Goal: Transaction & Acquisition: Purchase product/service

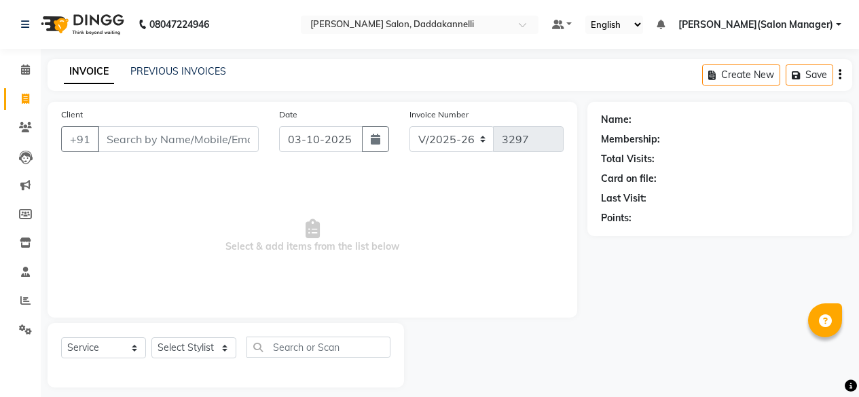
select select "6354"
select select "service"
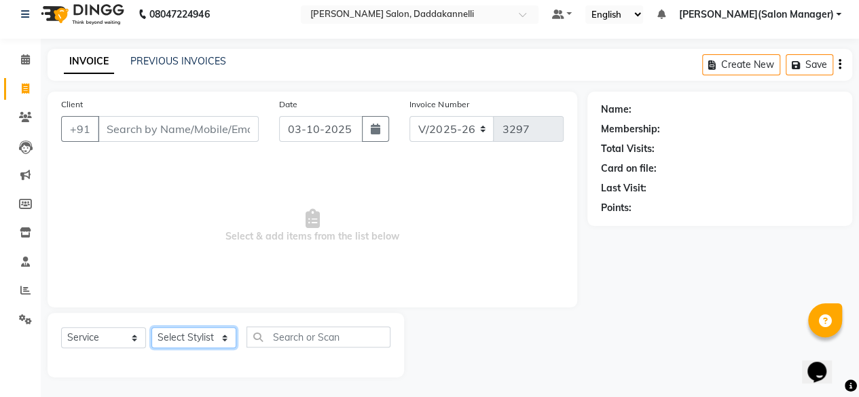
click at [229, 338] on select "Select Stylist aita DINGG SUPPORT [PERSON_NAME] [PERSON_NAME] [PERSON_NAME] [PE…" at bounding box center [193, 337] width 85 height 21
select select "90884"
click at [151, 327] on select "Select Stylist aita DINGG SUPPORT [PERSON_NAME] [PERSON_NAME] [PERSON_NAME] [PE…" at bounding box center [193, 337] width 85 height 21
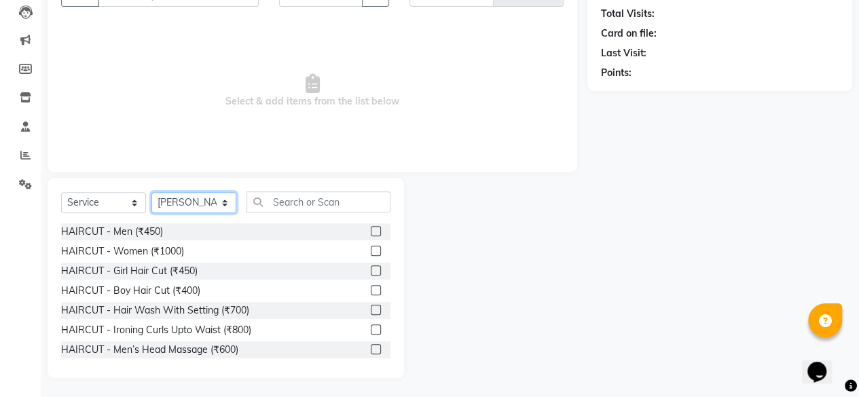
scroll to position [146, 0]
click at [371, 251] on label at bounding box center [376, 250] width 10 height 10
click at [371, 251] on input "checkbox" at bounding box center [375, 251] width 9 height 9
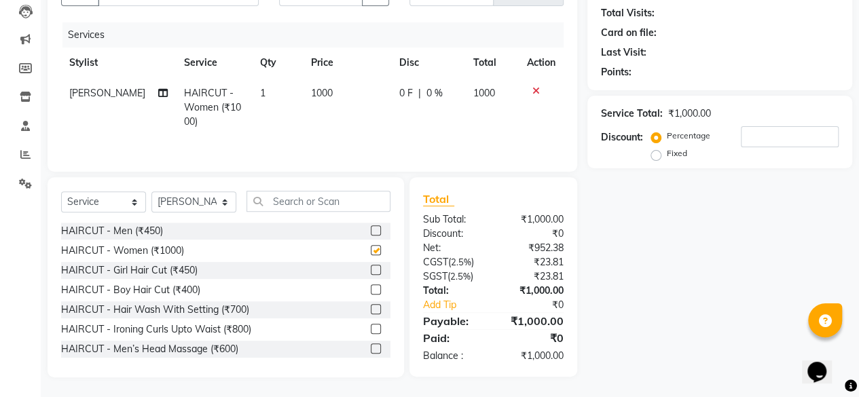
checkbox input "false"
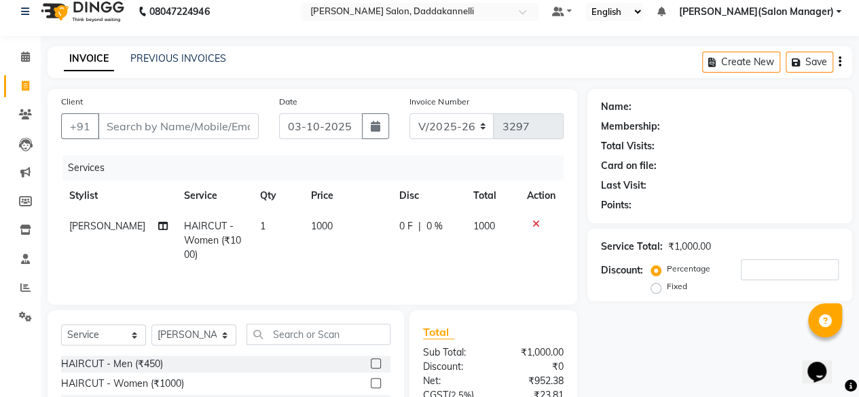
scroll to position [0, 0]
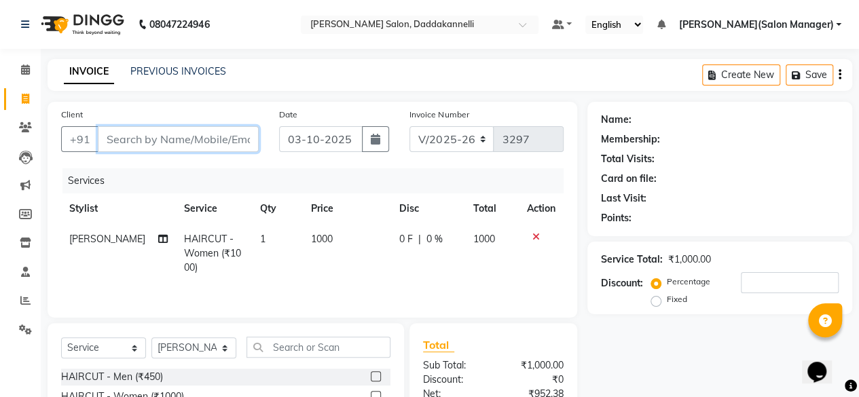
click at [177, 139] on input "Client" at bounding box center [178, 139] width 161 height 26
type input "7"
type input "0"
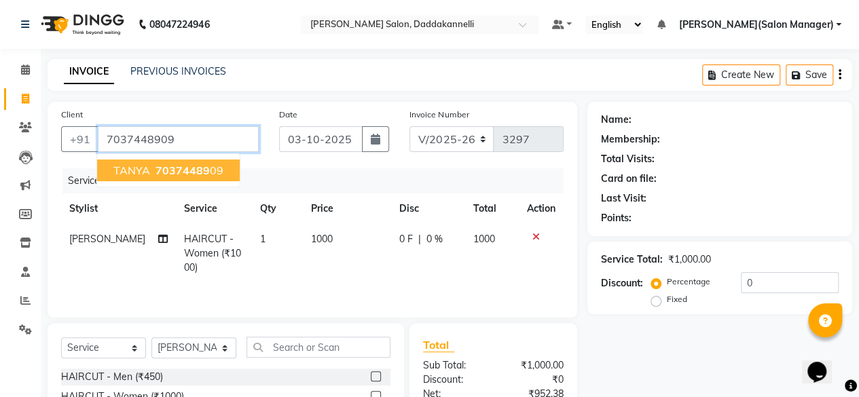
type input "7037448909"
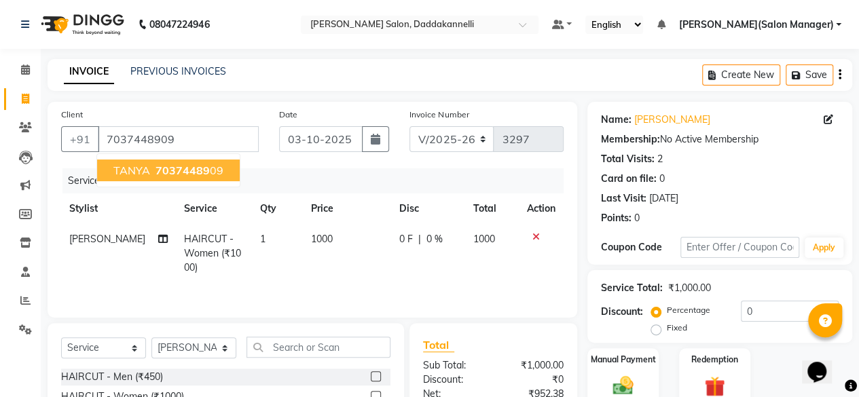
click at [130, 169] on span "TANYA" at bounding box center [131, 171] width 37 height 14
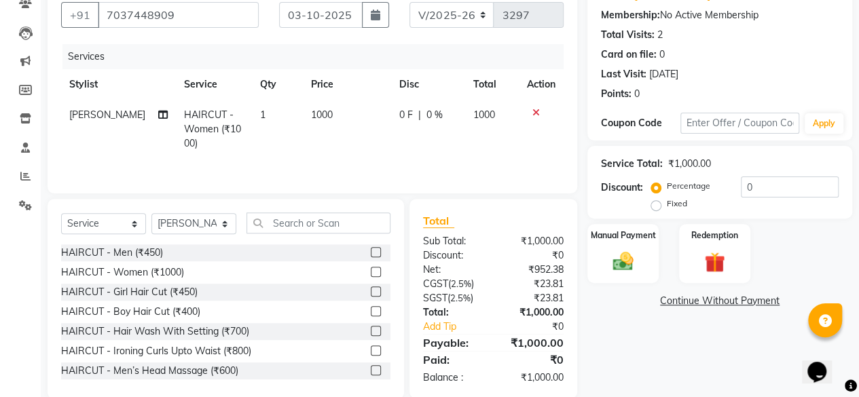
scroll to position [146, 0]
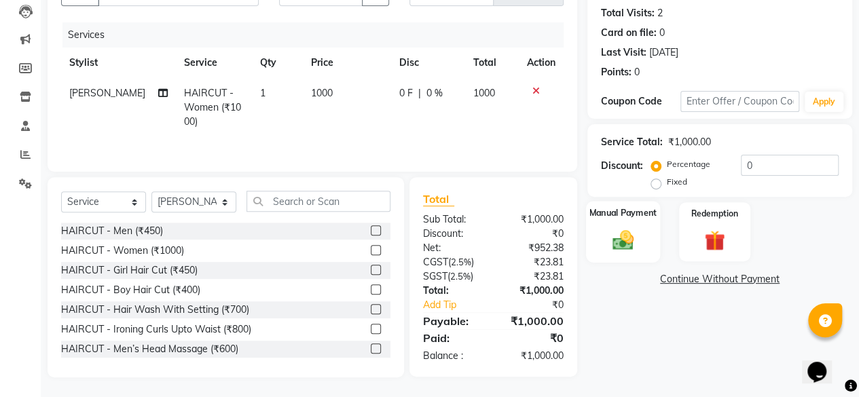
click at [651, 237] on div "Manual Payment" at bounding box center [623, 232] width 74 height 62
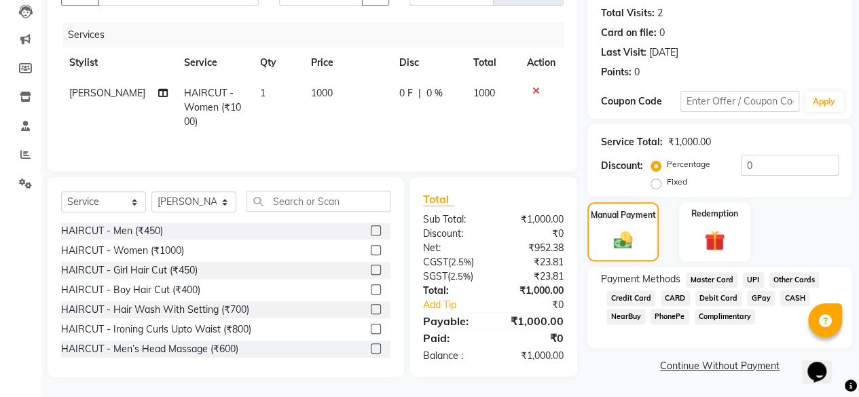
click at [759, 297] on span "GPay" at bounding box center [761, 299] width 28 height 16
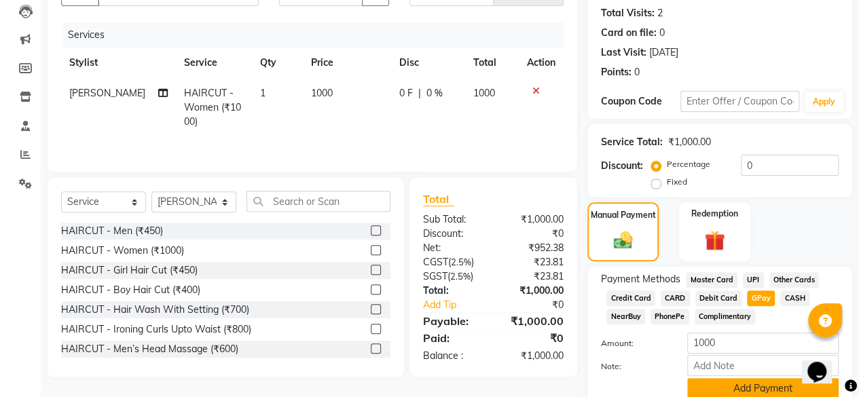
click at [768, 387] on button "Add Payment" at bounding box center [762, 388] width 151 height 21
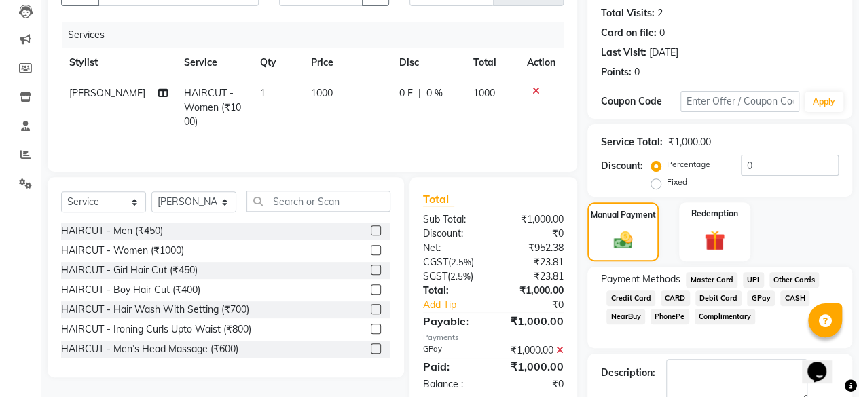
scroll to position [220, 0]
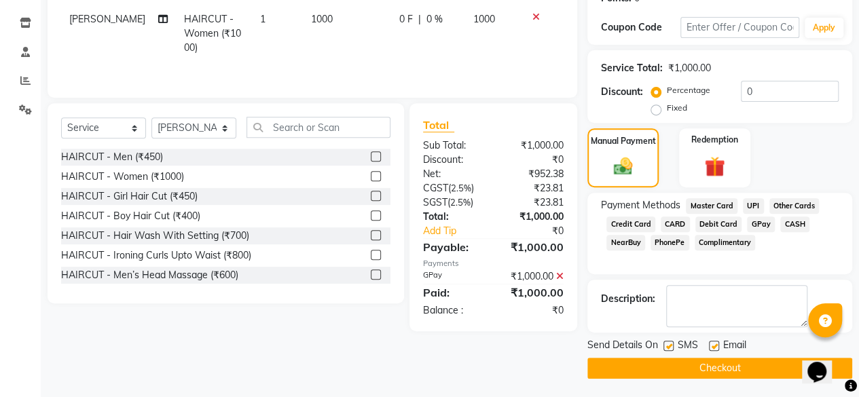
click at [716, 343] on label at bounding box center [714, 346] width 10 height 10
click at [716, 343] on input "checkbox" at bounding box center [713, 346] width 9 height 9
checkbox input "false"
click at [719, 366] on button "Checkout" at bounding box center [720, 368] width 265 height 21
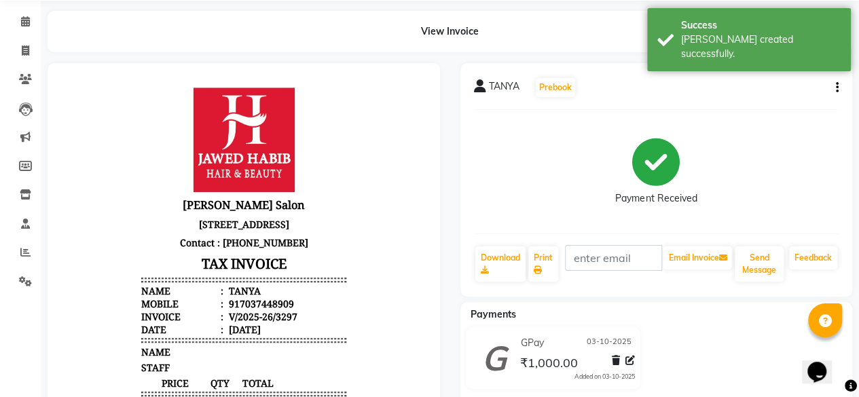
scroll to position [7, 0]
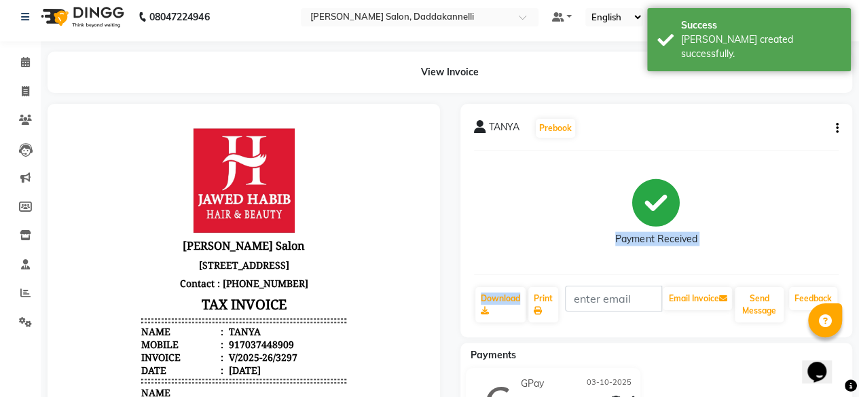
drag, startPoint x: 666, startPoint y: 223, endPoint x: 512, endPoint y: 274, distance: 161.7
click at [512, 274] on div "TANYA Prebook Payment Received Download Print Email Invoice Send Message Feedba…" at bounding box center [657, 221] width 393 height 234
click at [26, 19] on icon at bounding box center [25, 17] width 8 height 10
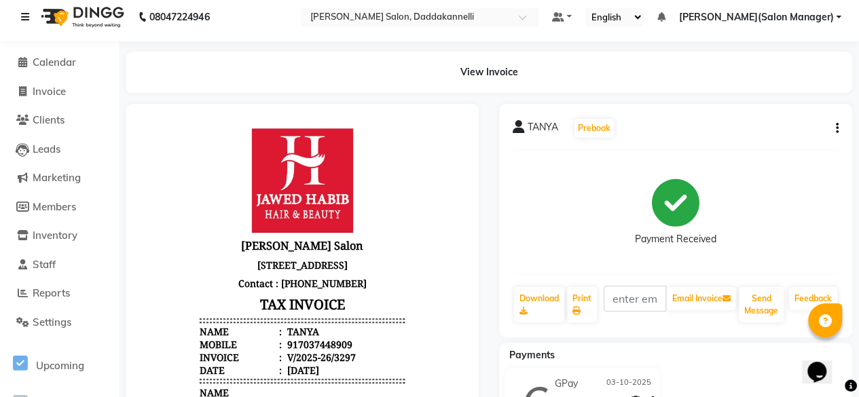
click at [21, 12] on icon at bounding box center [25, 17] width 8 height 10
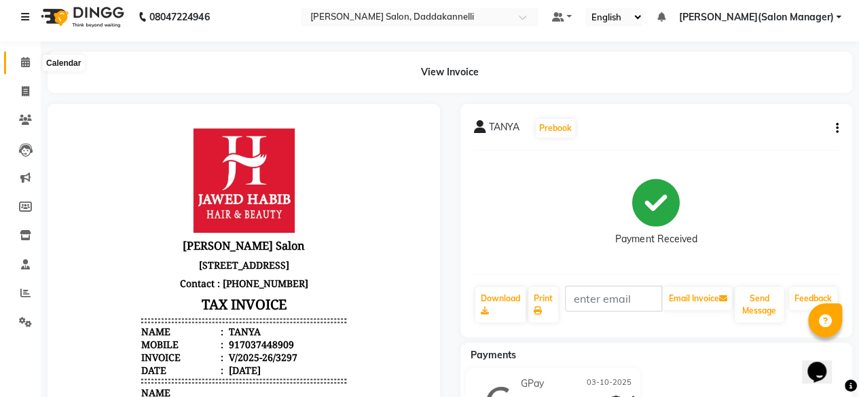
drag, startPoint x: 20, startPoint y: 12, endPoint x: 16, endPoint y: 69, distance: 56.5
click at [16, 69] on app-home "08047224946 Select Location × Jawed Habib Salon, Daddakannelli Default Panel My…" at bounding box center [429, 333] width 859 height 681
click at [16, 69] on span at bounding box center [26, 63] width 24 height 16
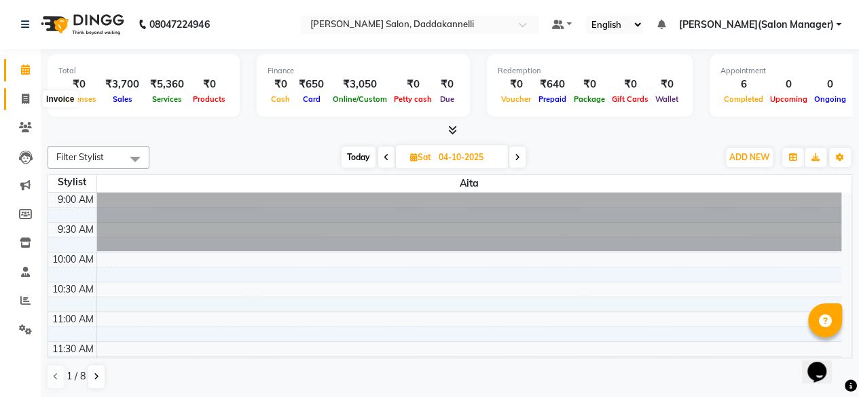
click at [15, 99] on span at bounding box center [26, 100] width 24 height 16
select select "service"
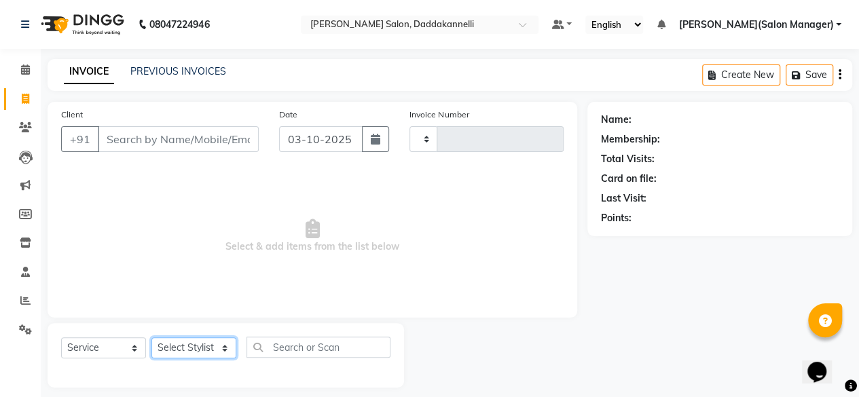
click at [181, 344] on select "Select Stylist" at bounding box center [193, 348] width 85 height 21
click at [224, 345] on select "Select Stylist" at bounding box center [193, 348] width 85 height 21
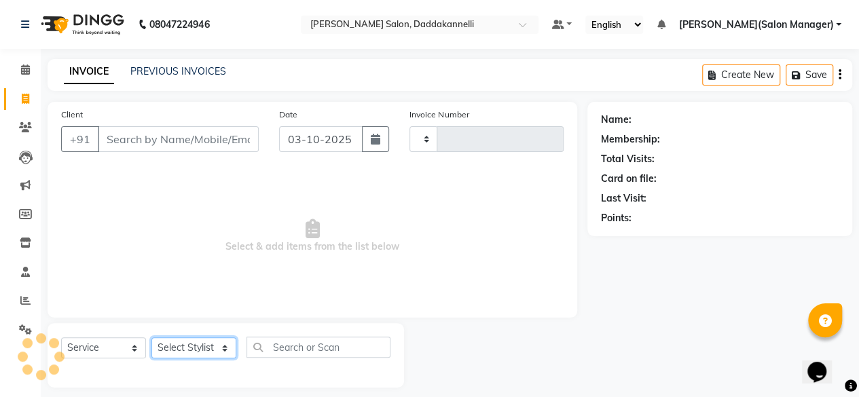
click at [151, 338] on select "Select Stylist" at bounding box center [193, 348] width 85 height 21
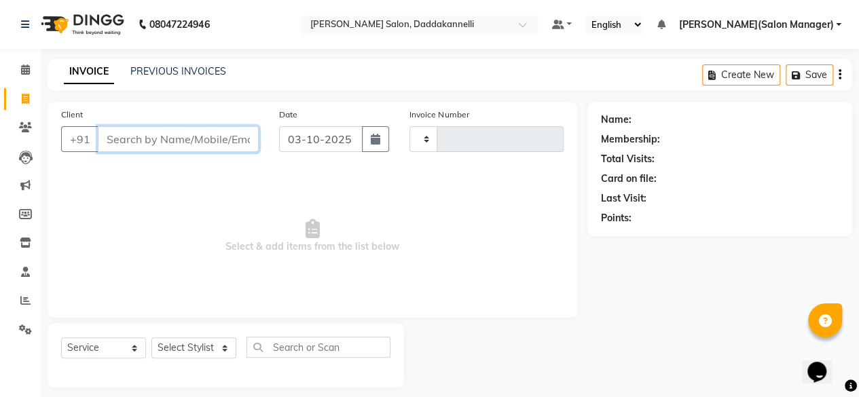
click at [166, 142] on input "Client" at bounding box center [178, 139] width 161 height 26
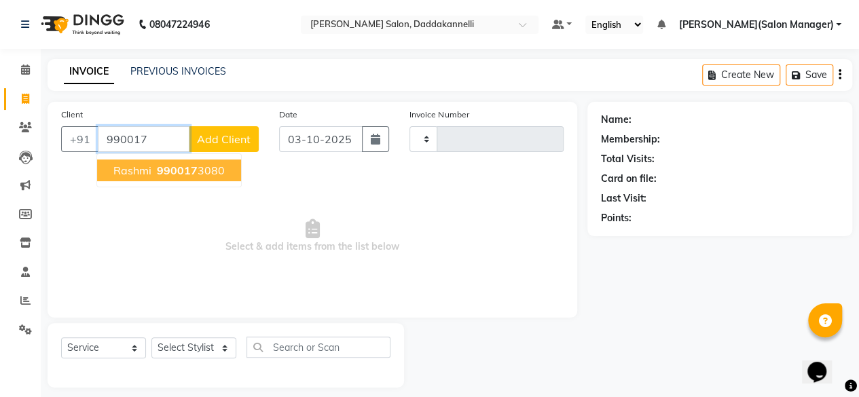
click at [145, 170] on span "rashmi" at bounding box center [132, 171] width 38 height 14
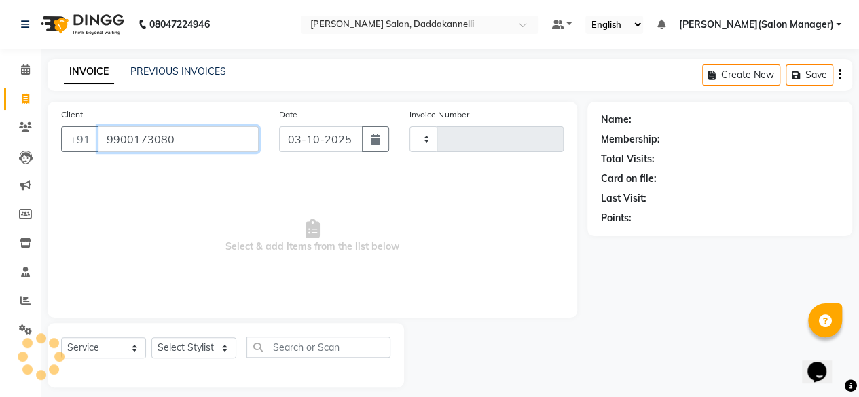
type input "9900173080"
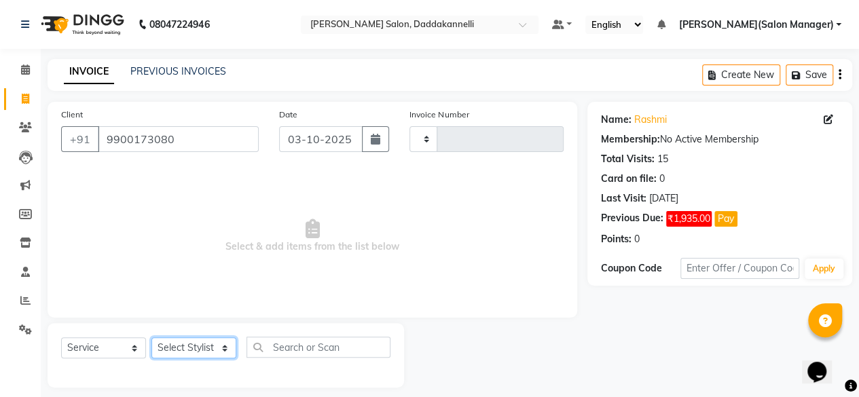
click at [205, 346] on select "Select Stylist" at bounding box center [193, 348] width 85 height 21
click at [225, 348] on select "Select Stylist" at bounding box center [193, 348] width 85 height 21
click at [151, 338] on select "Select Stylist" at bounding box center [193, 348] width 85 height 21
click at [293, 348] on input "text" at bounding box center [319, 347] width 144 height 21
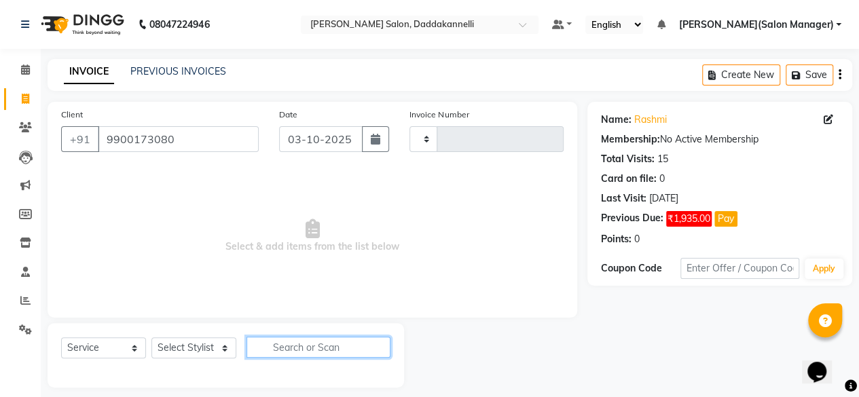
click at [293, 348] on input "text" at bounding box center [319, 347] width 144 height 21
click at [168, 346] on select "Select Stylist" at bounding box center [193, 348] width 85 height 21
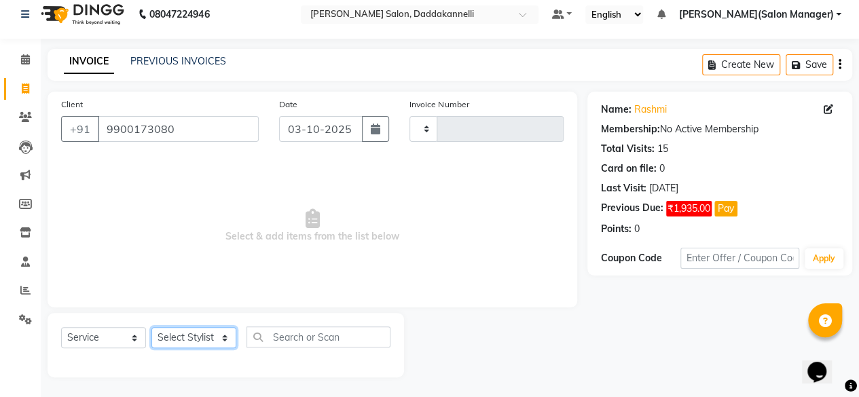
click at [223, 341] on select "Select Stylist" at bounding box center [193, 337] width 85 height 21
click at [190, 337] on select "Select Stylist" at bounding box center [193, 337] width 85 height 21
click at [151, 327] on select "Select Stylist" at bounding box center [193, 337] width 85 height 21
click at [192, 334] on select "Select Stylist" at bounding box center [193, 337] width 85 height 21
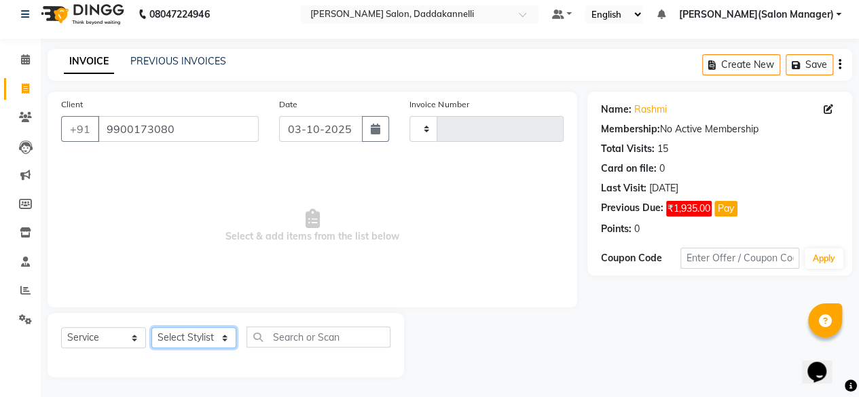
click at [192, 334] on select "Select Stylist" at bounding box center [193, 337] width 85 height 21
click at [231, 335] on select "Select Stylist" at bounding box center [193, 337] width 85 height 21
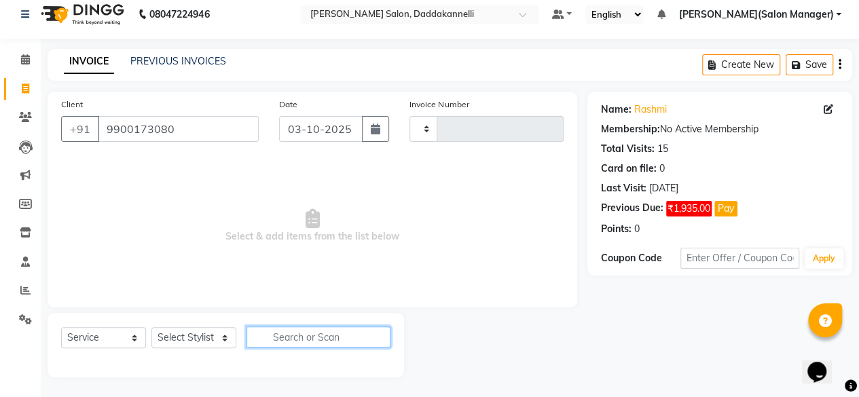
click at [299, 342] on input "text" at bounding box center [319, 337] width 144 height 21
click at [300, 336] on input "text" at bounding box center [319, 337] width 144 height 21
type input "white"
click at [383, 335] on icon "button" at bounding box center [380, 337] width 7 height 10
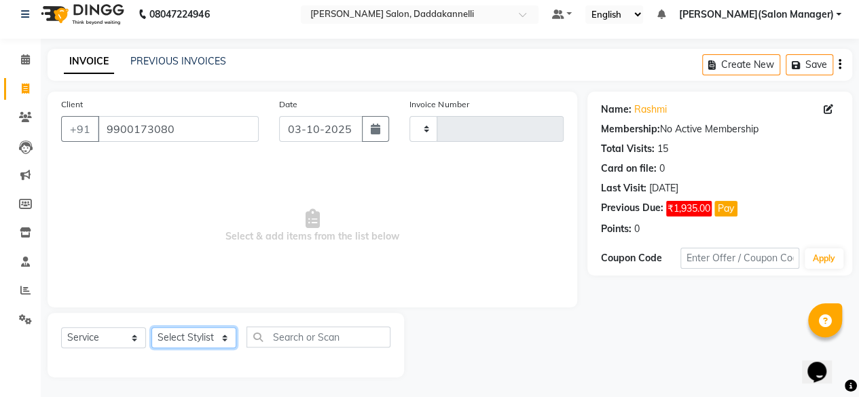
click at [192, 331] on select "Select Stylist" at bounding box center [193, 337] width 85 height 21
click at [139, 335] on select "Select Service Product Membership Package Voucher Prepaid Gift Card" at bounding box center [103, 337] width 85 height 21
click at [185, 335] on select "Select Stylist" at bounding box center [193, 337] width 85 height 21
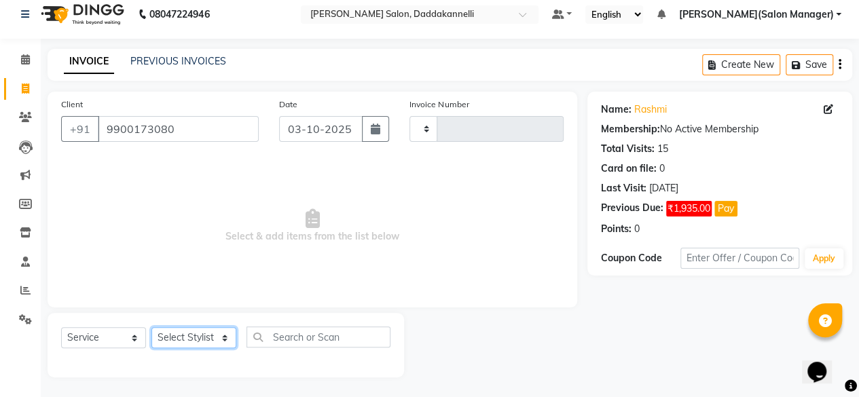
click at [151, 327] on select "Select Stylist" at bounding box center [193, 337] width 85 height 21
click at [223, 339] on select "Select Stylist" at bounding box center [193, 337] width 85 height 21
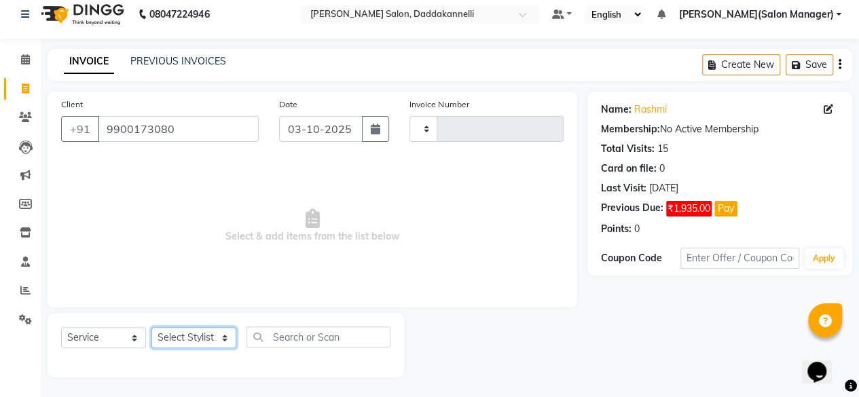
click at [223, 339] on select "Select Stylist" at bounding box center [193, 337] width 85 height 21
click at [206, 339] on select "Select Stylist" at bounding box center [193, 337] width 85 height 21
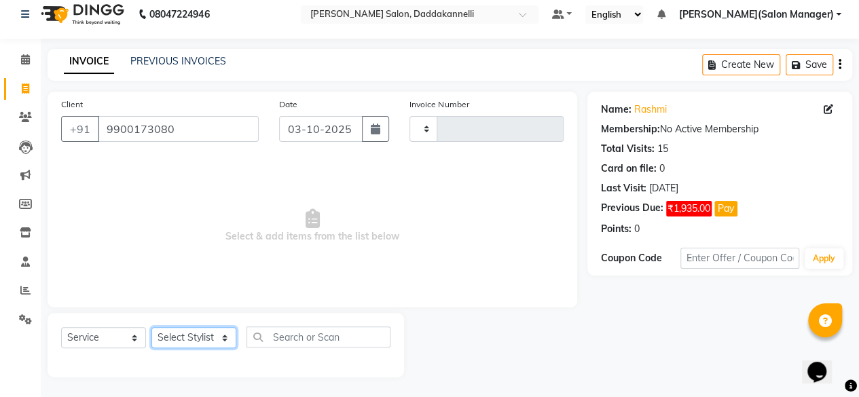
click at [206, 339] on select "Select Stylist" at bounding box center [193, 337] width 85 height 21
click at [230, 346] on select "Select Stylist" at bounding box center [193, 337] width 85 height 21
click at [228, 338] on select "Select Stylist" at bounding box center [193, 337] width 85 height 21
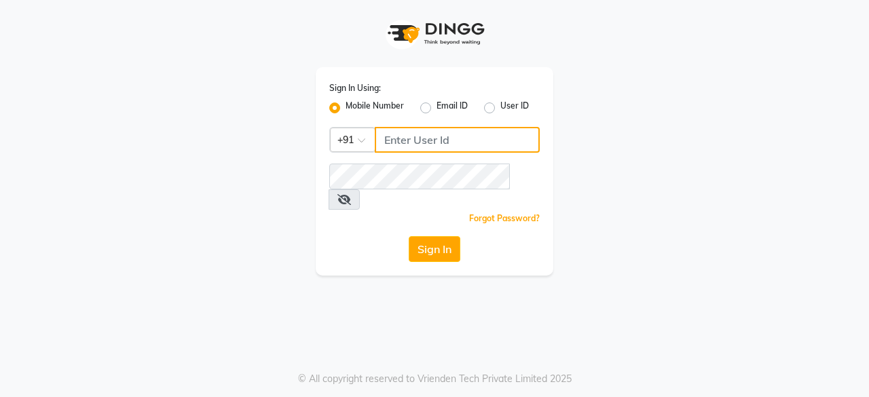
click at [416, 147] on input "Username" at bounding box center [457, 140] width 165 height 26
type input "6366554440"
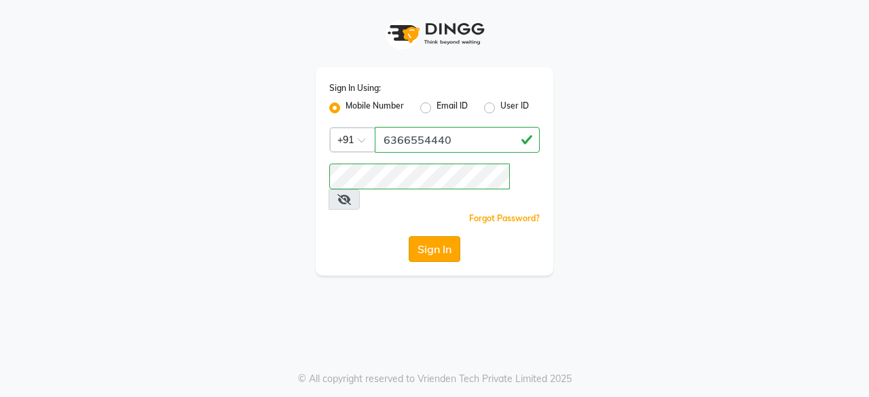
click at [410, 236] on button "Sign In" at bounding box center [435, 249] width 52 height 26
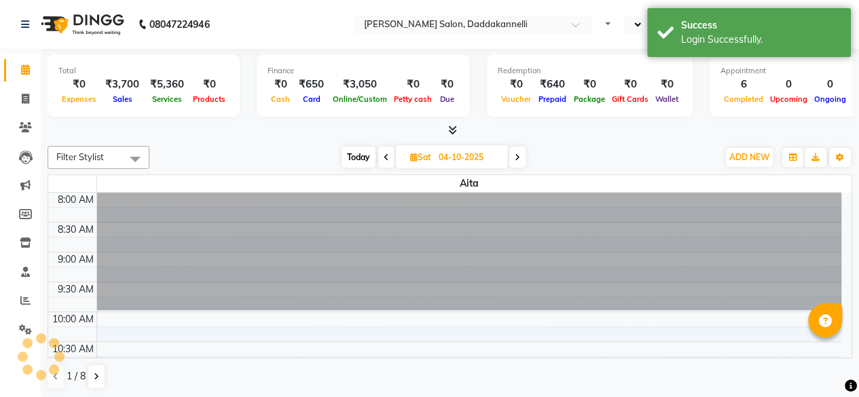
select select "en"
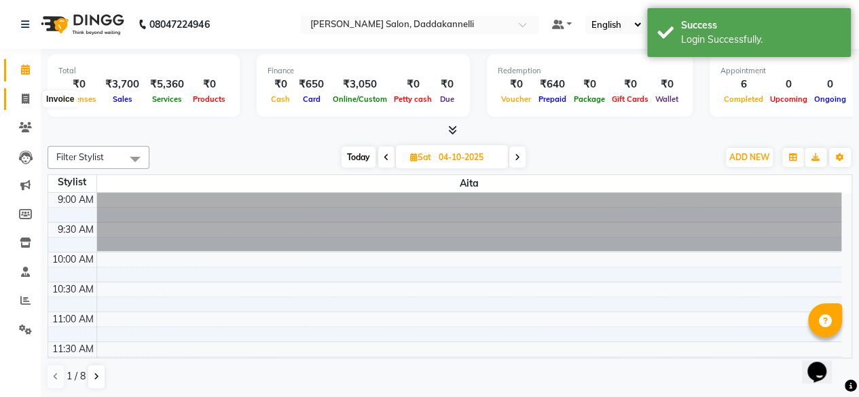
click at [19, 99] on span at bounding box center [26, 100] width 24 height 16
select select "6354"
select select "service"
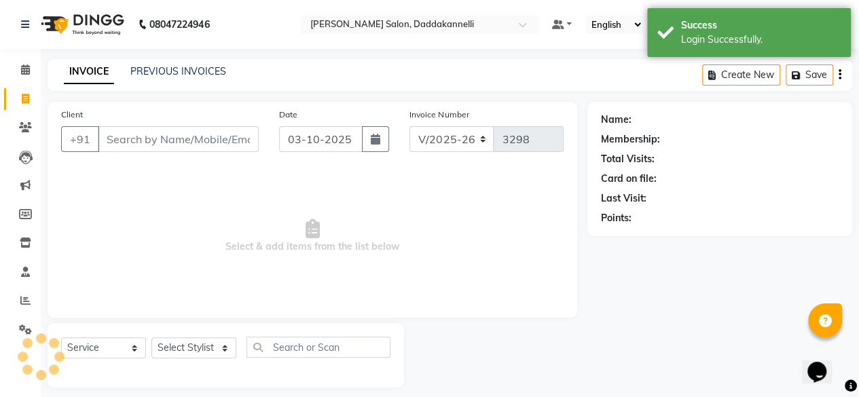
click at [143, 146] on input "Client" at bounding box center [178, 139] width 161 height 26
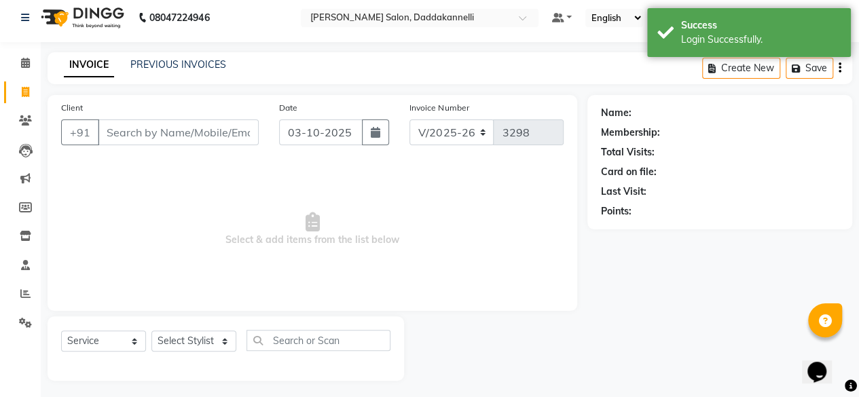
scroll to position [10, 0]
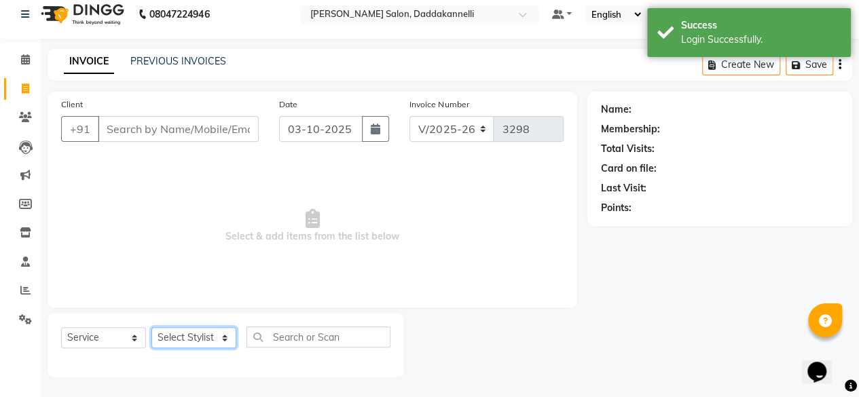
click at [228, 343] on select "Select Stylist aita DINGG SUPPORT [PERSON_NAME] [PERSON_NAME] [PERSON_NAME] [PE…" at bounding box center [193, 337] width 85 height 21
select select "88491"
click at [151, 327] on select "Select Stylist aita DINGG SUPPORT [PERSON_NAME] [PERSON_NAME] [PERSON_NAME] [PE…" at bounding box center [193, 337] width 85 height 21
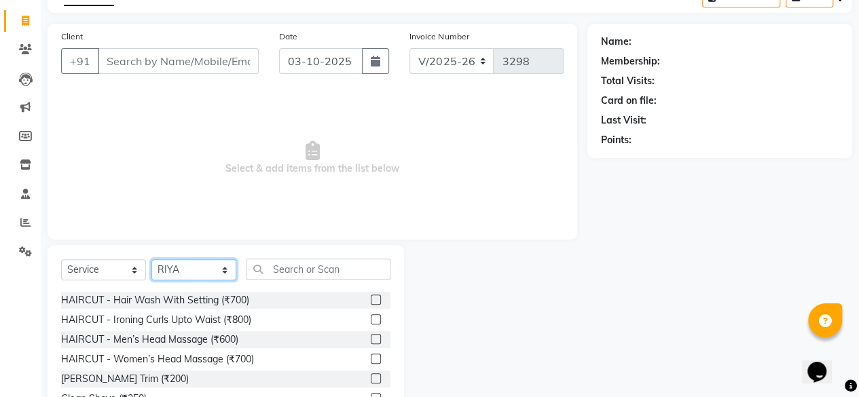
scroll to position [136, 0]
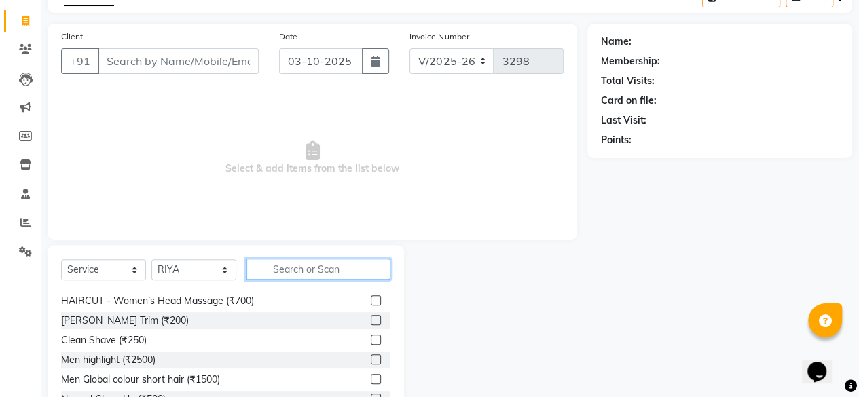
click at [320, 261] on input "text" at bounding box center [319, 269] width 144 height 21
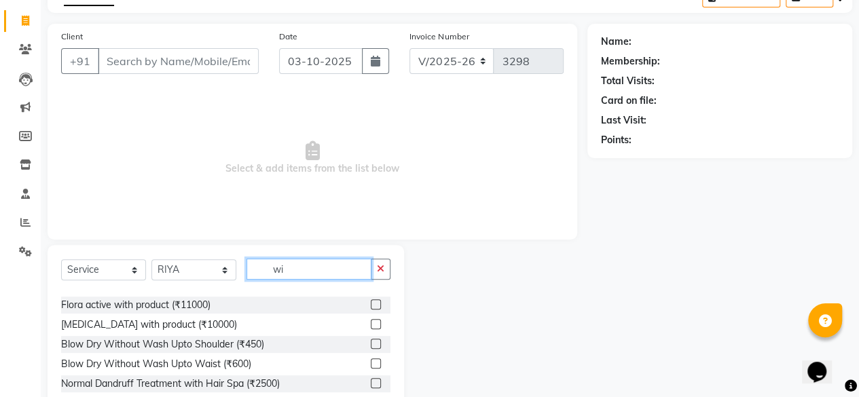
scroll to position [33, 0]
type input "w"
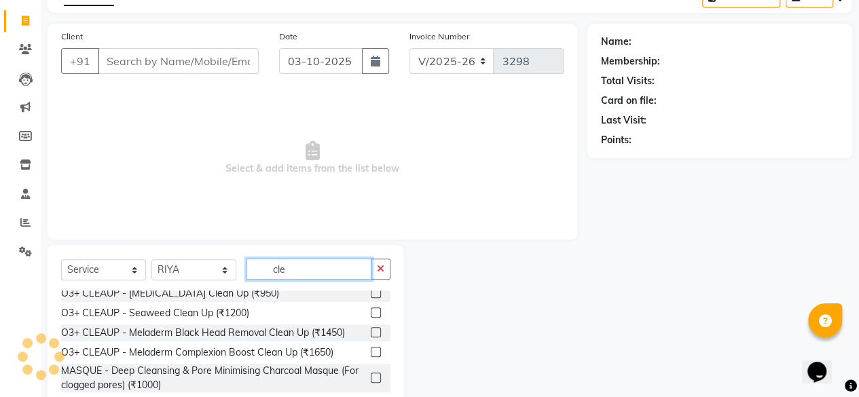
scroll to position [16, 0]
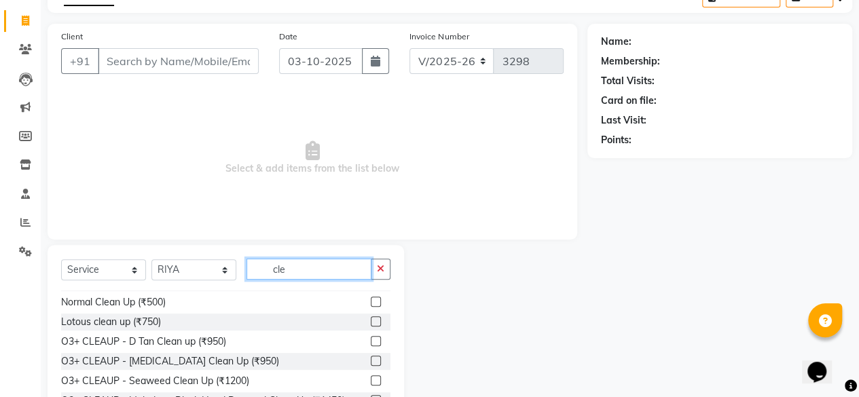
click at [312, 261] on input "cle" at bounding box center [309, 269] width 125 height 21
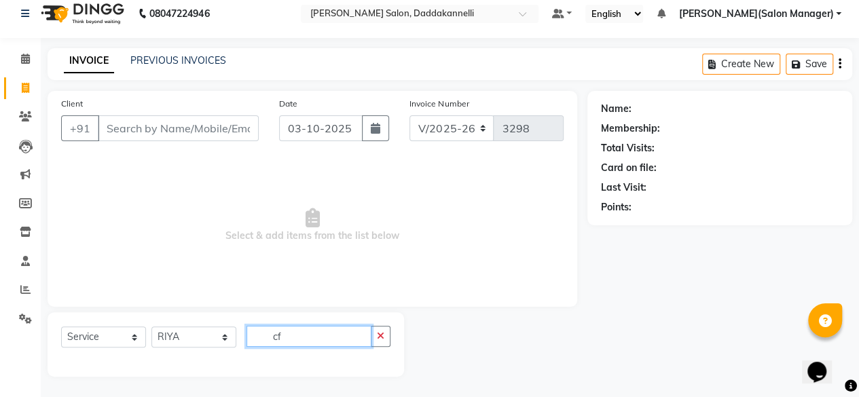
scroll to position [0, 0]
type input "c"
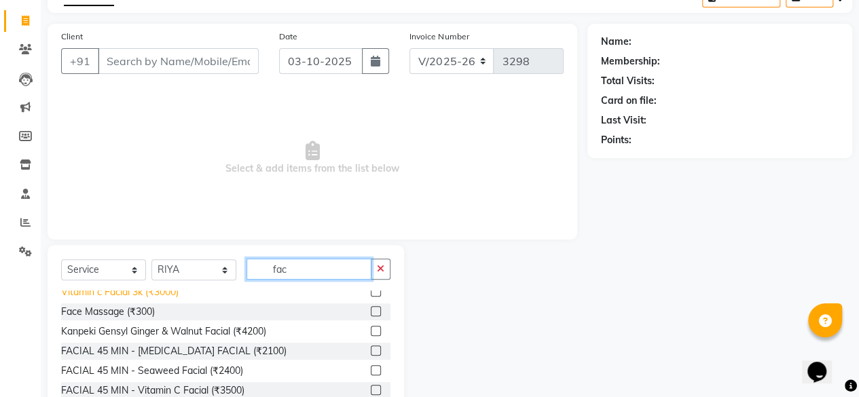
scroll to position [136, 0]
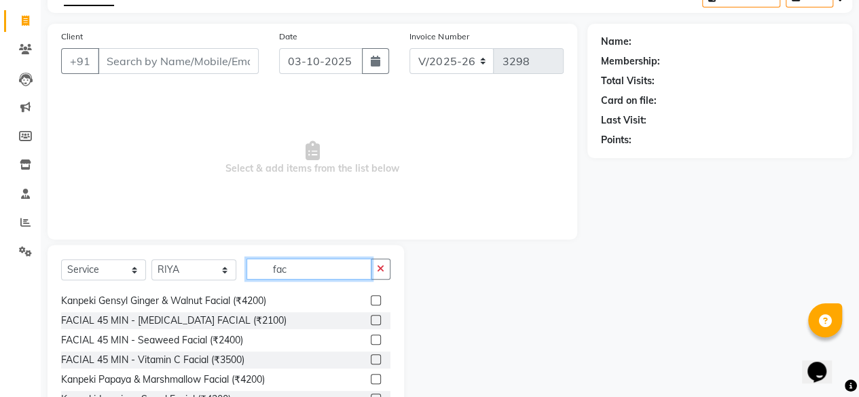
type input "fac"
click at [371, 316] on label at bounding box center [376, 320] width 10 height 10
click at [371, 317] on input "checkbox" at bounding box center [375, 321] width 9 height 9
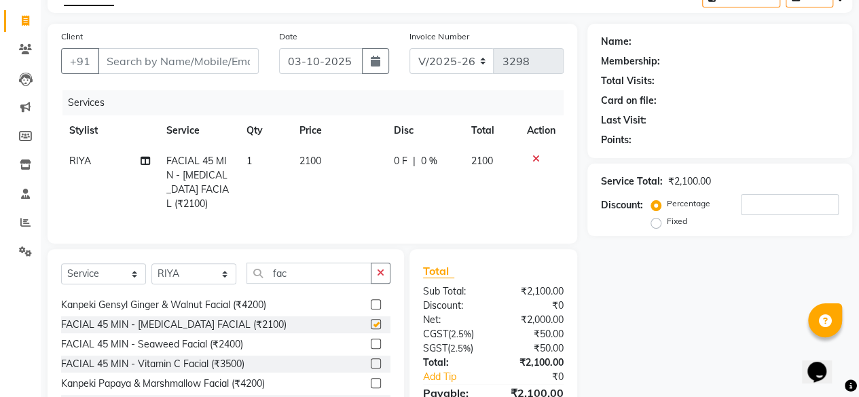
checkbox input "false"
click at [374, 281] on button "button" at bounding box center [381, 273] width 20 height 21
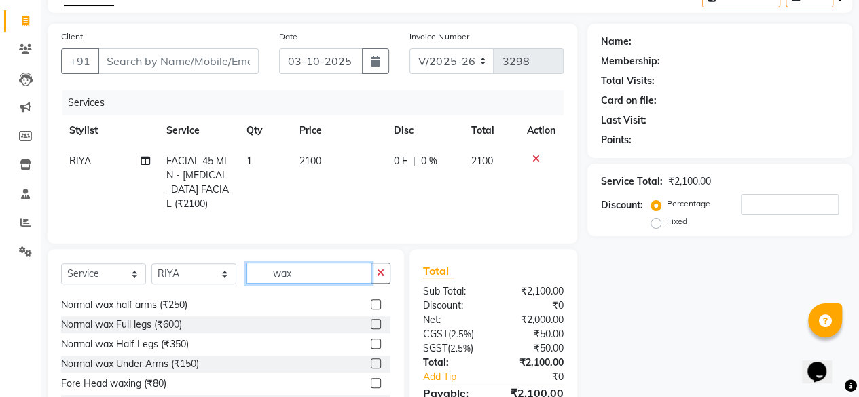
click at [321, 280] on input "wax" at bounding box center [309, 273] width 125 height 21
type input "w"
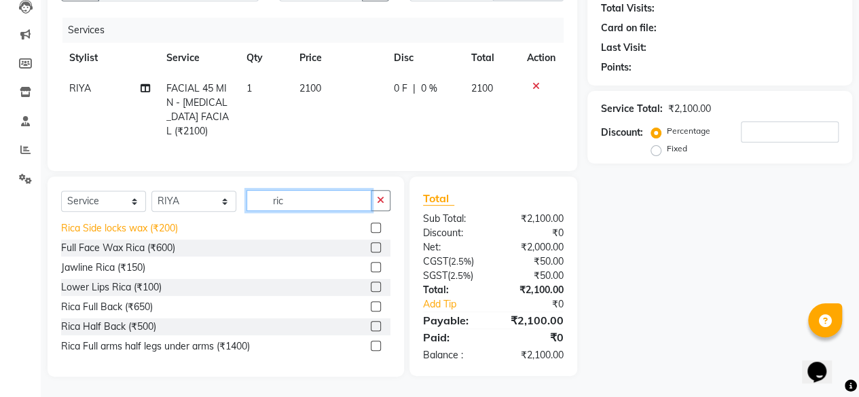
scroll to position [160, 0]
click at [292, 204] on input "ric" at bounding box center [309, 200] width 125 height 21
type input "r"
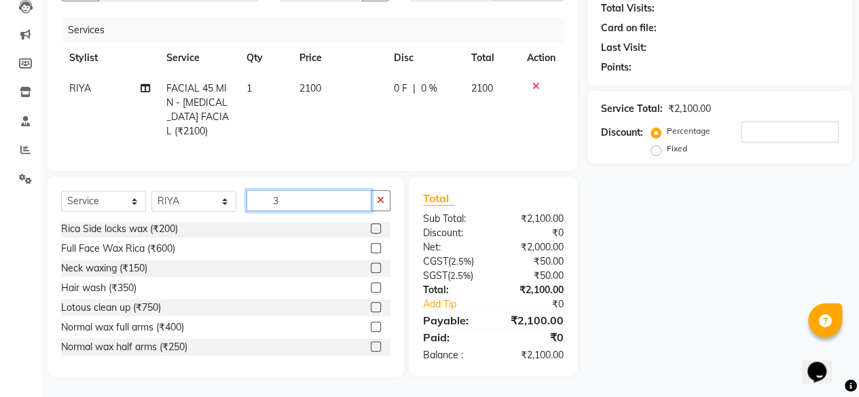
scroll to position [0, 0]
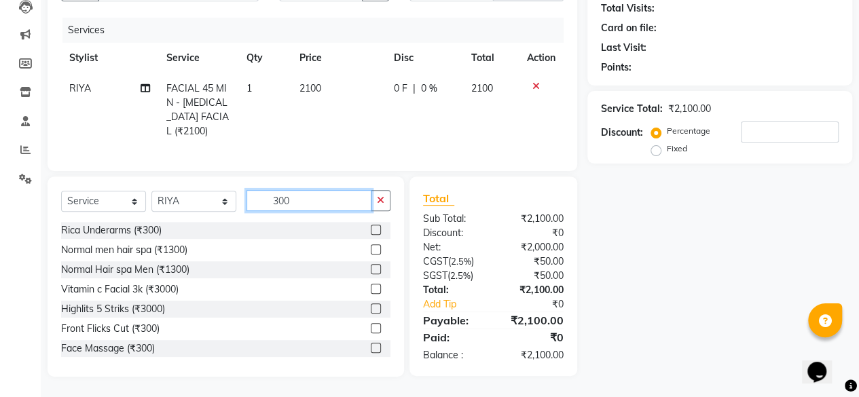
type input "300"
click at [371, 229] on label at bounding box center [376, 230] width 10 height 10
click at [371, 229] on input "checkbox" at bounding box center [375, 230] width 9 height 9
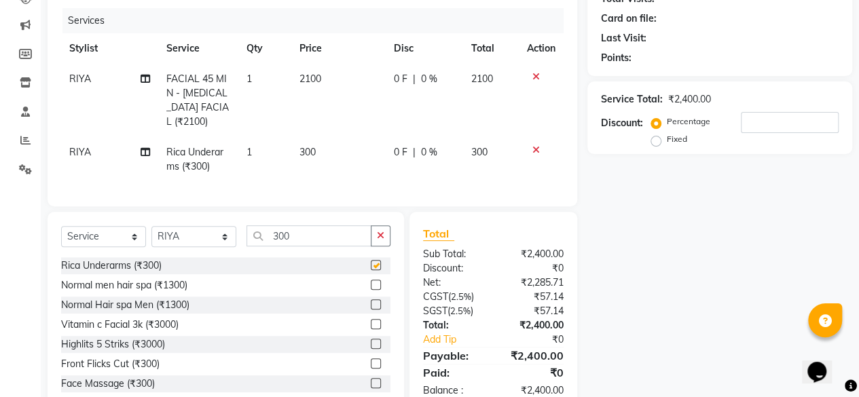
checkbox input "false"
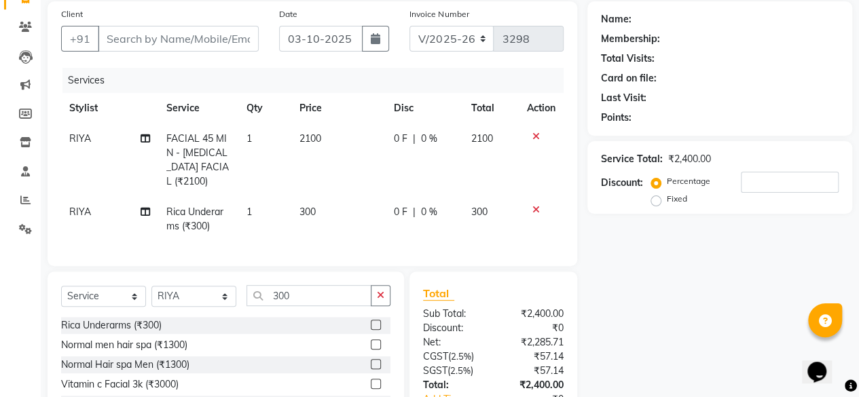
scroll to position [69, 0]
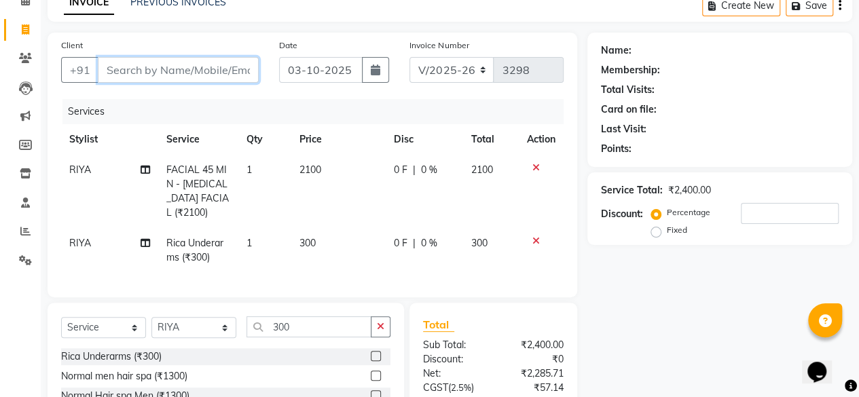
click at [139, 69] on input "Client" at bounding box center [178, 70] width 161 height 26
type input "9"
type input "0"
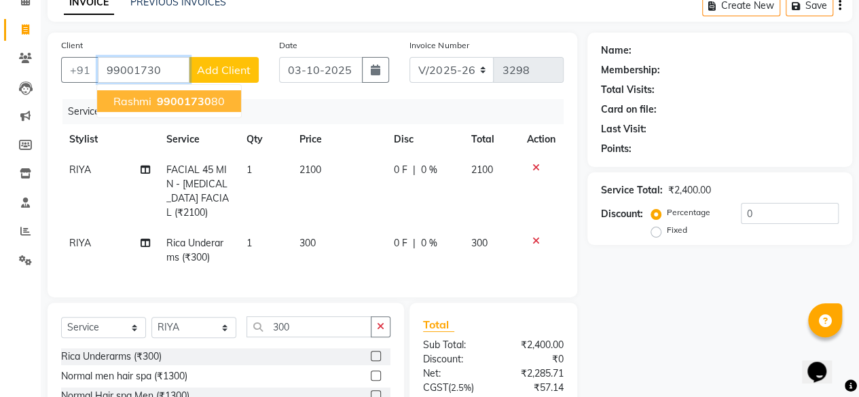
click at [189, 94] on span "99001730" at bounding box center [184, 101] width 54 height 14
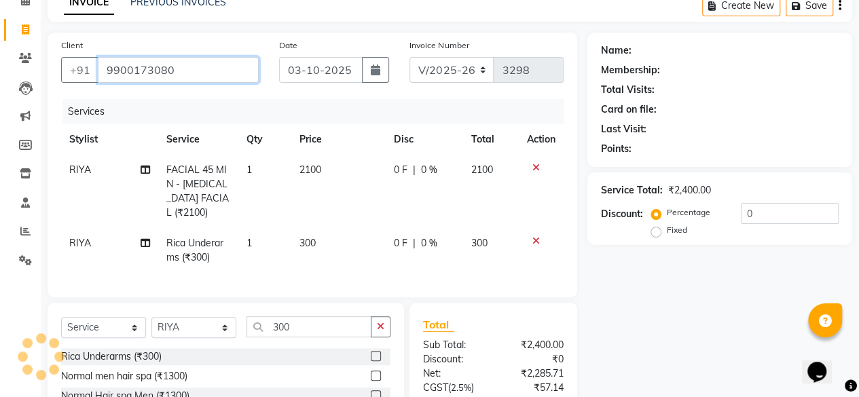
type input "9900173080"
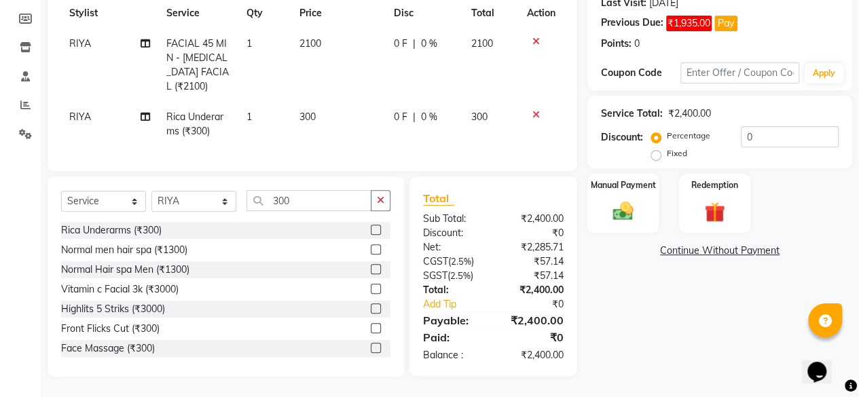
scroll to position [205, 0]
click at [613, 216] on div "Manual Payment" at bounding box center [623, 203] width 71 height 59
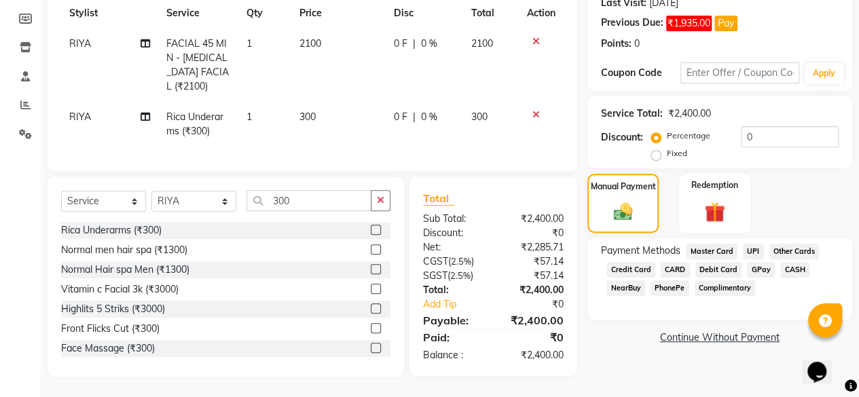
click at [754, 244] on span "UPI" at bounding box center [753, 252] width 21 height 16
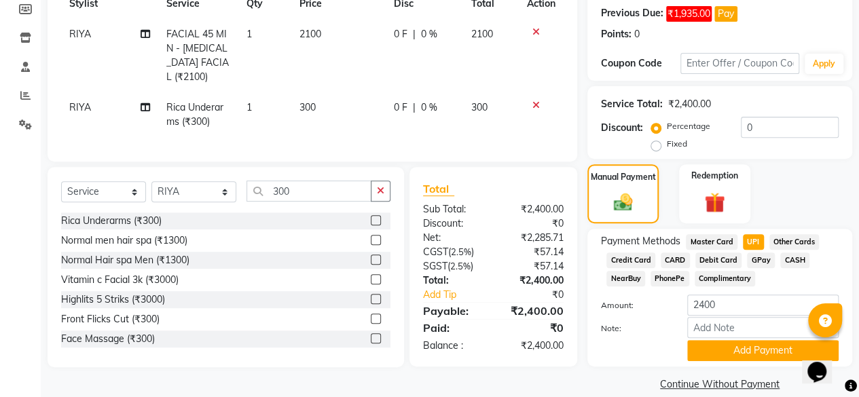
scroll to position [222, 0]
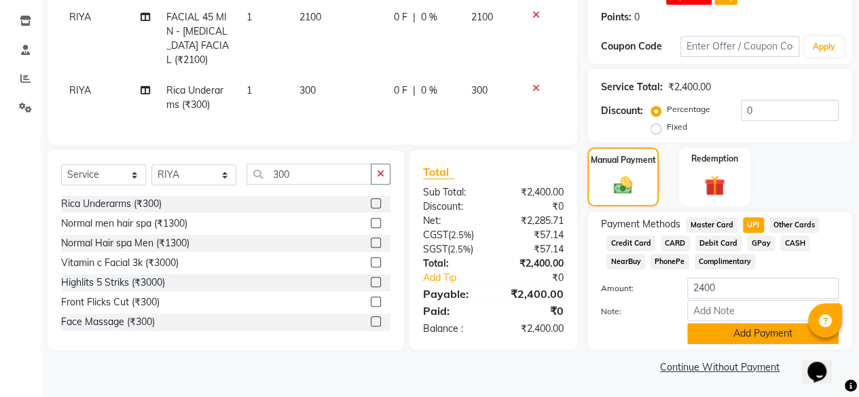
click at [744, 329] on button "Add Payment" at bounding box center [762, 333] width 151 height 21
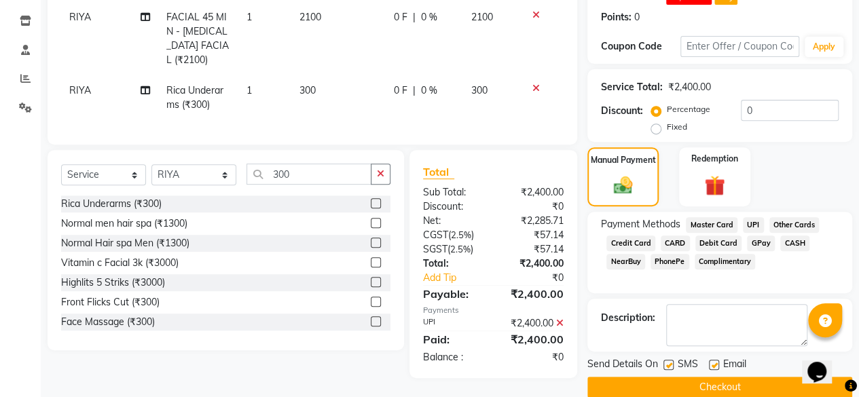
click at [715, 366] on label at bounding box center [714, 365] width 10 height 10
click at [715, 366] on input "checkbox" at bounding box center [713, 365] width 9 height 9
checkbox input "false"
click at [710, 381] on button "Checkout" at bounding box center [720, 387] width 265 height 21
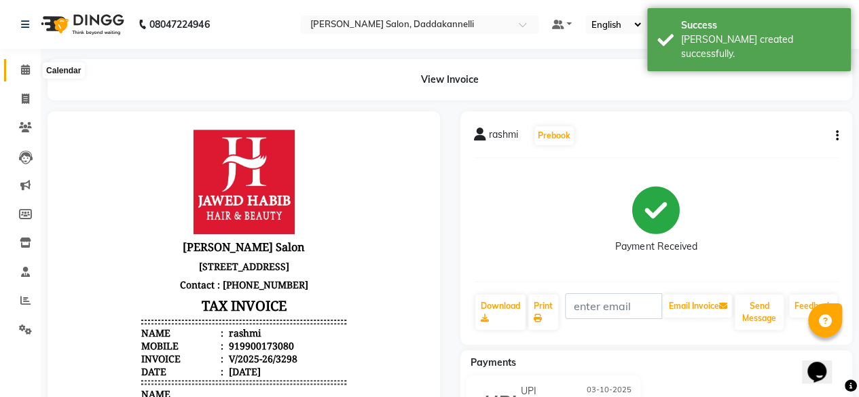
click at [18, 69] on span at bounding box center [26, 70] width 24 height 16
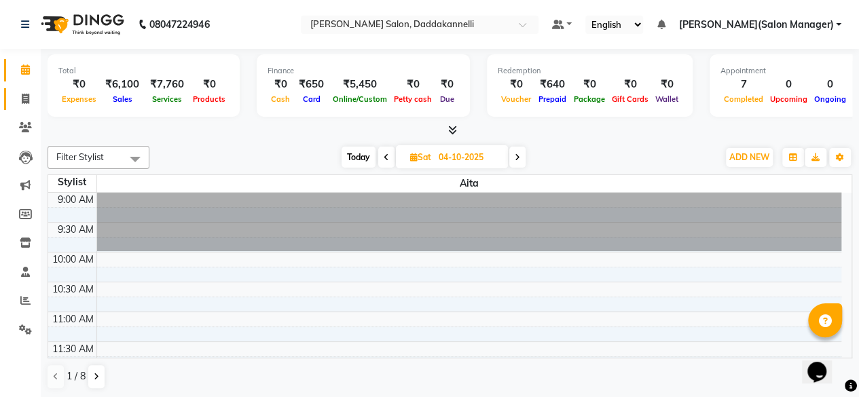
click at [16, 90] on link "Invoice" at bounding box center [20, 99] width 33 height 22
select select "service"
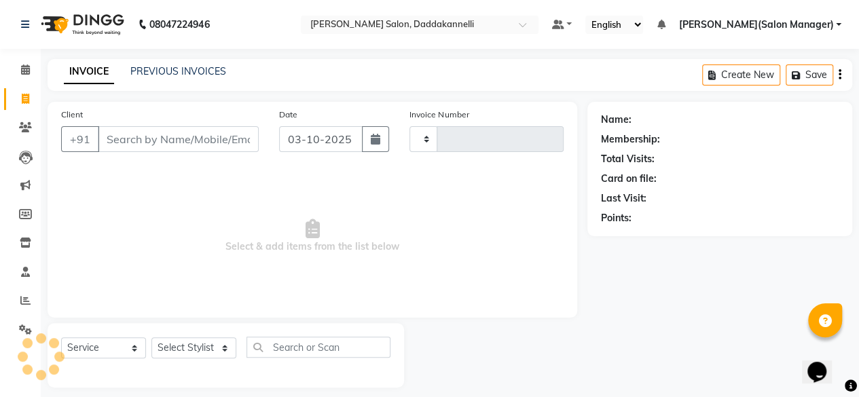
type input "3299"
select select "6354"
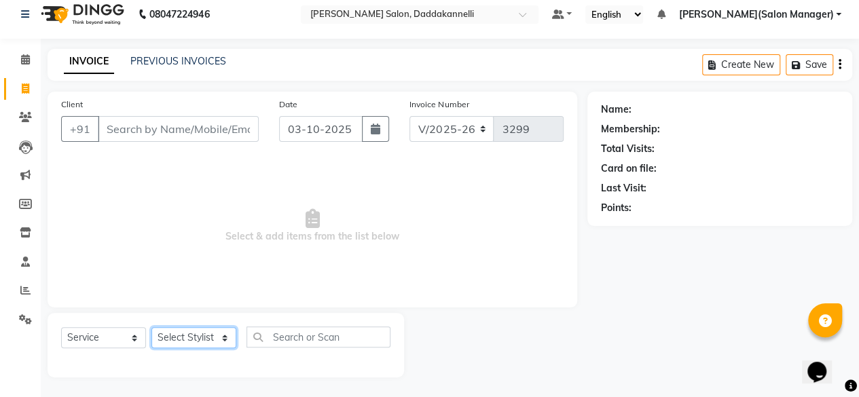
click at [229, 344] on select "Select Stylist aita DINGG SUPPORT [PERSON_NAME] [PERSON_NAME] [PERSON_NAME] [PE…" at bounding box center [193, 337] width 85 height 21
select select "86746"
click at [151, 327] on select "Select Stylist aita DINGG SUPPORT [PERSON_NAME] [PERSON_NAME] [PERSON_NAME] [PE…" at bounding box center [193, 337] width 85 height 21
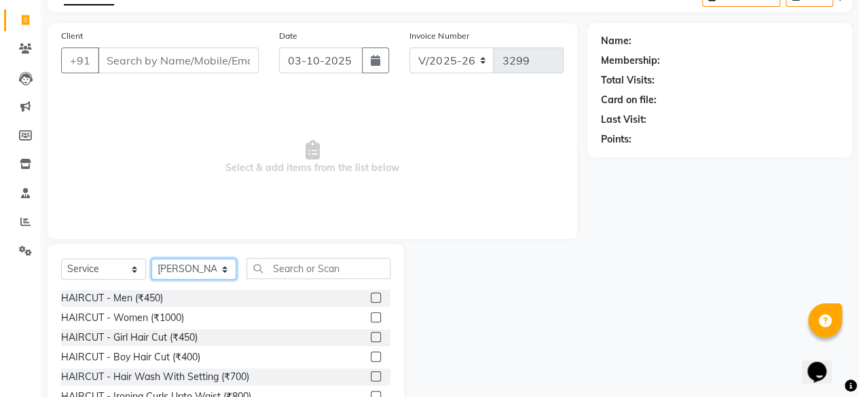
scroll to position [146, 0]
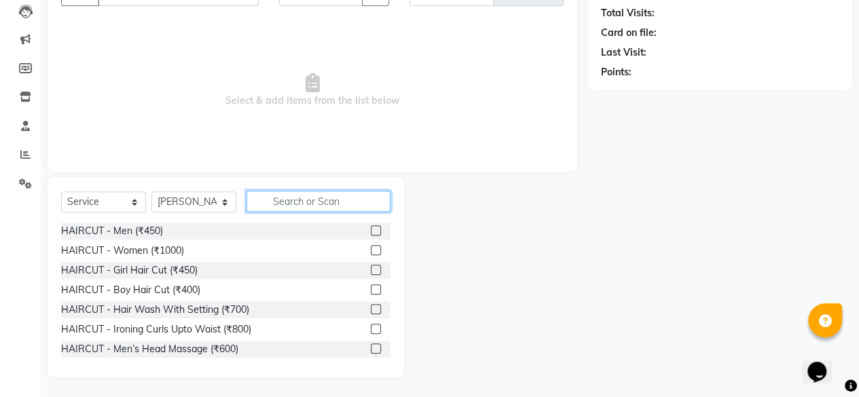
click at [280, 195] on input "text" at bounding box center [319, 201] width 144 height 21
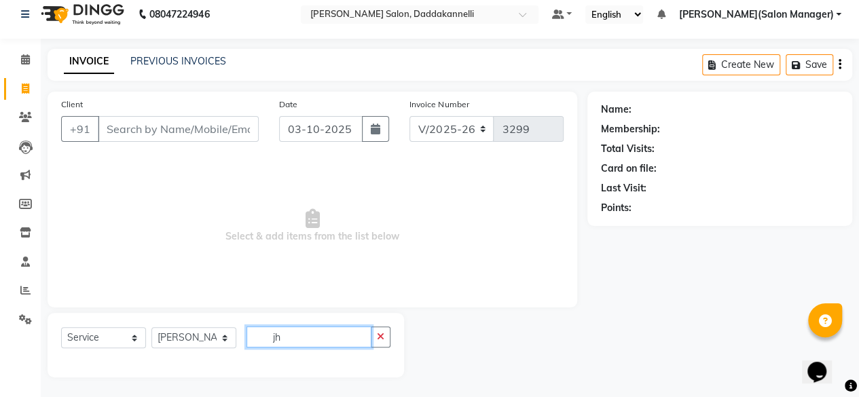
type input "j"
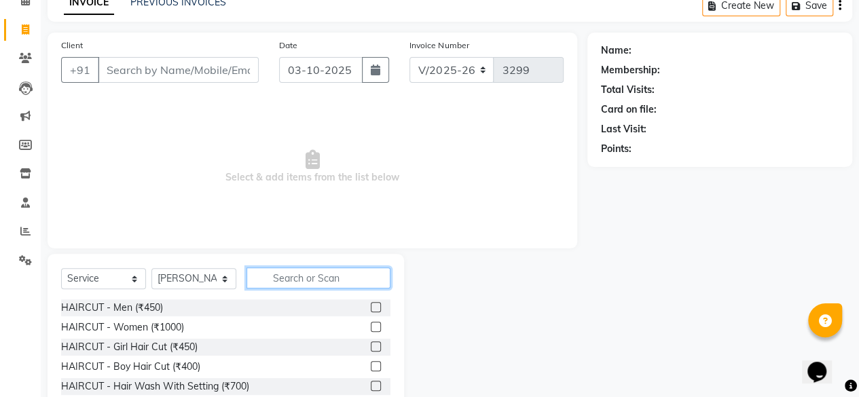
scroll to position [146, 0]
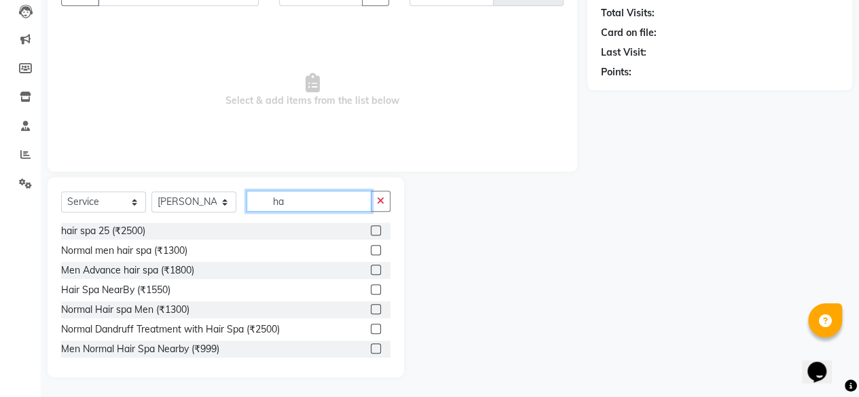
type input "h"
click at [304, 196] on input "300" at bounding box center [309, 201] width 125 height 21
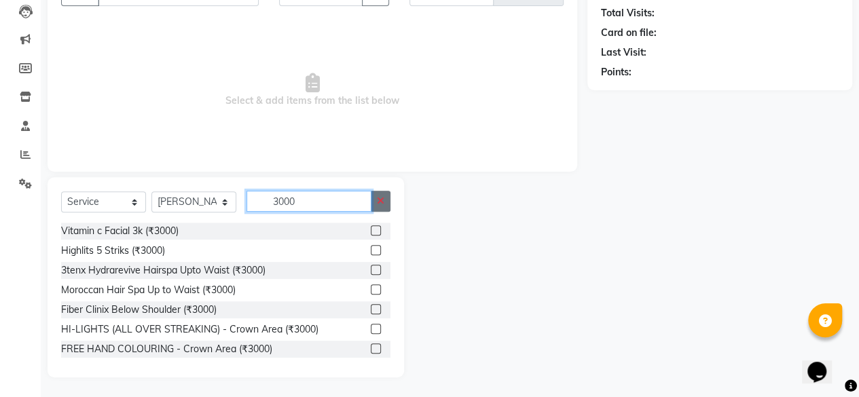
type input "3000"
click at [380, 203] on icon "button" at bounding box center [380, 201] width 7 height 10
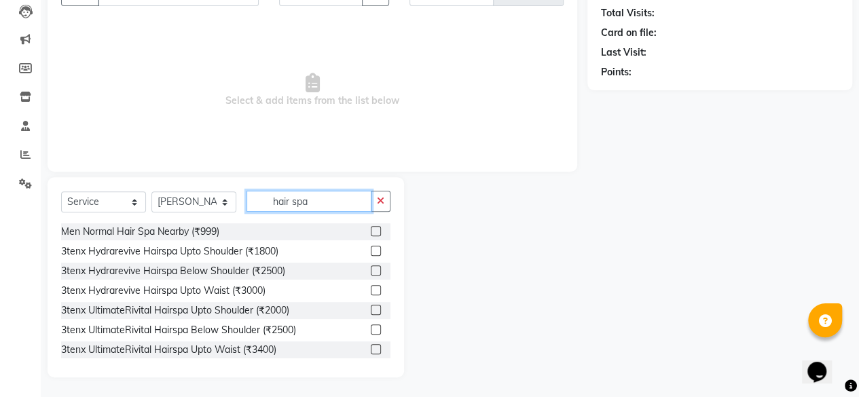
scroll to position [108, 0]
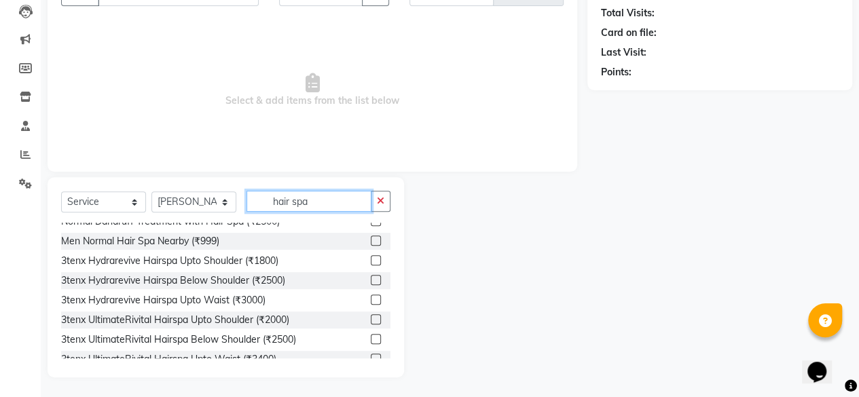
click at [365, 196] on input "hair spa" at bounding box center [309, 201] width 125 height 21
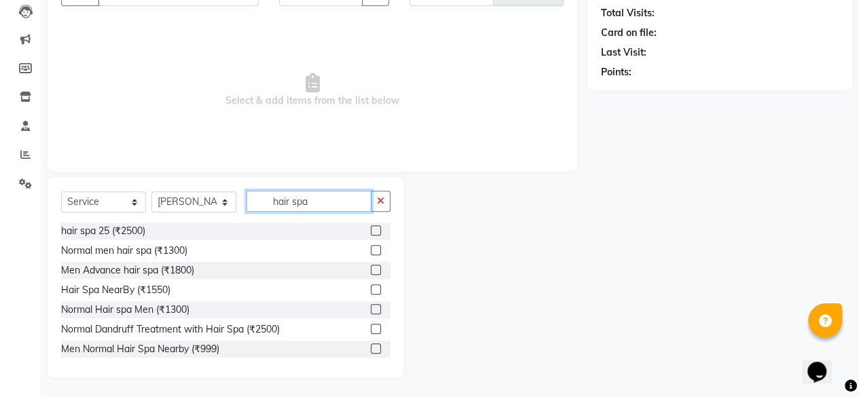
scroll to position [0, 0]
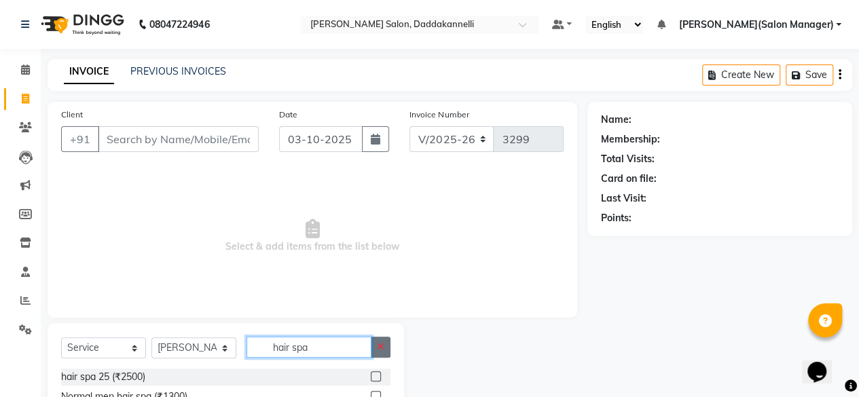
type input "hair spa"
click at [382, 351] on button "button" at bounding box center [381, 347] width 20 height 21
click at [358, 350] on input "text" at bounding box center [319, 347] width 144 height 21
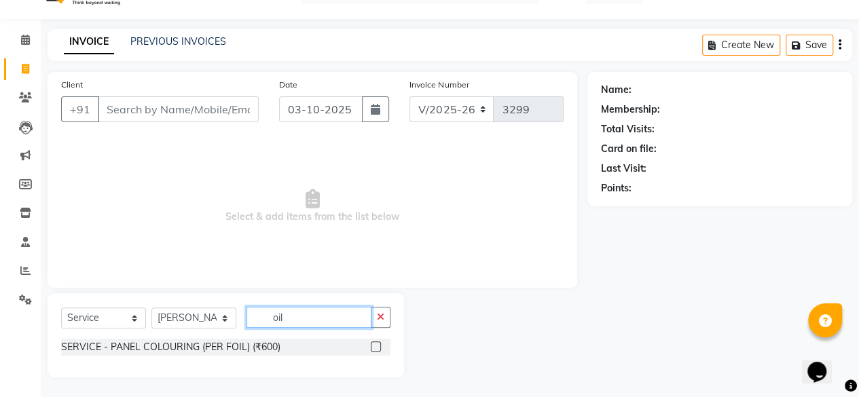
click at [365, 320] on input "oil" at bounding box center [309, 317] width 125 height 21
type input "oil"
click at [386, 313] on button "button" at bounding box center [381, 317] width 20 height 21
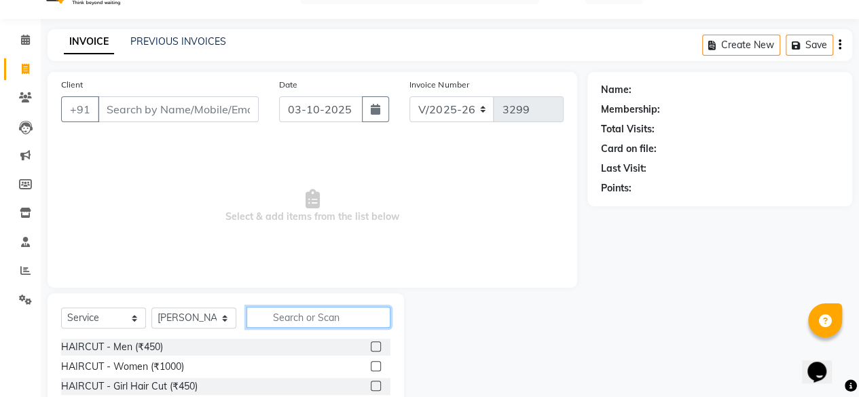
click at [355, 317] on input "text" at bounding box center [319, 317] width 144 height 21
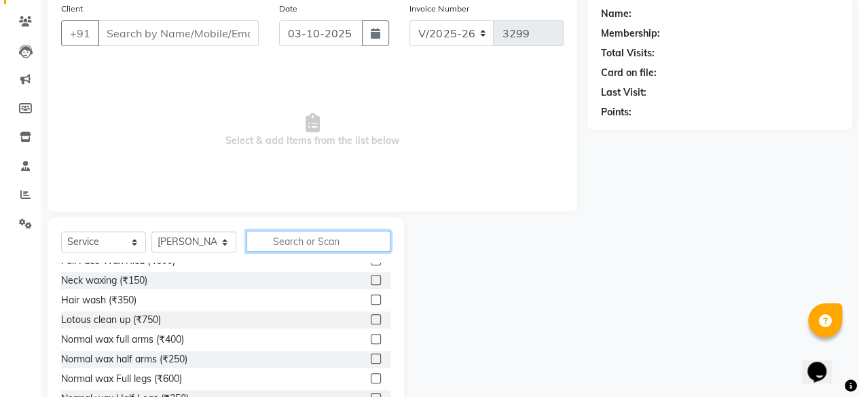
scroll to position [464, 0]
click at [295, 237] on input "text" at bounding box center [319, 241] width 144 height 21
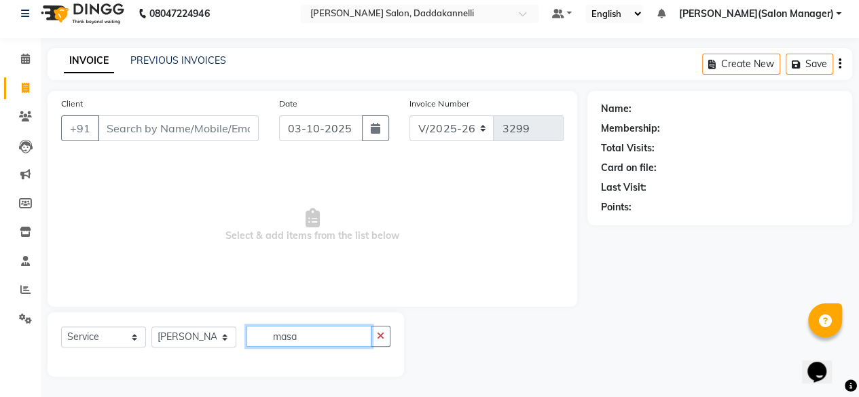
scroll to position [10, 0]
type input "masage"
click at [376, 343] on button "button" at bounding box center [381, 337] width 20 height 21
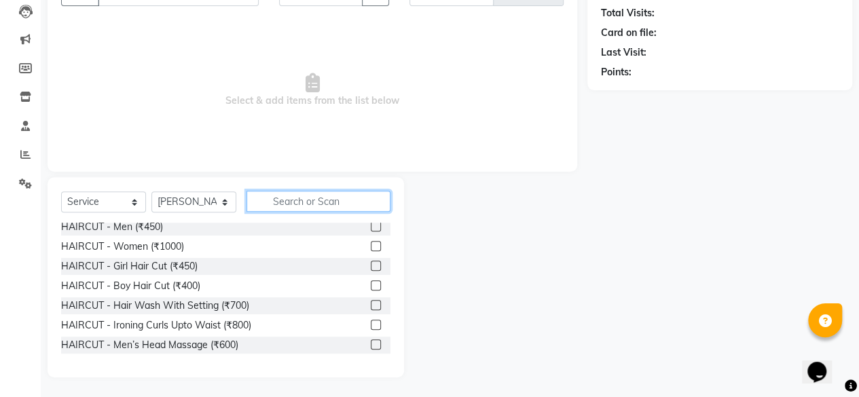
scroll to position [0, 0]
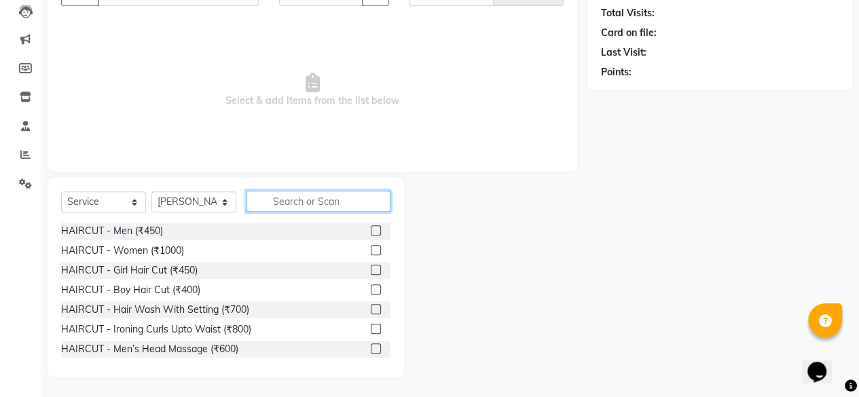
click at [297, 196] on input "text" at bounding box center [319, 201] width 144 height 21
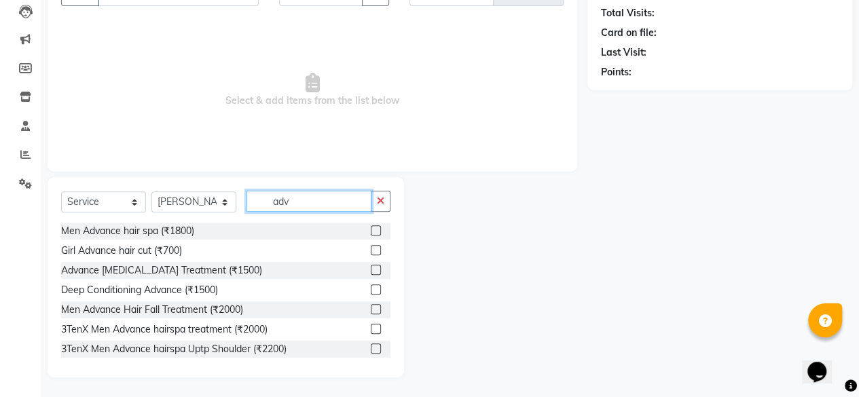
click at [304, 204] on input "adv" at bounding box center [309, 201] width 125 height 21
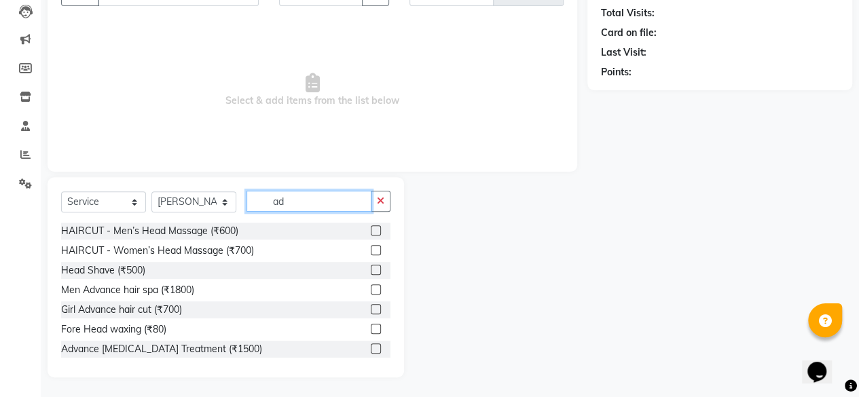
type input "a"
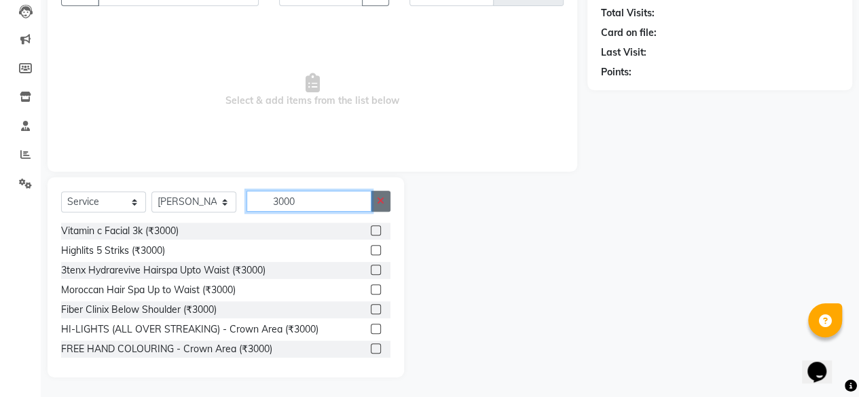
type input "3000"
click at [382, 202] on icon "button" at bounding box center [380, 201] width 7 height 10
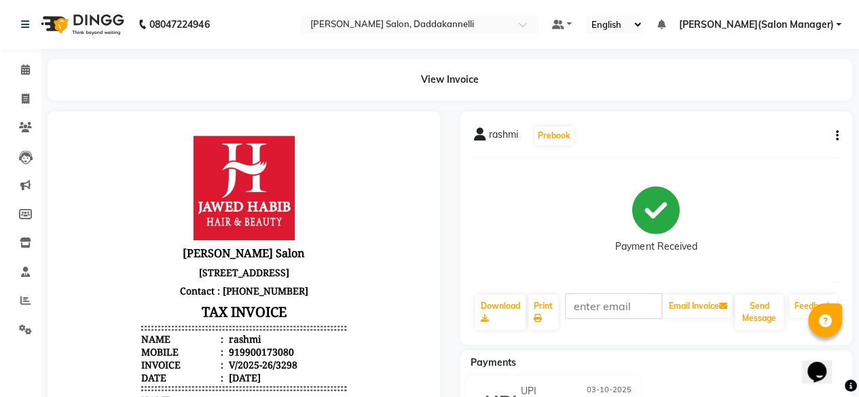
select select "6354"
select select "service"
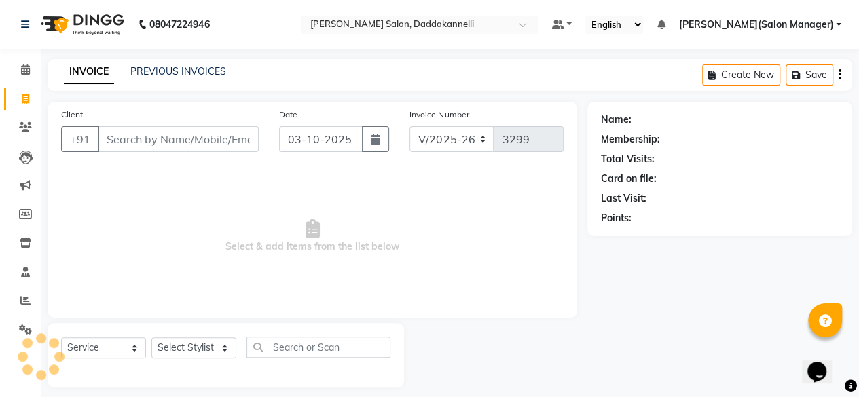
scroll to position [10, 0]
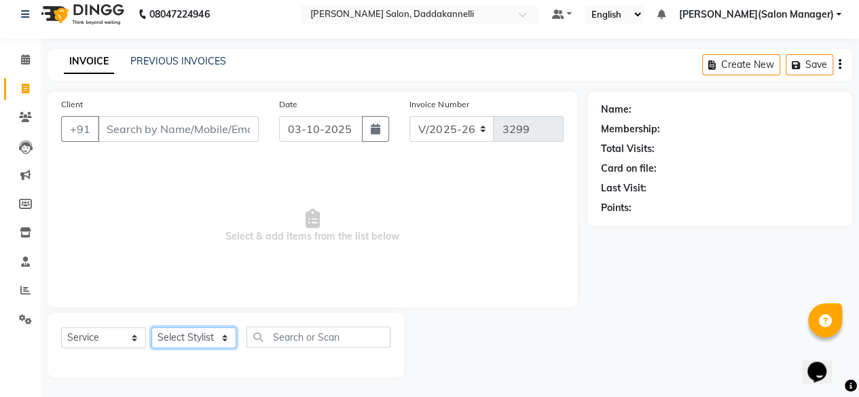
click at [228, 340] on select "Select Stylist aita DINGG SUPPORT [PERSON_NAME] [PERSON_NAME] [PERSON_NAME] [PE…" at bounding box center [193, 337] width 85 height 21
select select "86746"
click at [151, 327] on select "Select Stylist aita DINGG SUPPORT [PERSON_NAME] [PERSON_NAME] [PERSON_NAME] [PE…" at bounding box center [193, 337] width 85 height 21
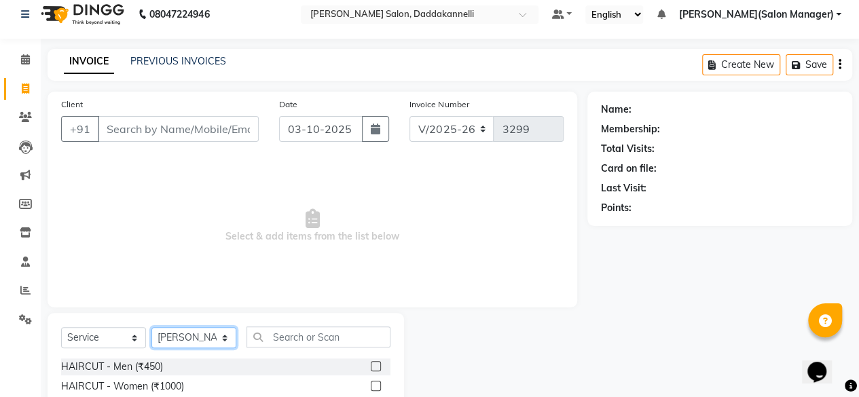
scroll to position [146, 0]
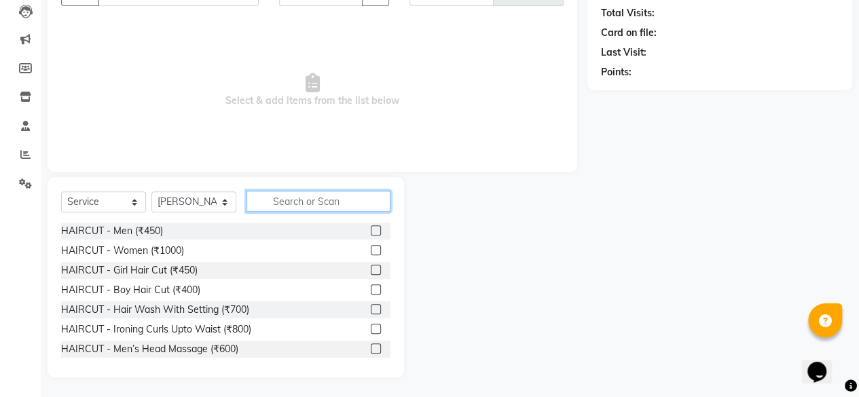
click at [289, 206] on input "text" at bounding box center [319, 201] width 144 height 21
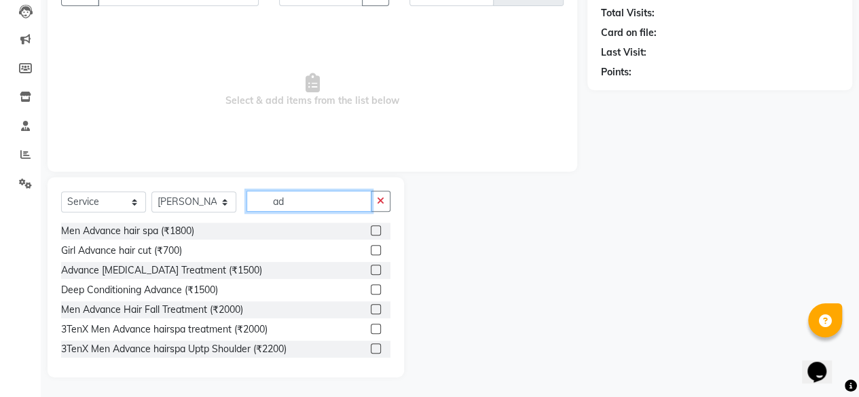
type input "a"
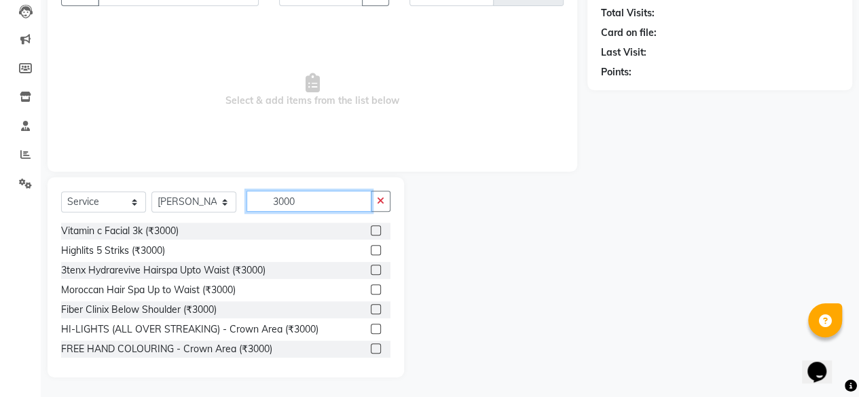
type input "3000"
click at [371, 289] on label at bounding box center [376, 290] width 10 height 10
click at [371, 289] on input "checkbox" at bounding box center [375, 290] width 9 height 9
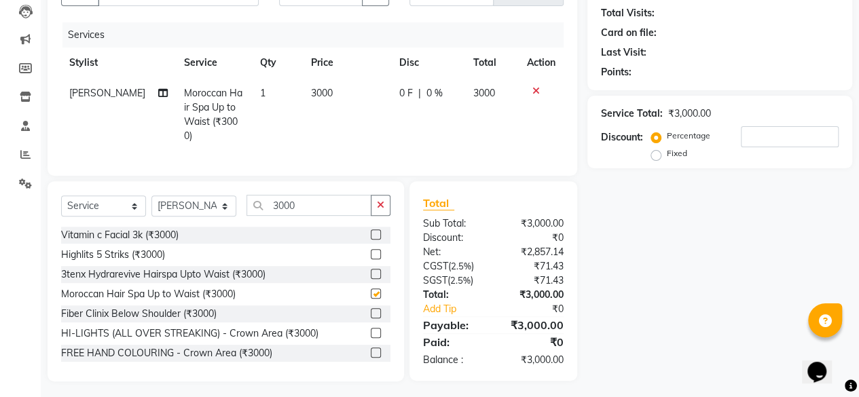
checkbox input "false"
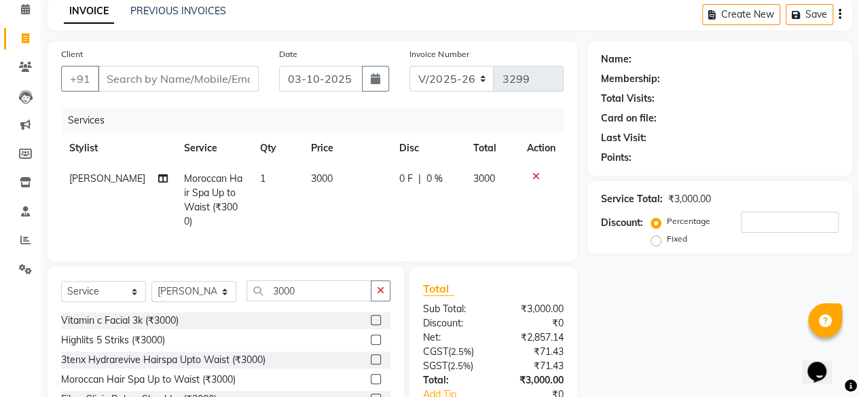
scroll to position [60, 0]
click at [164, 79] on input "Client" at bounding box center [178, 80] width 161 height 26
type input "7"
type input "0"
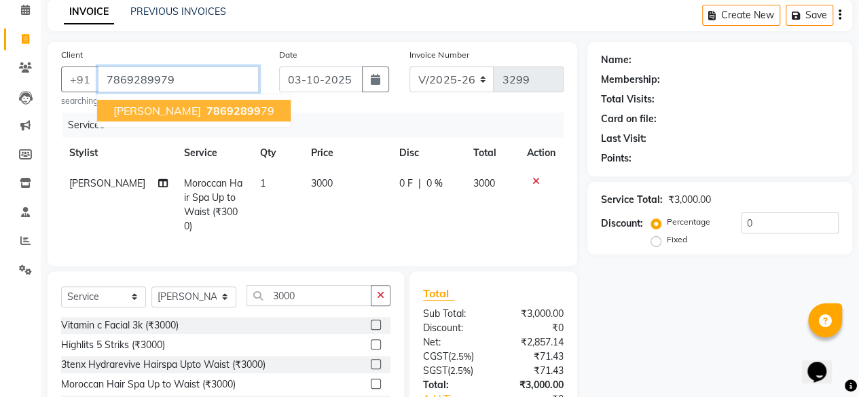
type input "7869289979"
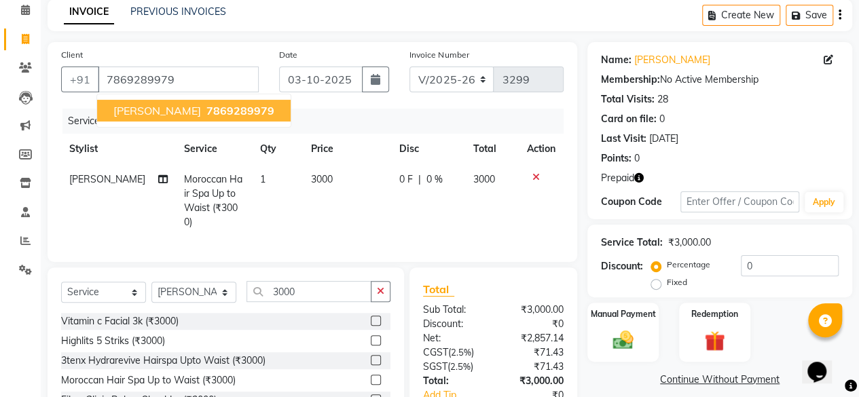
click at [206, 107] on span "7869289979" at bounding box center [240, 111] width 68 height 14
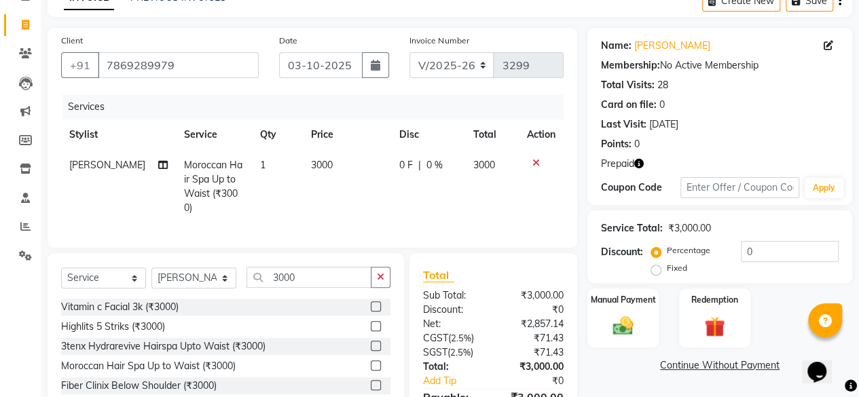
scroll to position [76, 0]
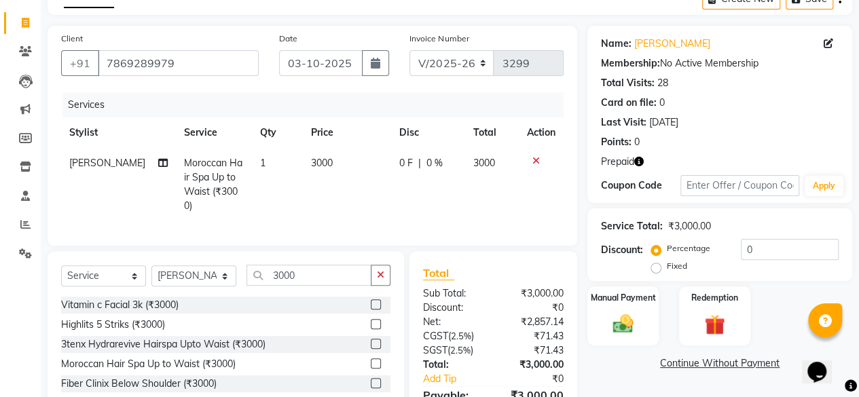
drag, startPoint x: 693, startPoint y: 197, endPoint x: 803, endPoint y: 229, distance: 114.6
click at [803, 229] on div "Name: Bikram Sahu Membership: No Active Membership Total Visits: 28 Card on fil…" at bounding box center [725, 239] width 275 height 426
click at [846, 134] on div "Name: Bikram Sahu Membership: No Active Membership Total Visits: 28 Card on fil…" at bounding box center [720, 114] width 265 height 177
click at [772, 247] on input "0" at bounding box center [790, 249] width 98 height 21
type input "0"
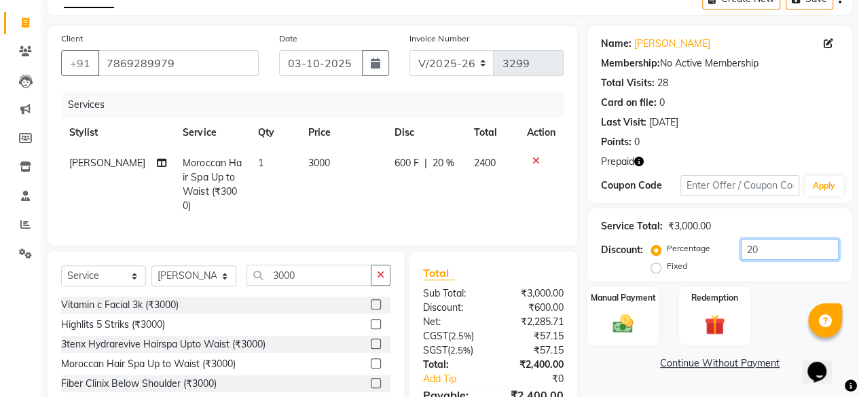
type input "20"
click at [638, 160] on icon "button" at bounding box center [639, 162] width 10 height 10
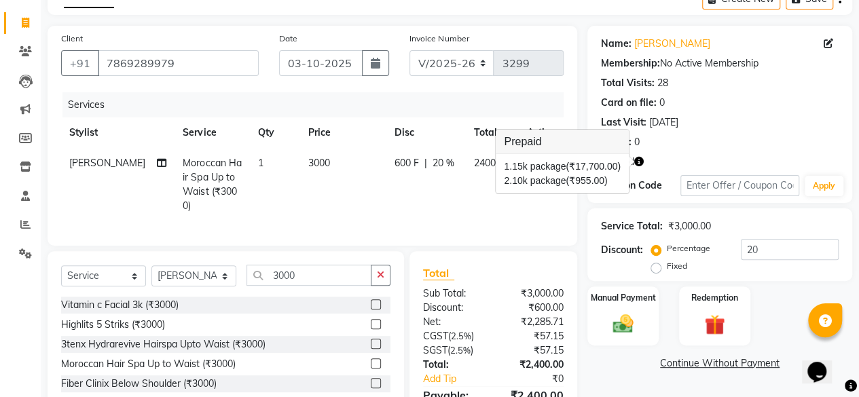
click at [831, 113] on div "Name: Bikram Sahu Membership: No Active Membership Total Visits: 28 Card on fil…" at bounding box center [720, 90] width 238 height 118
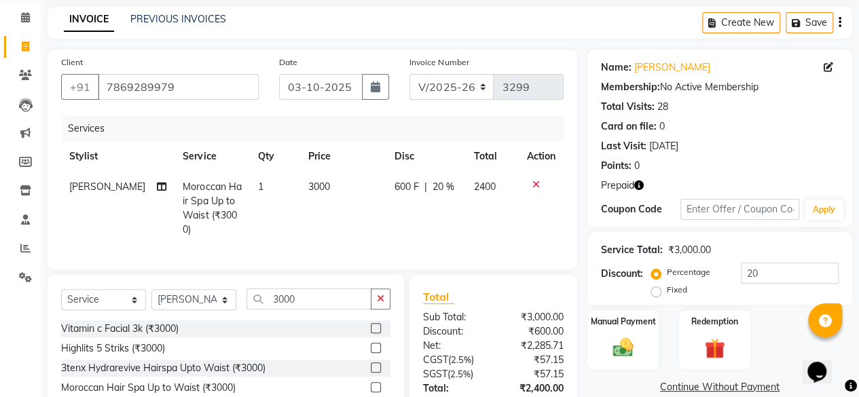
scroll to position [160, 0]
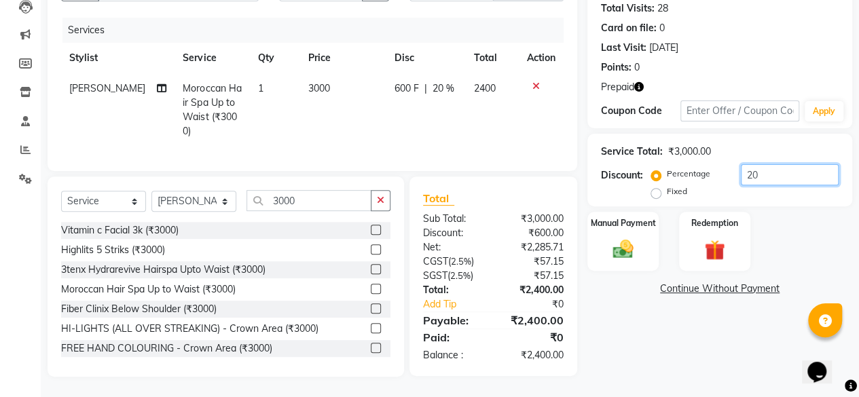
click at [757, 166] on input "20" at bounding box center [790, 174] width 98 height 21
click at [643, 82] on icon "button" at bounding box center [639, 87] width 10 height 10
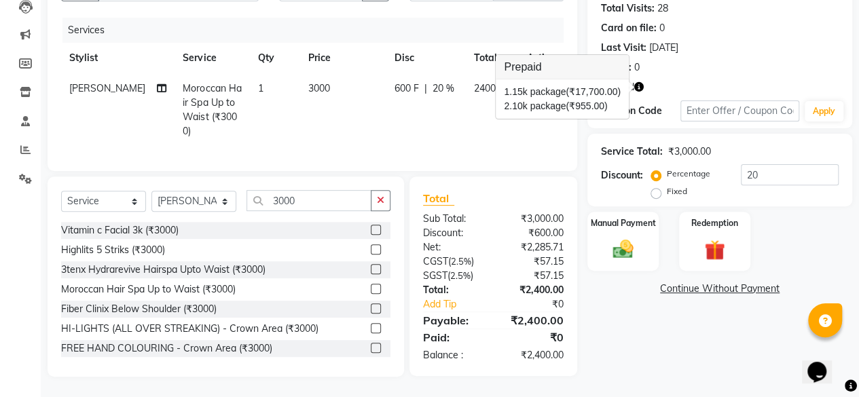
click at [581, 86] on span "(₹17,700.00)" at bounding box center [593, 91] width 55 height 11
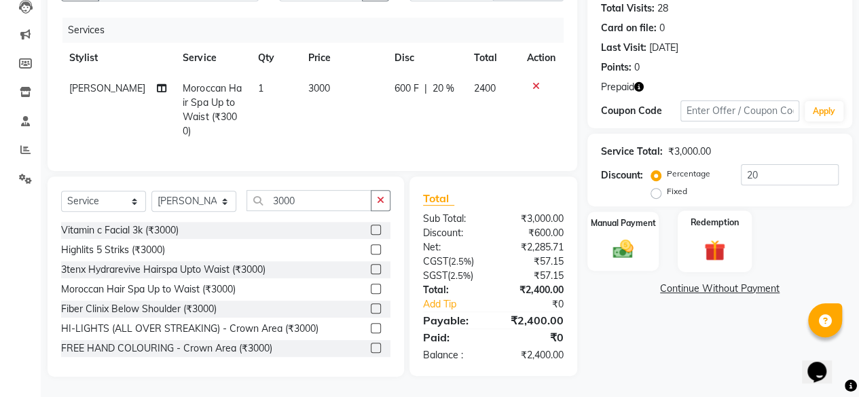
click at [704, 224] on div "Redemption" at bounding box center [715, 242] width 74 height 62
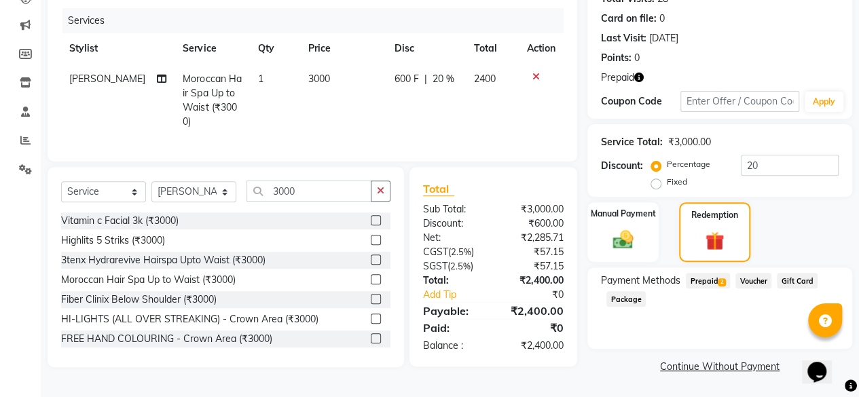
click at [704, 282] on span "Prepaid 2" at bounding box center [708, 281] width 44 height 16
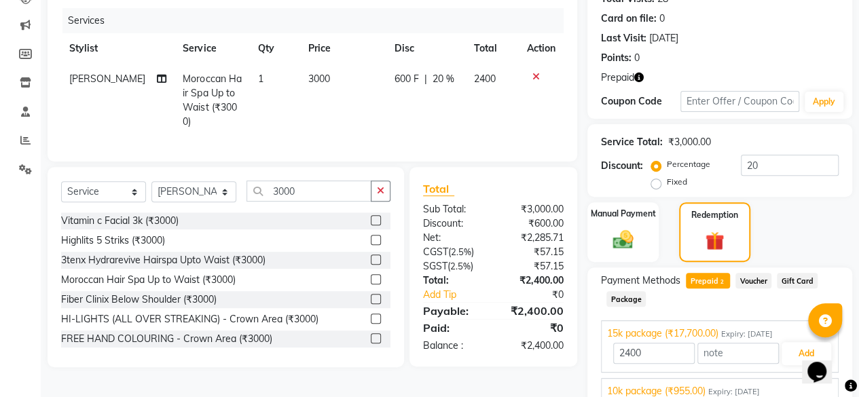
scroll to position [221, 0]
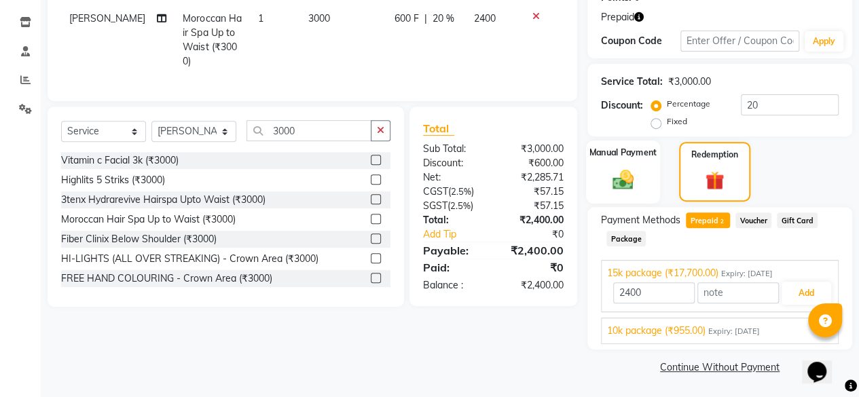
click at [631, 170] on img at bounding box center [623, 179] width 35 height 24
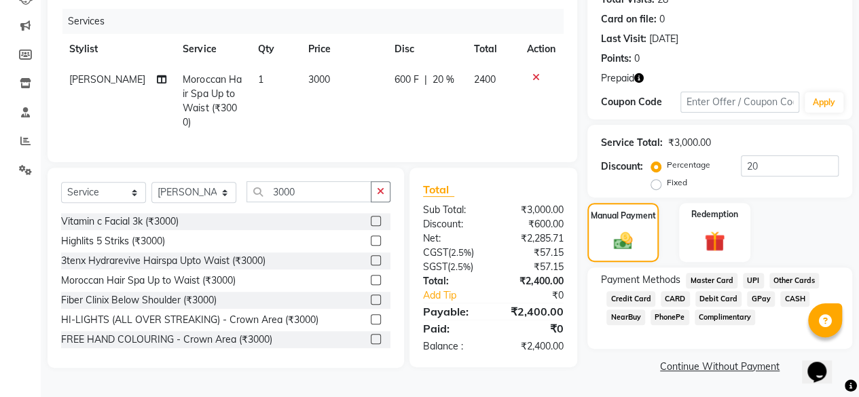
click at [761, 295] on span "GPay" at bounding box center [761, 299] width 28 height 16
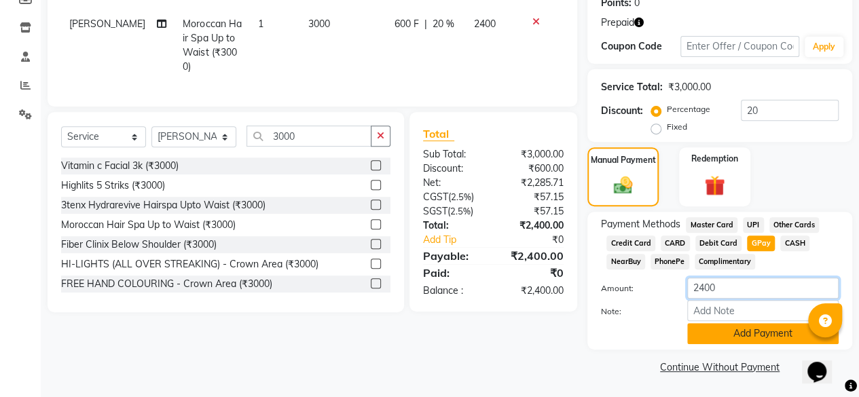
drag, startPoint x: 761, startPoint y: 295, endPoint x: 742, endPoint y: 333, distance: 42.5
click at [742, 333] on div "Amount: 2400 Note: Add Payment" at bounding box center [720, 311] width 238 height 67
click at [742, 333] on button "Add Payment" at bounding box center [762, 333] width 151 height 21
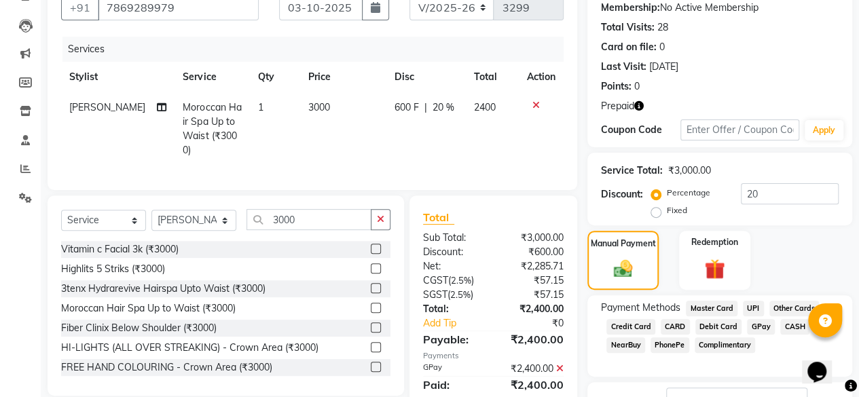
scroll to position [128, 0]
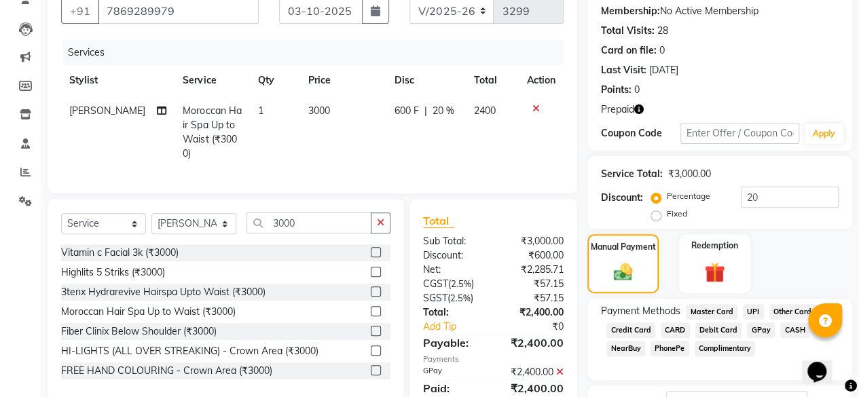
click at [640, 106] on icon "button" at bounding box center [639, 110] width 10 height 10
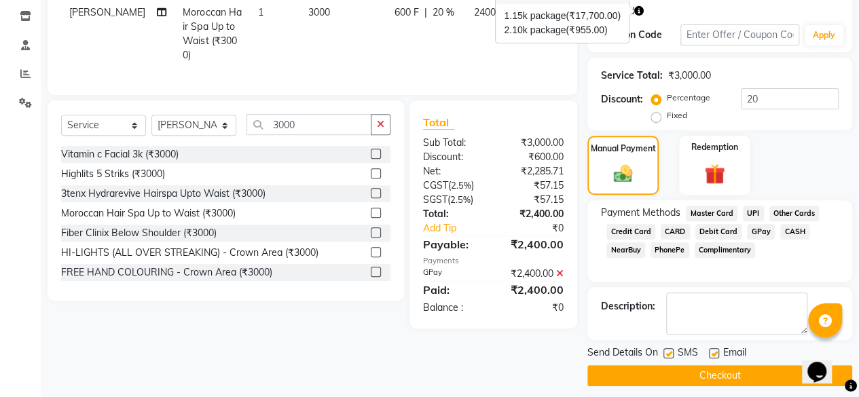
scroll to position [228, 0]
click at [727, 150] on label "Redemption" at bounding box center [715, 145] width 49 height 13
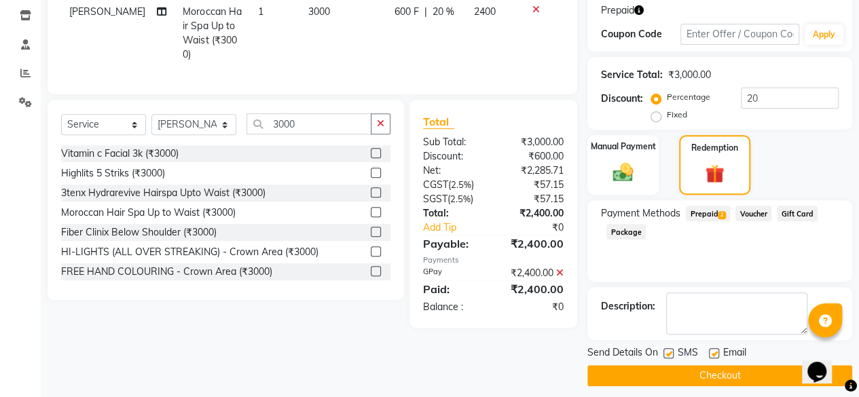
click at [714, 214] on span "Prepaid 2" at bounding box center [708, 214] width 44 height 16
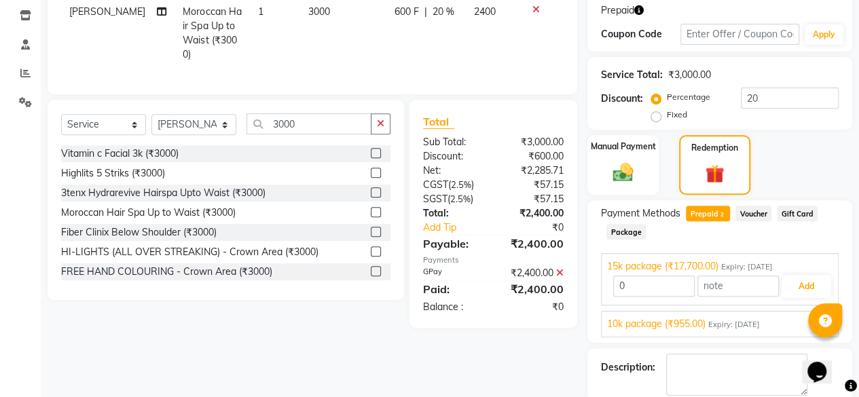
scroll to position [296, 0]
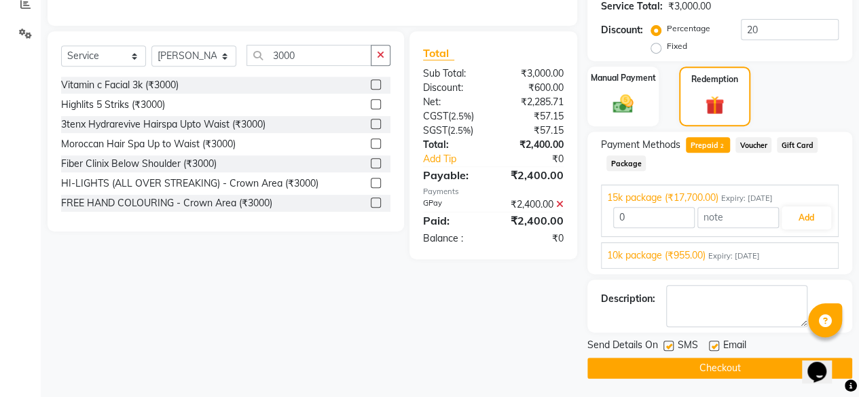
click at [547, 332] on div "Client +91 7869289979 Date 03-10-2025 Invoice Number V/2025 V/2025-26 3299 Serv…" at bounding box center [312, 92] width 550 height 573
click at [781, 83] on div "Manual Payment Redemption" at bounding box center [719, 97] width 285 height 60
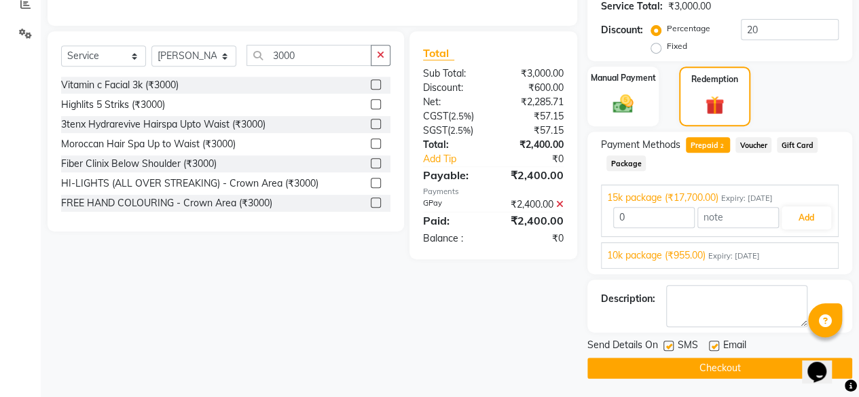
click at [781, 83] on div "Manual Payment Redemption" at bounding box center [719, 97] width 285 height 60
click at [412, 347] on div "Client +91 7869289979 Date 03-10-2025 Invoice Number V/2025 V/2025-26 3299 Serv…" at bounding box center [312, 92] width 550 height 573
click at [452, 286] on div "Client +91 7869289979 Date 03-10-2025 Invoice Number V/2025 V/2025-26 3299 Serv…" at bounding box center [312, 92] width 550 height 573
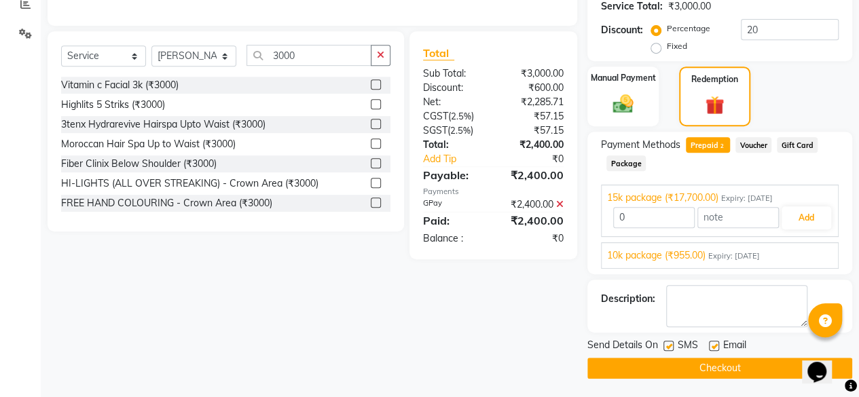
click at [807, 72] on div "Manual Payment Redemption" at bounding box center [719, 97] width 285 height 60
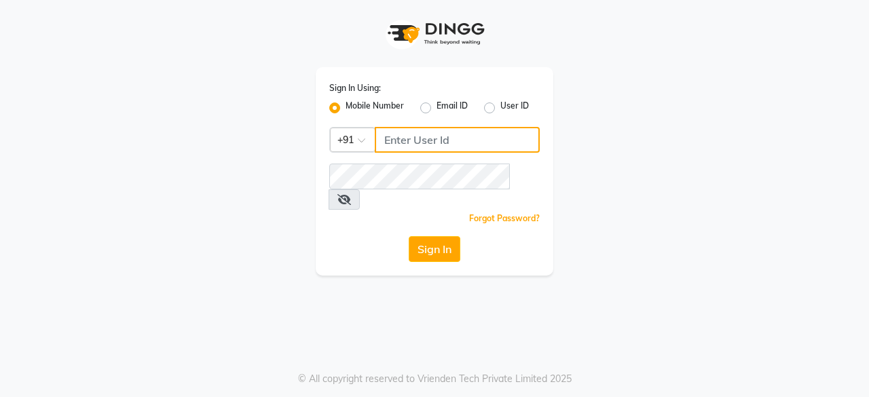
click at [441, 145] on input "Username" at bounding box center [457, 140] width 165 height 26
type input "6366554440"
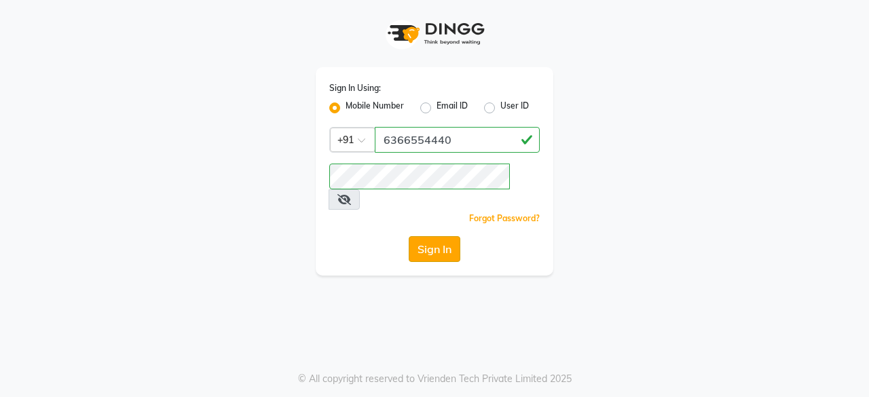
click at [424, 236] on button "Sign In" at bounding box center [435, 249] width 52 height 26
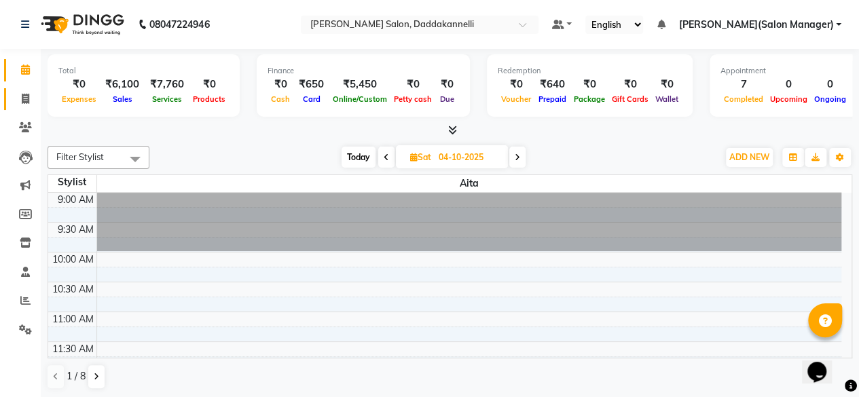
click at [26, 94] on icon at bounding box center [25, 99] width 7 height 10
select select "6354"
select select "service"
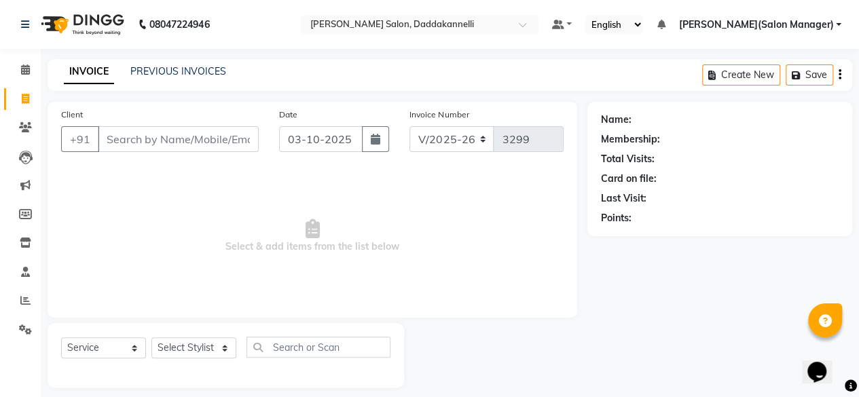
scroll to position [10, 0]
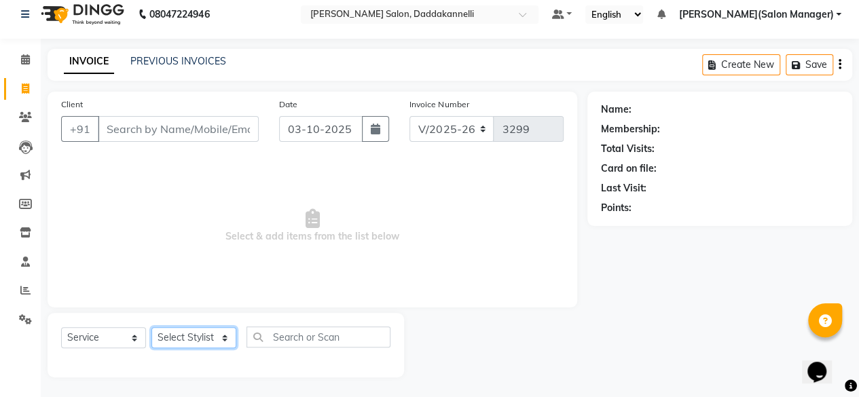
click at [228, 336] on select "Select Stylist aita DINGG SUPPORT [PERSON_NAME] [PERSON_NAME] [PERSON_NAME] [PE…" at bounding box center [193, 337] width 85 height 21
select select "86746"
click at [151, 327] on select "Select Stylist aita DINGG SUPPORT [PERSON_NAME] [PERSON_NAME] [PERSON_NAME] [PE…" at bounding box center [193, 337] width 85 height 21
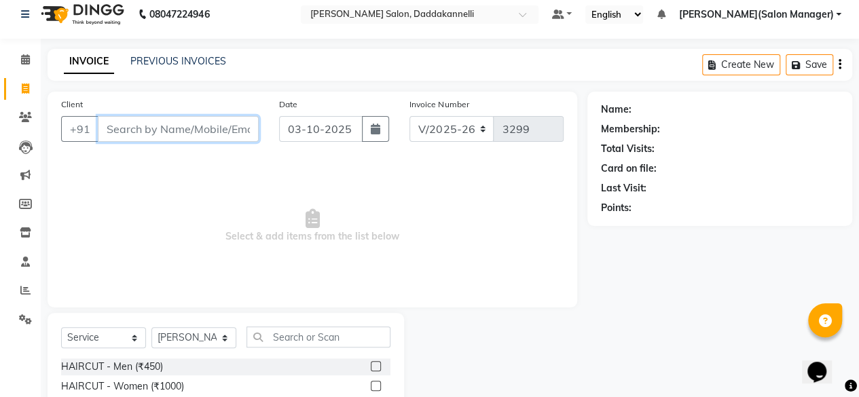
click at [189, 128] on input "Client" at bounding box center [178, 129] width 161 height 26
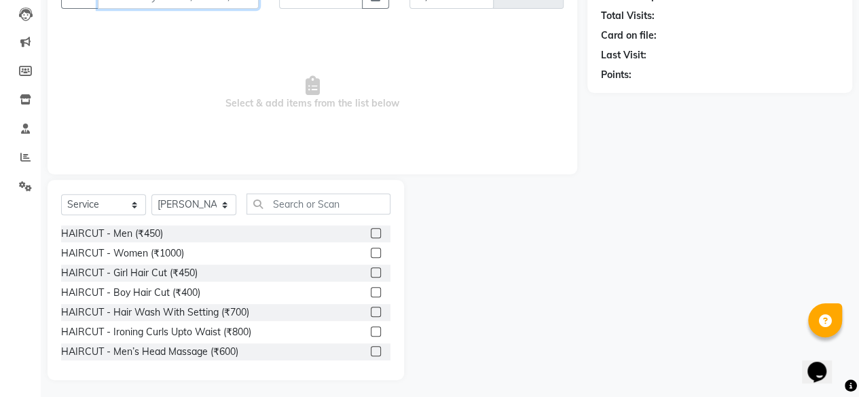
scroll to position [146, 0]
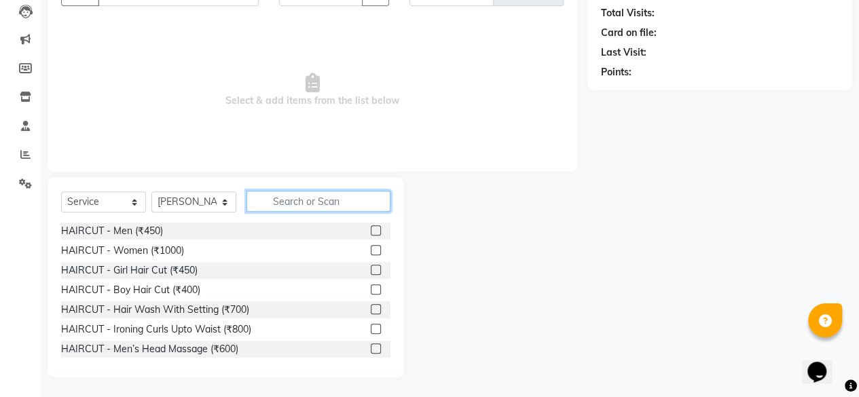
click at [345, 198] on input "text" at bounding box center [319, 201] width 144 height 21
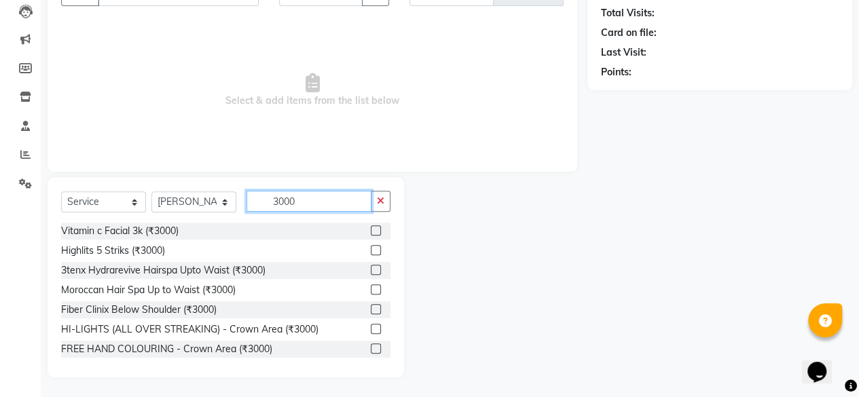
type input "3000"
click at [371, 285] on label at bounding box center [376, 290] width 10 height 10
click at [371, 286] on input "checkbox" at bounding box center [375, 290] width 9 height 9
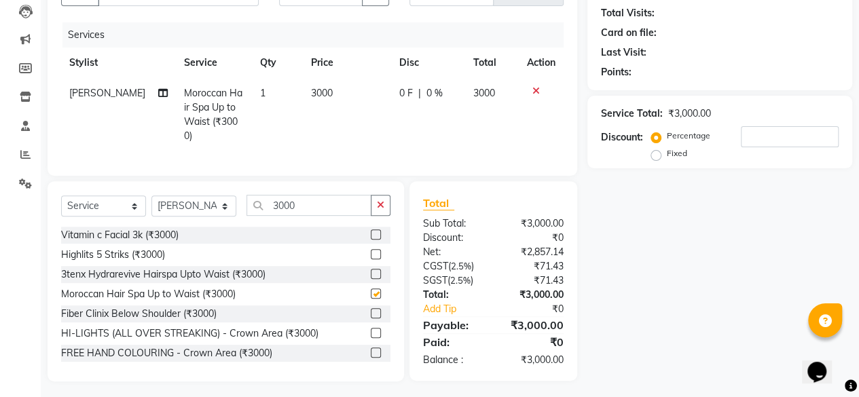
checkbox input "false"
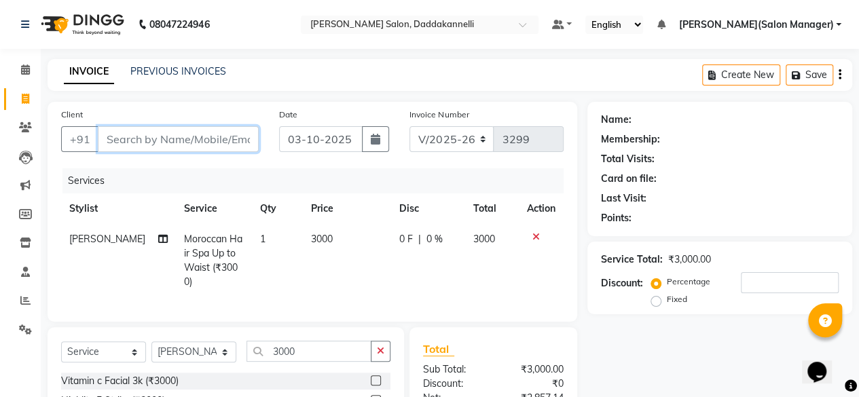
click at [194, 136] on input "Client" at bounding box center [178, 139] width 161 height 26
type input "7"
type input "0"
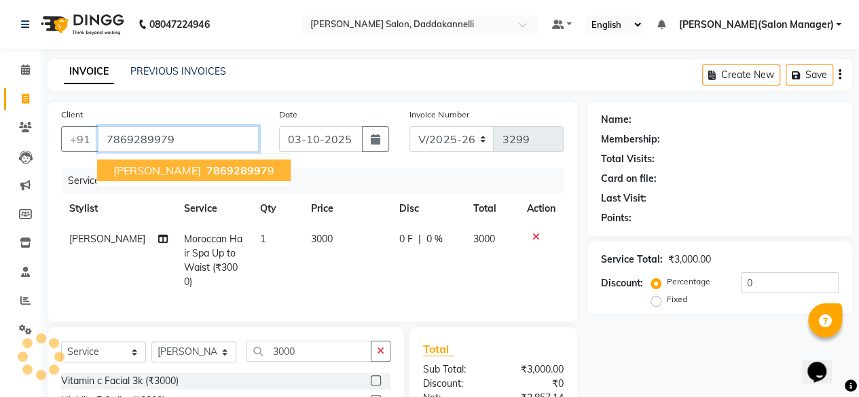
type input "7869289979"
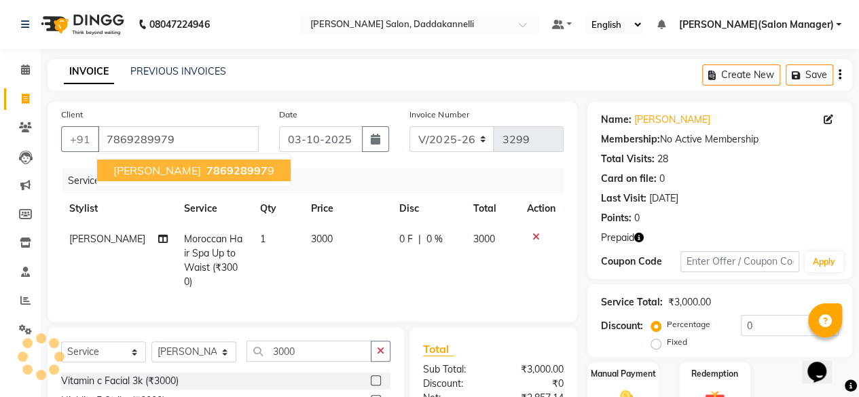
click at [206, 168] on span "786928997" at bounding box center [236, 171] width 61 height 14
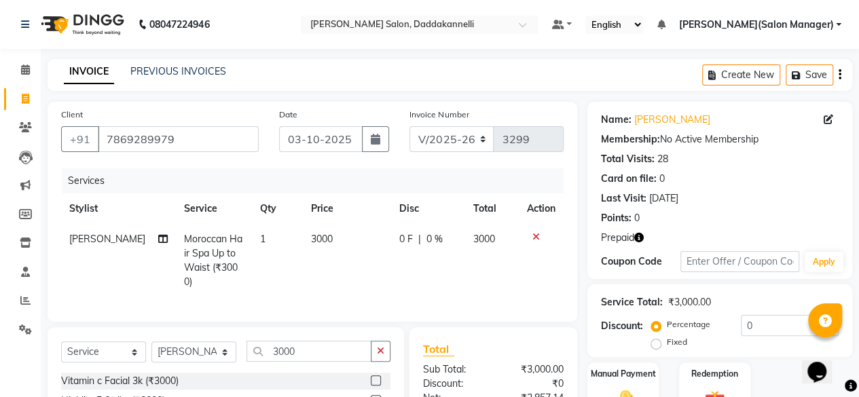
click at [638, 238] on icon "button" at bounding box center [639, 238] width 10 height 10
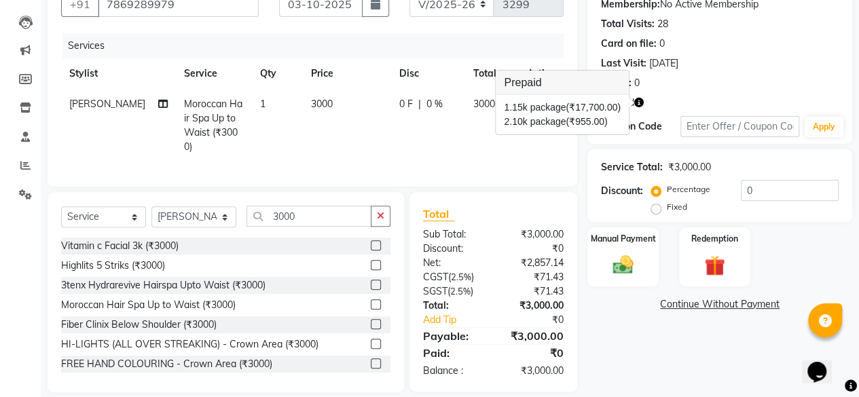
scroll to position [140, 0]
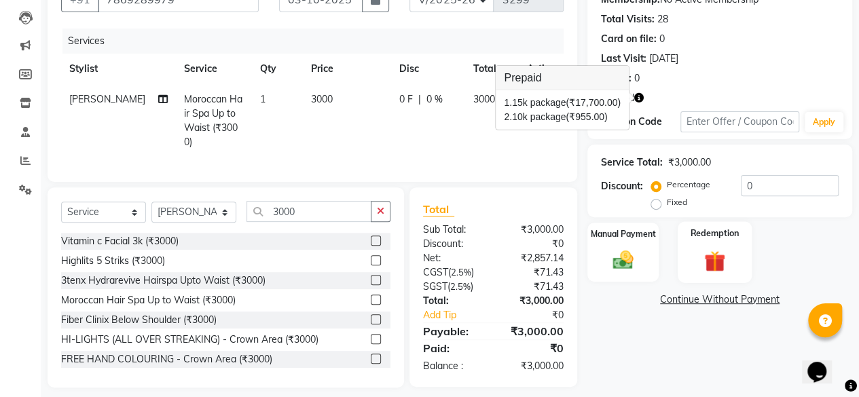
click at [716, 249] on img at bounding box center [715, 261] width 35 height 26
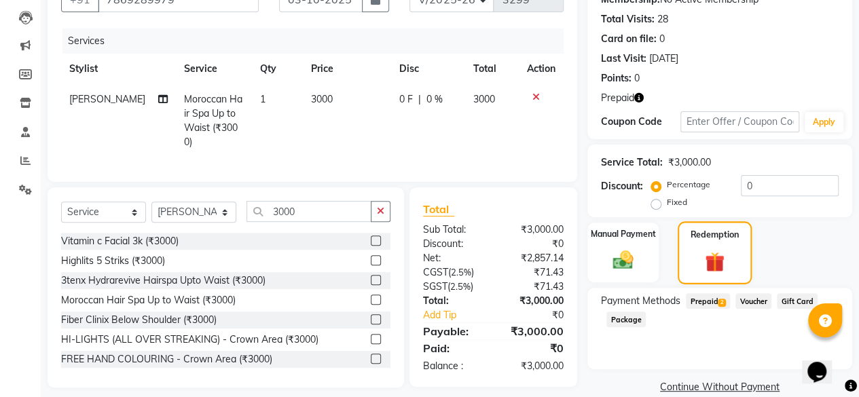
scroll to position [160, 0]
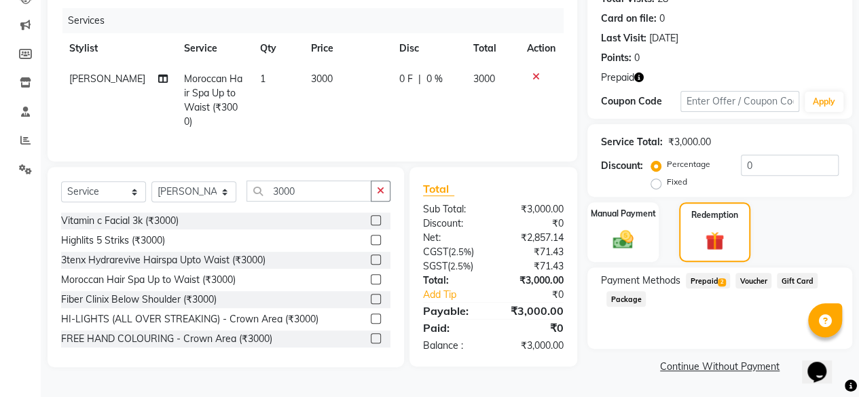
click at [712, 281] on span "Prepaid 2" at bounding box center [708, 281] width 44 height 16
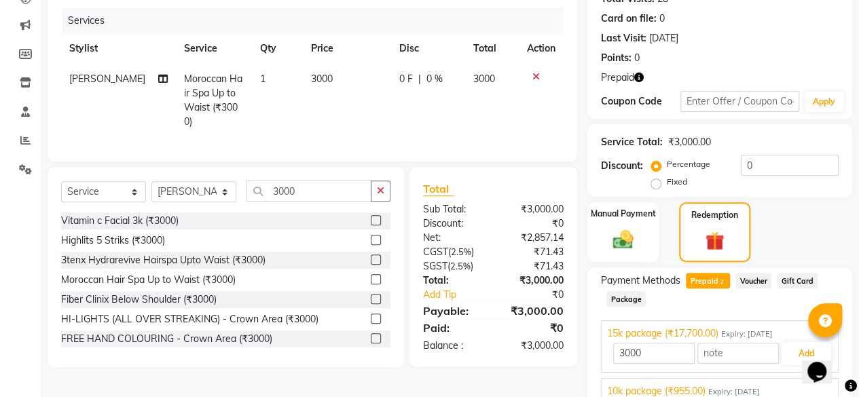
scroll to position [221, 0]
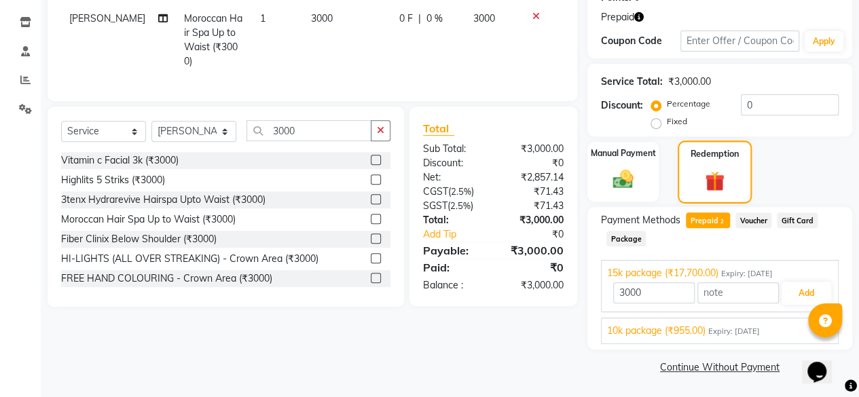
click at [710, 168] on img at bounding box center [715, 180] width 33 height 24
type input "17700"
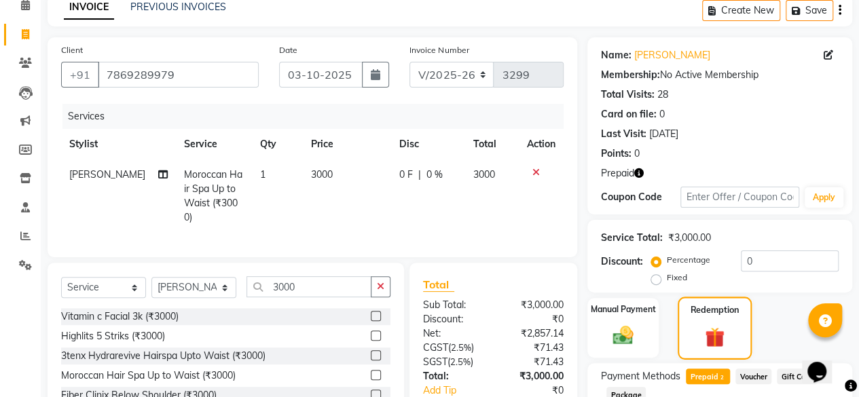
scroll to position [64, 0]
click at [638, 173] on icon "button" at bounding box center [639, 174] width 10 height 10
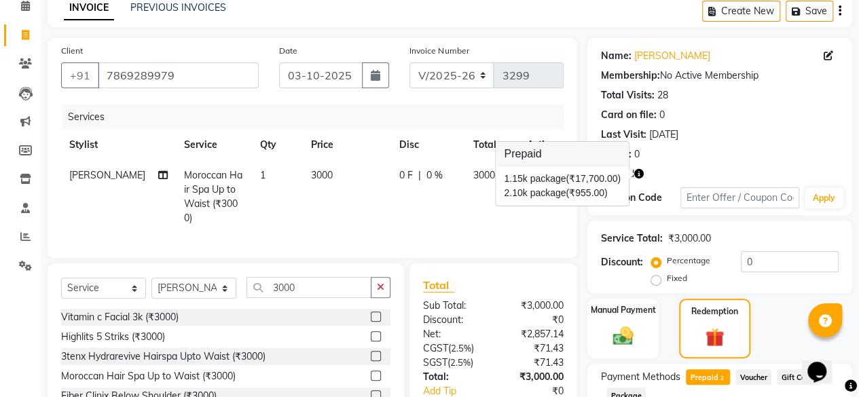
click at [609, 176] on span "(₹17,700.00)" at bounding box center [593, 178] width 55 height 11
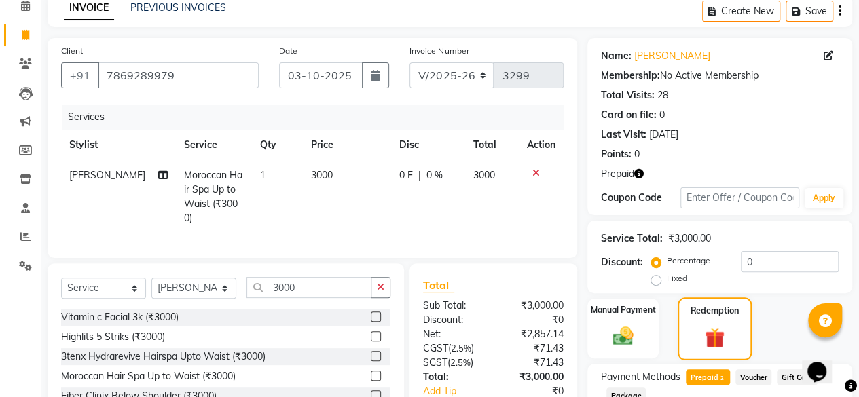
scroll to position [221, 0]
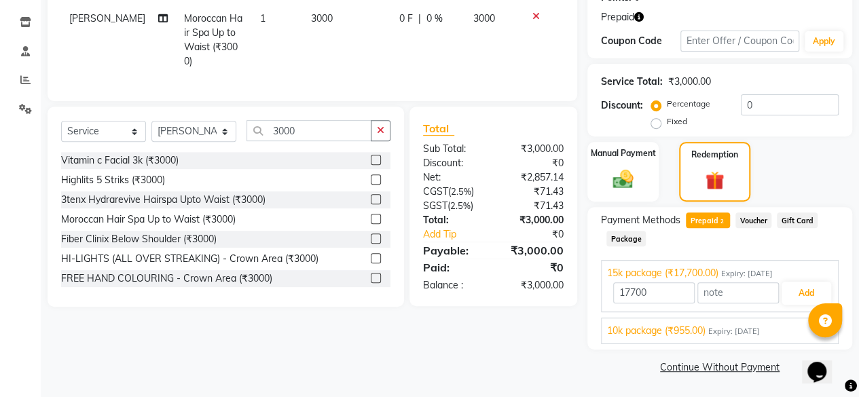
click at [511, 360] on div "Client +91 7869289979 Date 03-10-2025 Invoice Number V/2025 V/2025-26 3299 Serv…" at bounding box center [312, 129] width 550 height 497
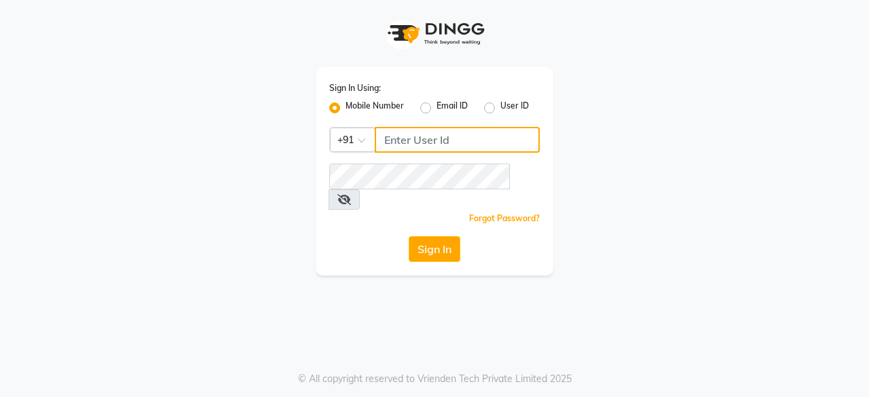
click at [407, 144] on input "Username" at bounding box center [457, 140] width 165 height 26
type input "6366554440"
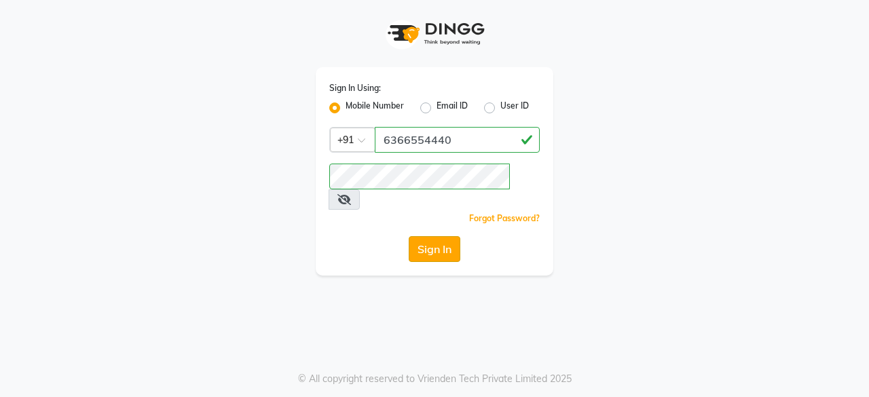
click at [432, 237] on button "Sign In" at bounding box center [435, 249] width 52 height 26
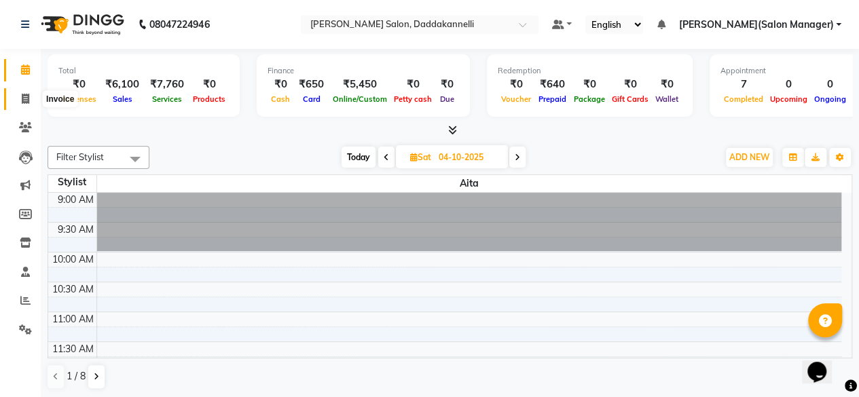
click at [23, 96] on icon at bounding box center [25, 99] width 7 height 10
select select "service"
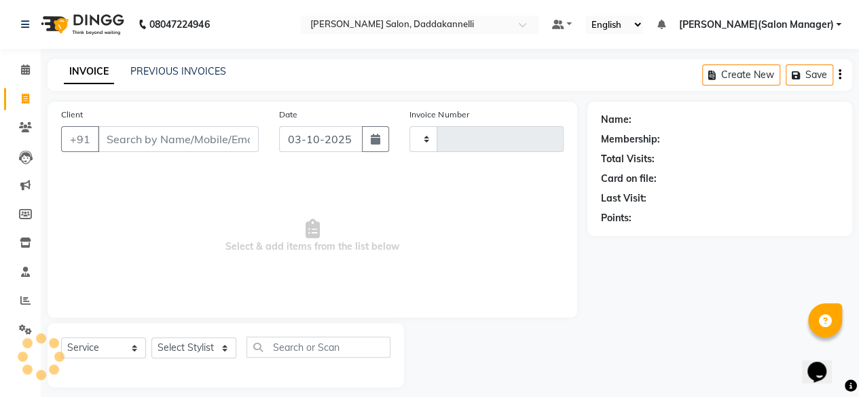
type input "3299"
select select "6354"
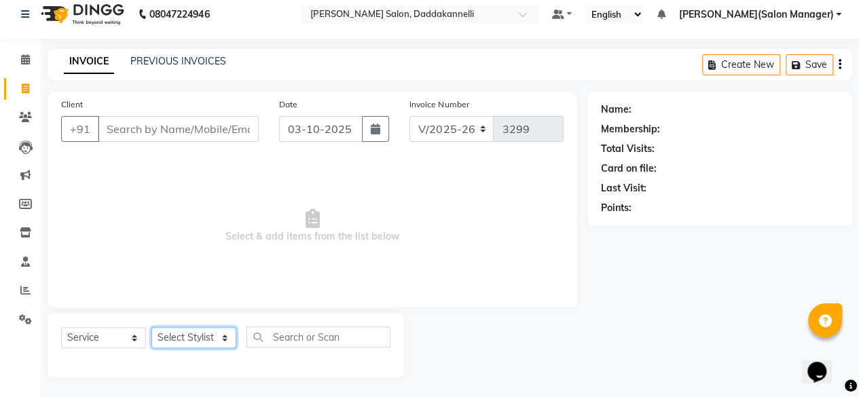
click at [222, 338] on select "Select Stylist aita DINGG SUPPORT [PERSON_NAME] [PERSON_NAME] [PERSON_NAME] [PE…" at bounding box center [193, 337] width 85 height 21
select select "86746"
click at [151, 327] on select "Select Stylist aita DINGG SUPPORT [PERSON_NAME] [PERSON_NAME] [PERSON_NAME] [PE…" at bounding box center [193, 337] width 85 height 21
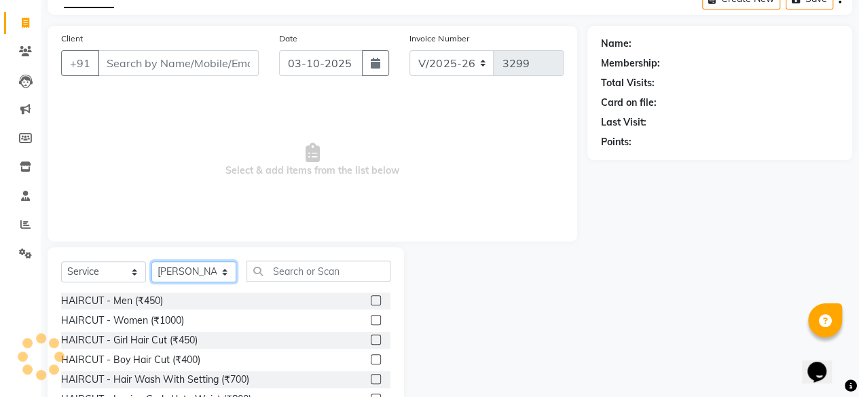
scroll to position [75, 0]
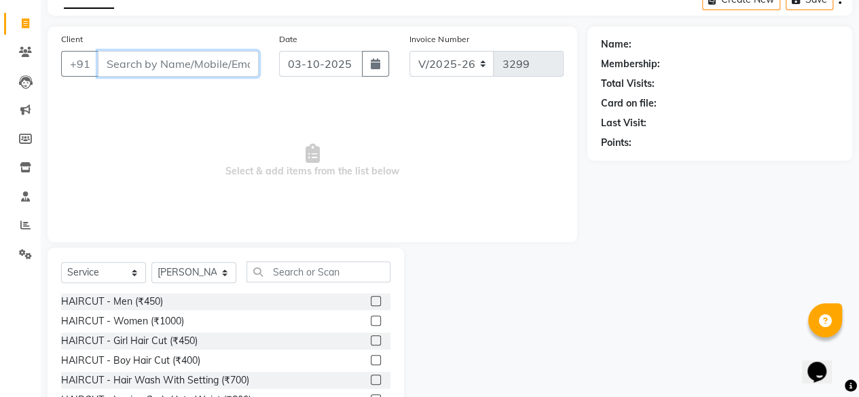
click at [130, 65] on input "Client" at bounding box center [178, 64] width 161 height 26
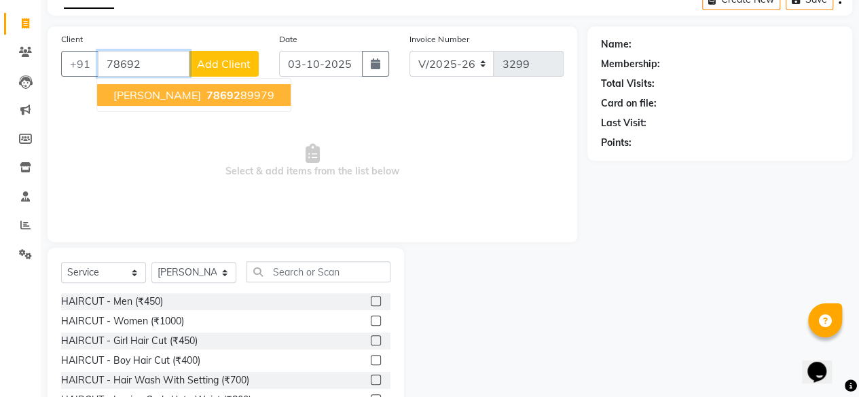
click at [175, 89] on span "Bikram Sahu" at bounding box center [157, 95] width 88 height 14
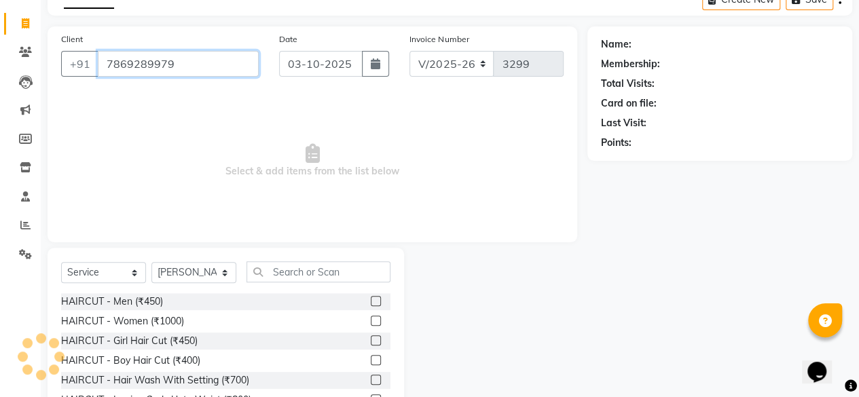
type input "7869289979"
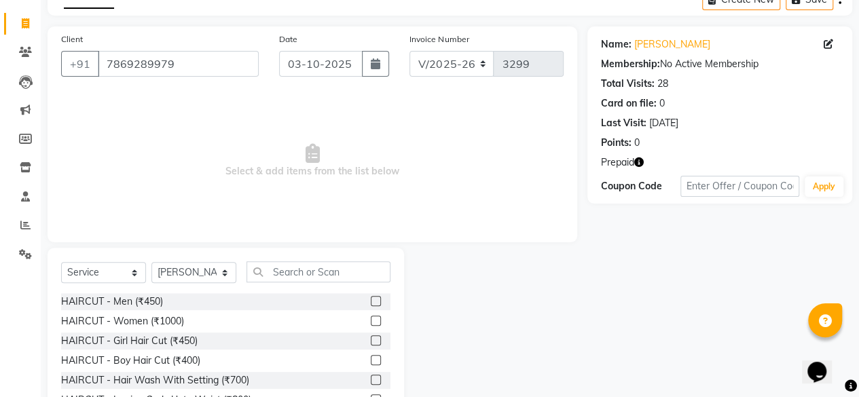
click at [624, 169] on div "Name: Bikram Sahu Membership: No Active Membership Total Visits: 28 Card on fil…" at bounding box center [720, 114] width 265 height 177
click at [318, 266] on input "text" at bounding box center [319, 271] width 144 height 21
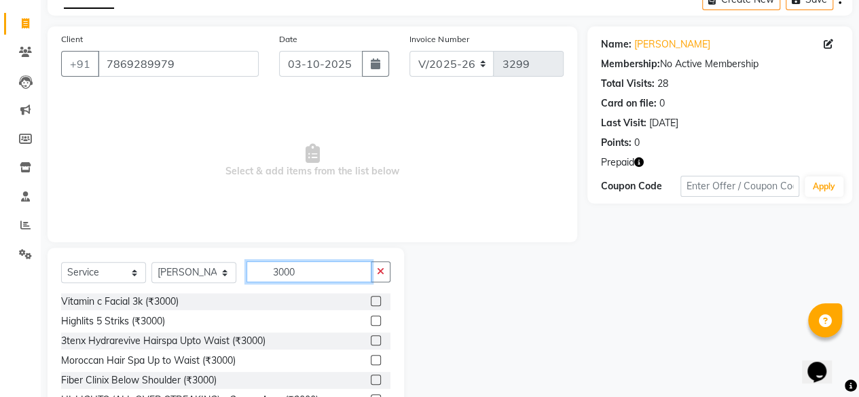
type input "3000"
click at [371, 362] on label at bounding box center [376, 360] width 10 height 10
click at [371, 362] on input "checkbox" at bounding box center [375, 361] width 9 height 9
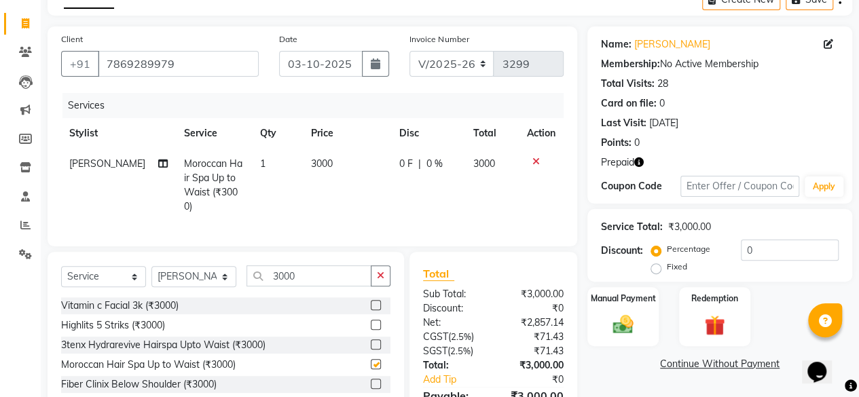
checkbox input "false"
click at [636, 165] on icon "button" at bounding box center [639, 163] width 10 height 10
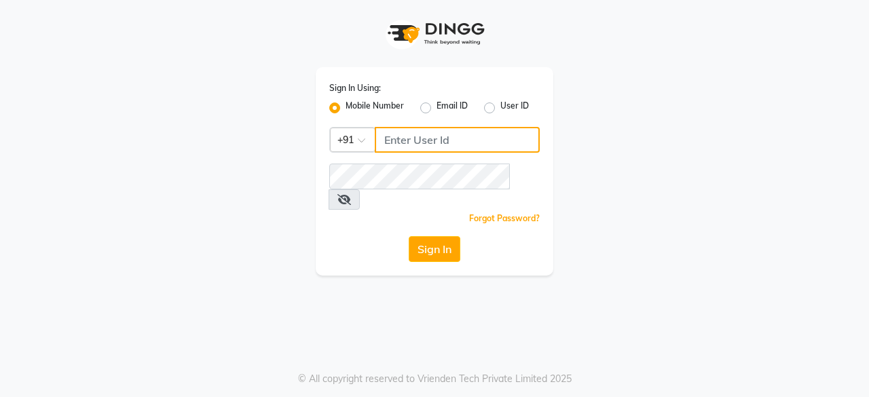
click at [431, 141] on input "Username" at bounding box center [457, 140] width 165 height 26
type input "6366554440"
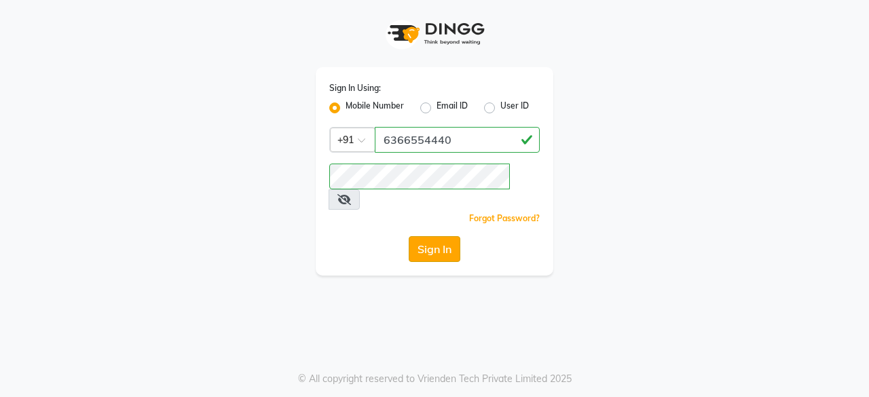
click at [445, 236] on button "Sign In" at bounding box center [435, 249] width 52 height 26
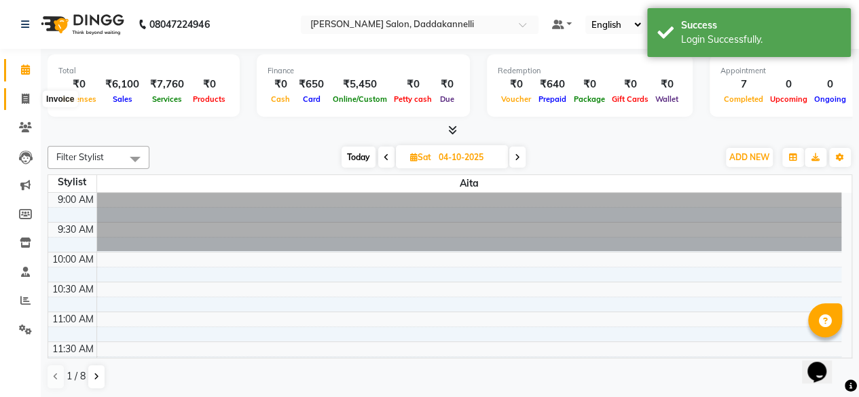
click at [29, 106] on span at bounding box center [26, 100] width 24 height 16
select select "service"
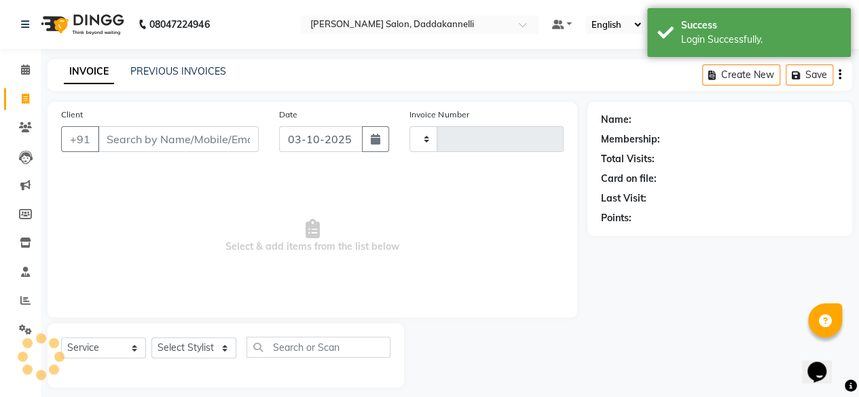
type input "3299"
select select "6354"
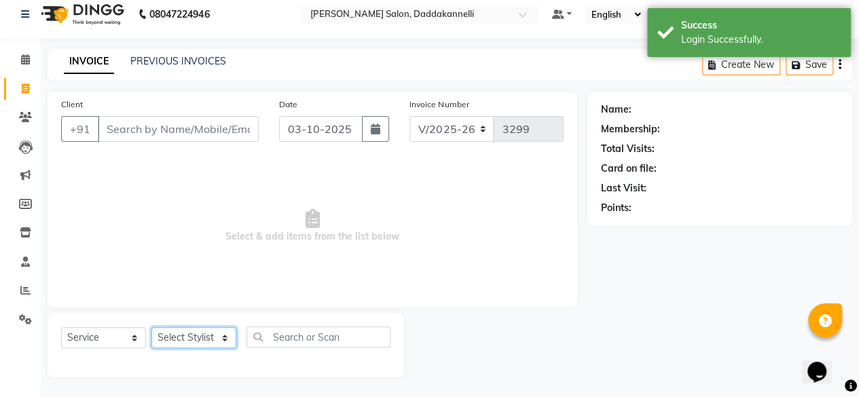
click at [220, 337] on select "Select Stylist aita DINGG SUPPORT [PERSON_NAME] [PERSON_NAME] [PERSON_NAME] [PE…" at bounding box center [193, 337] width 85 height 21
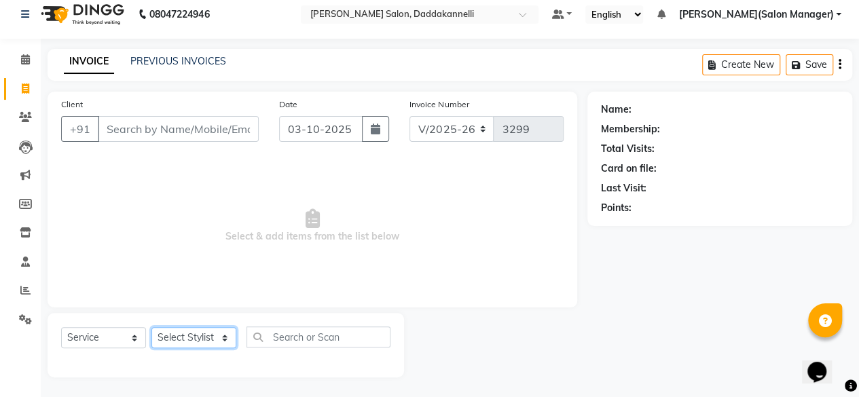
select select "88491"
click at [151, 327] on select "Select Stylist aita DINGG SUPPORT [PERSON_NAME] [PERSON_NAME] [PERSON_NAME] [PE…" at bounding box center [193, 337] width 85 height 21
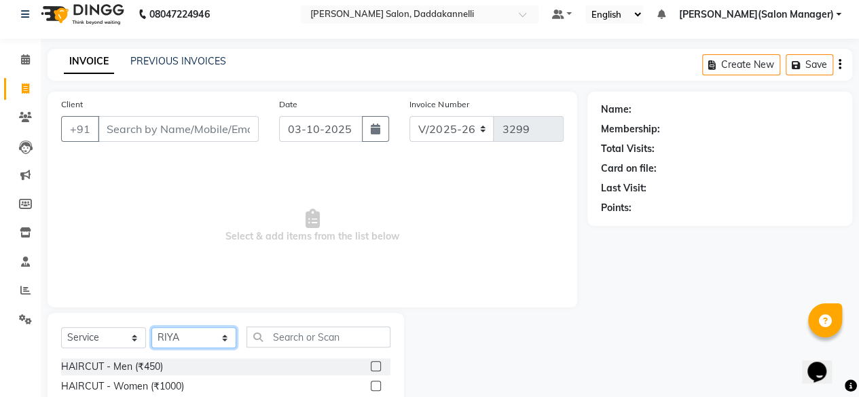
scroll to position [146, 0]
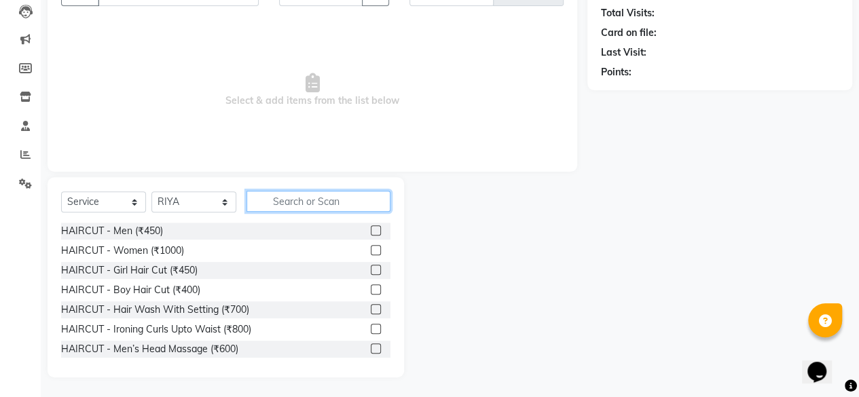
click at [278, 198] on input "text" at bounding box center [319, 201] width 144 height 21
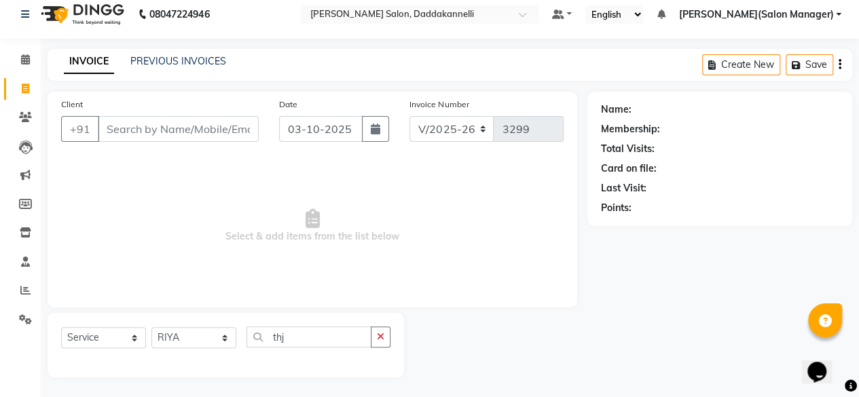
drag, startPoint x: 302, startPoint y: 338, endPoint x: 243, endPoint y: 274, distance: 86.5
click at [243, 274] on span "Select & add items from the list below" at bounding box center [312, 226] width 503 height 136
click at [311, 332] on input "thj" at bounding box center [309, 337] width 125 height 21
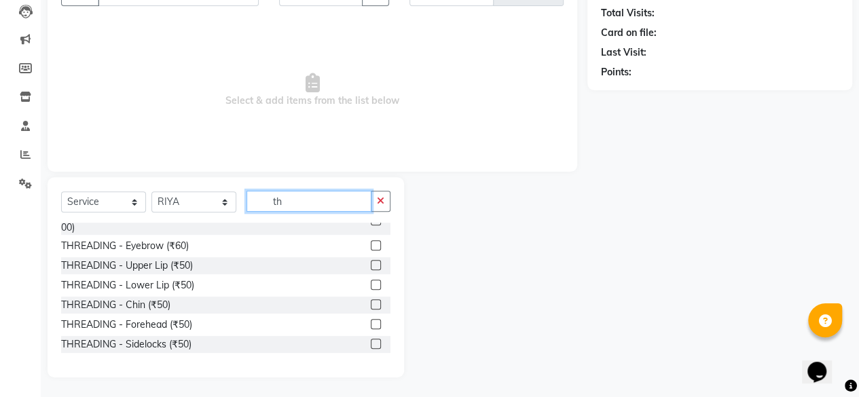
scroll to position [370, 0]
type input "th"
click at [371, 245] on label at bounding box center [376, 246] width 10 height 10
click at [371, 245] on input "checkbox" at bounding box center [375, 246] width 9 height 9
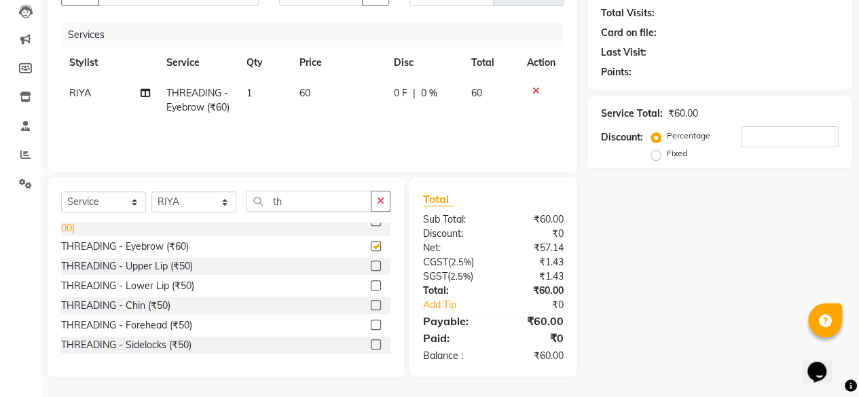
checkbox input "false"
click at [310, 192] on input "th" at bounding box center [309, 201] width 125 height 21
type input "t"
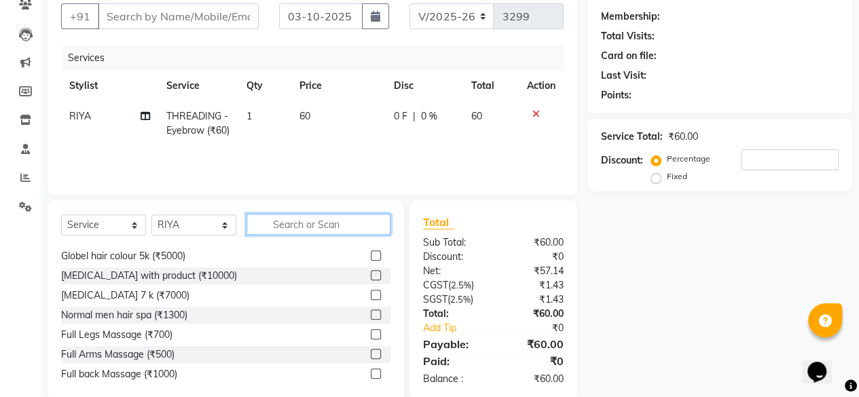
scroll to position [848, 0]
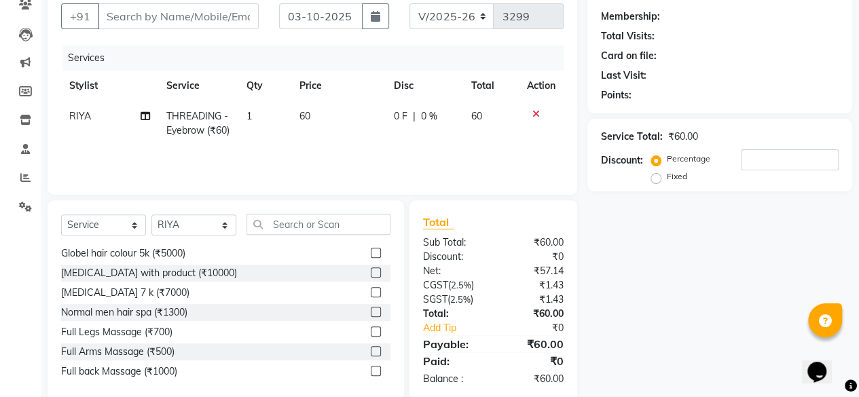
click at [164, 279] on div "[MEDICAL_DATA] with product (₹10000)" at bounding box center [149, 273] width 176 height 14
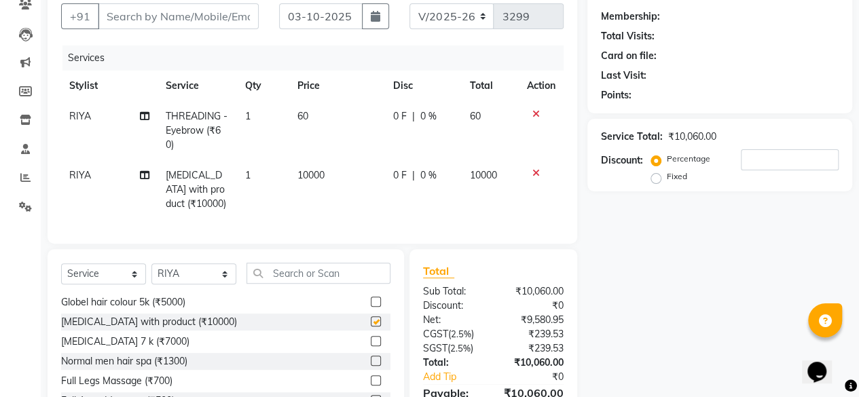
checkbox input "false"
click at [533, 173] on icon at bounding box center [536, 173] width 7 height 10
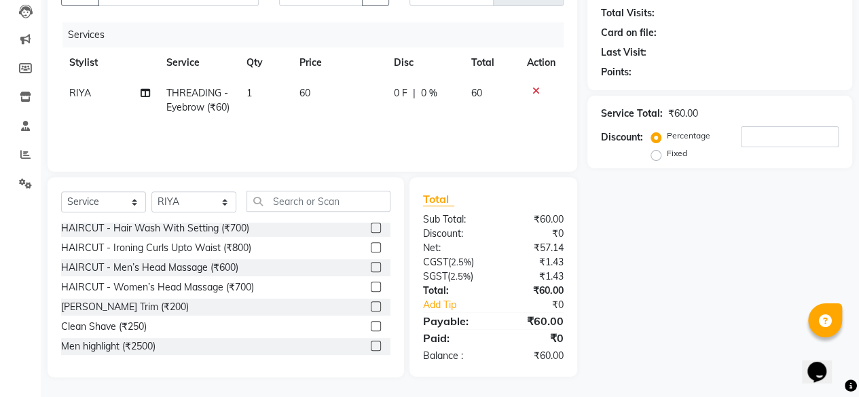
scroll to position [84, 0]
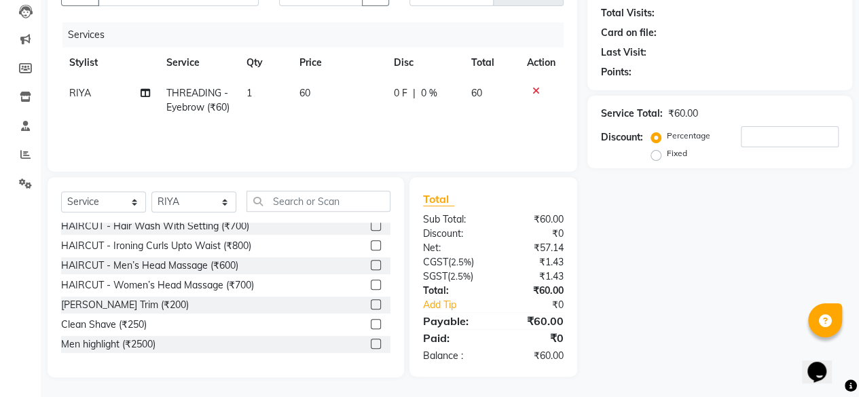
click at [371, 281] on label at bounding box center [376, 285] width 10 height 10
click at [371, 281] on input "checkbox" at bounding box center [375, 285] width 9 height 9
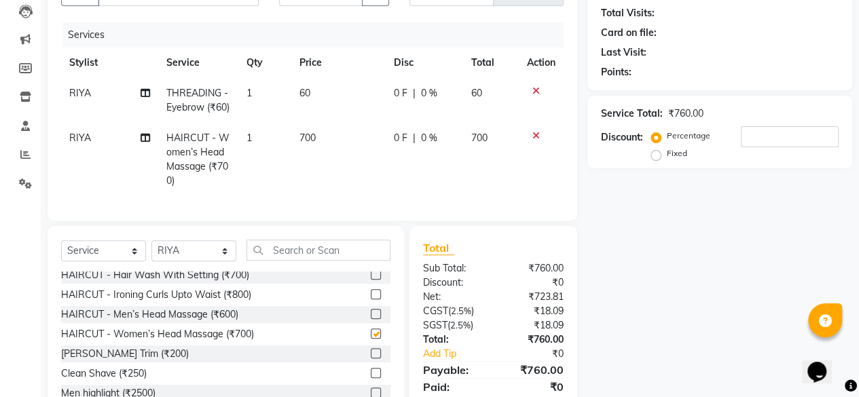
checkbox input "false"
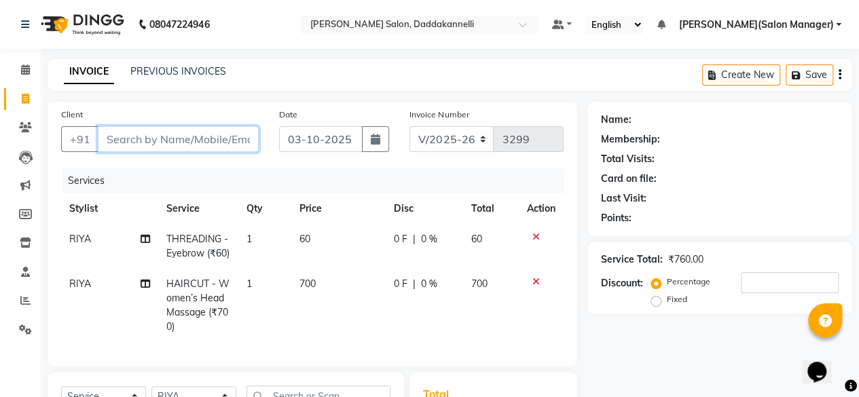
click at [195, 134] on input "Client" at bounding box center [178, 139] width 161 height 26
click at [155, 143] on input "Client" at bounding box center [178, 139] width 161 height 26
type input "9"
type input "0"
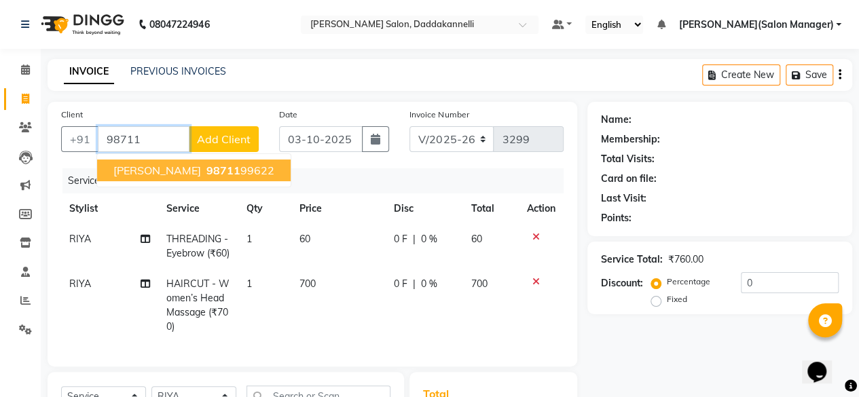
click at [168, 168] on span "[PERSON_NAME]" at bounding box center [157, 171] width 88 height 14
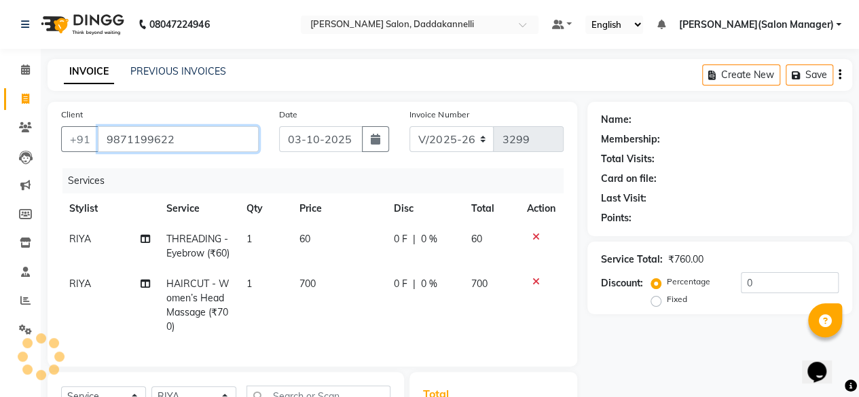
type input "9871199622"
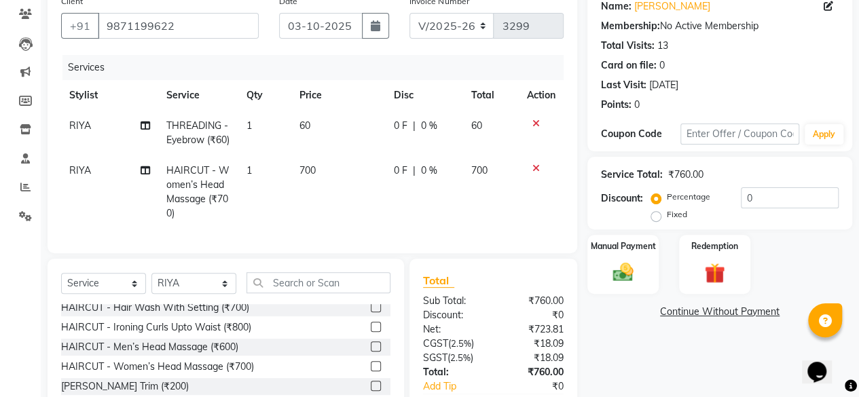
scroll to position [114, 0]
click at [622, 265] on img at bounding box center [623, 271] width 35 height 24
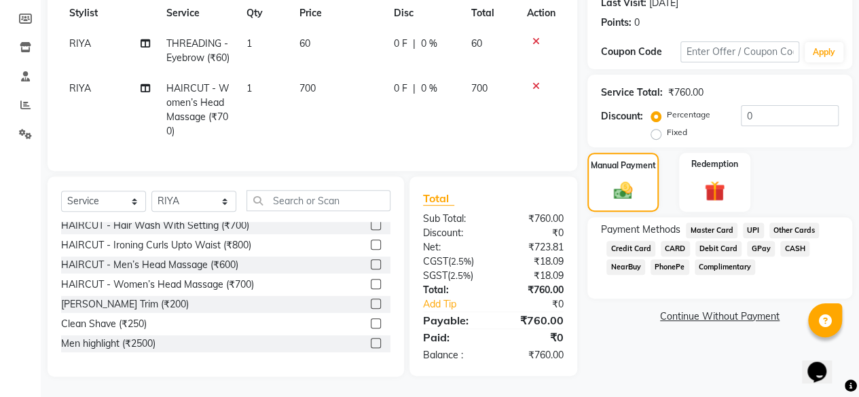
scroll to position [219, 0]
click at [750, 223] on span "UPI" at bounding box center [753, 231] width 21 height 16
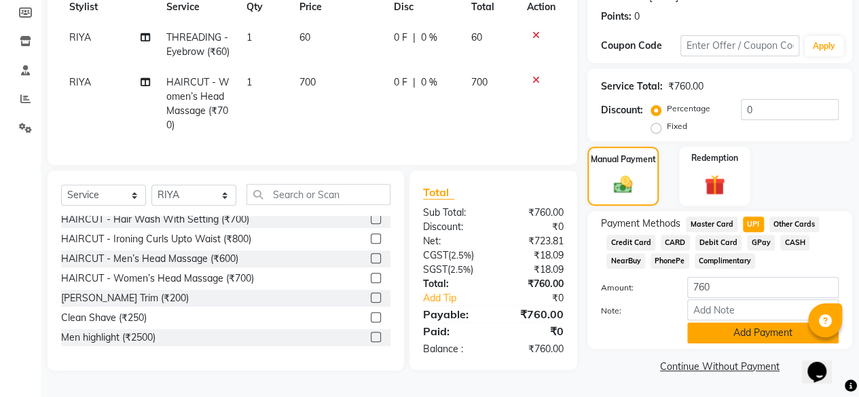
click at [748, 323] on button "Add Payment" at bounding box center [762, 333] width 151 height 21
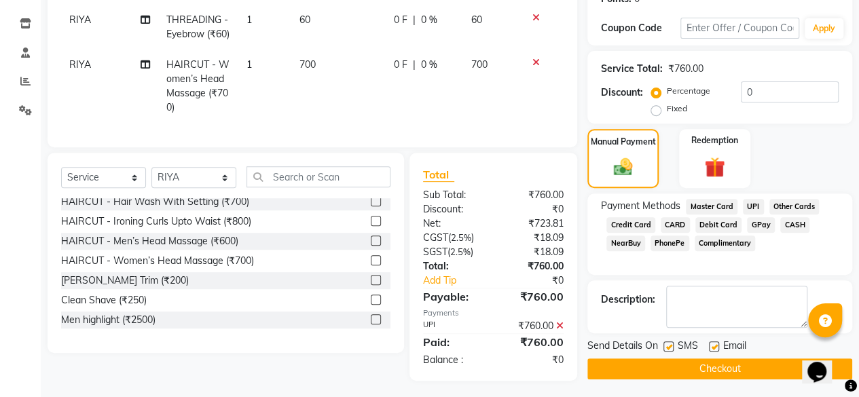
scroll to position [247, 0]
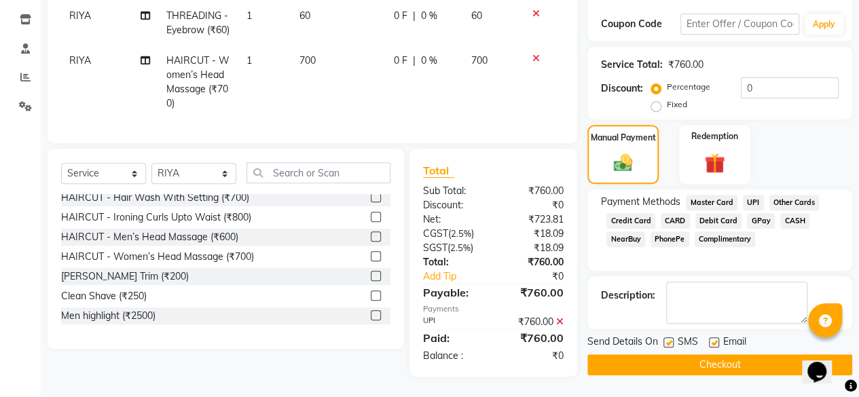
click at [715, 338] on label at bounding box center [714, 343] width 10 height 10
click at [715, 339] on input "checkbox" at bounding box center [713, 343] width 9 height 9
checkbox input "false"
click at [704, 355] on button "Checkout" at bounding box center [720, 365] width 265 height 21
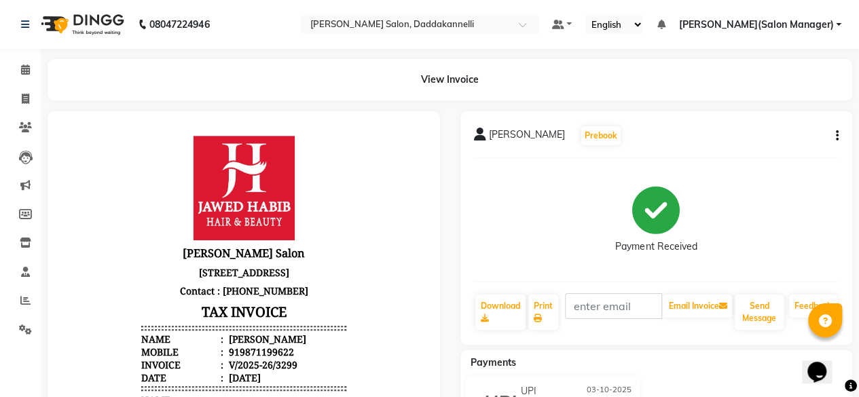
scroll to position [10, 0]
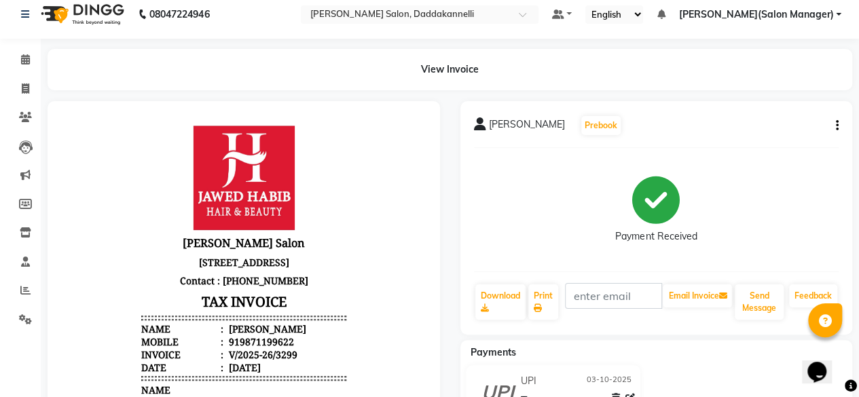
select select "6354"
select select "service"
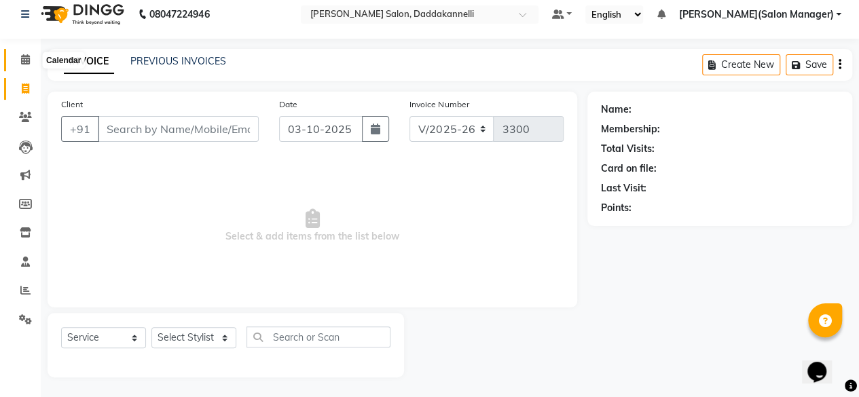
click at [22, 58] on icon at bounding box center [25, 59] width 9 height 10
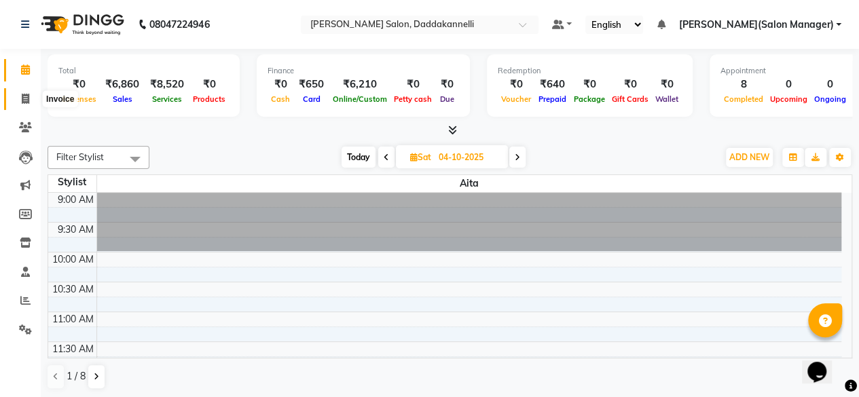
click at [22, 98] on icon at bounding box center [25, 99] width 7 height 10
select select "service"
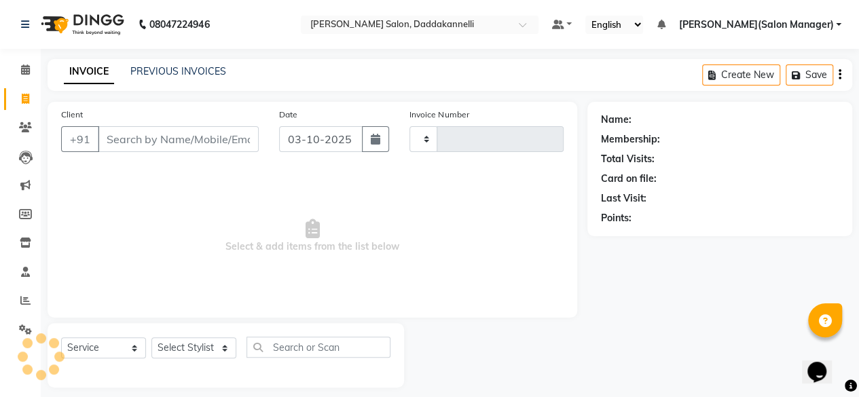
type input "3300"
select select "6354"
click at [141, 141] on input "Client" at bounding box center [178, 139] width 161 height 26
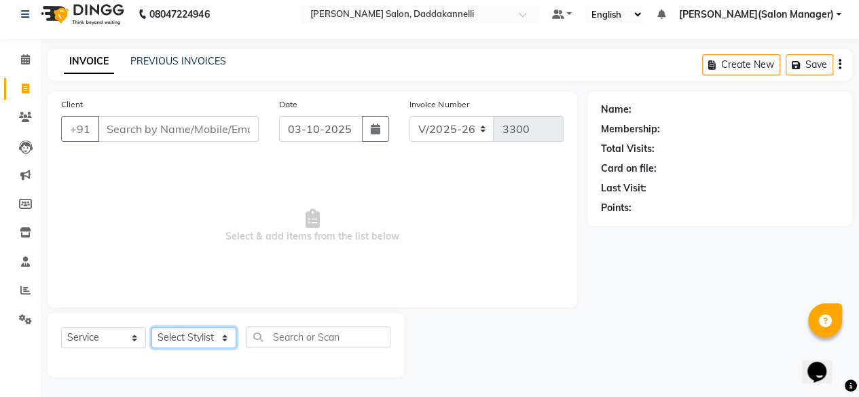
click at [223, 337] on select "Select Stylist aita DINGG SUPPORT [PERSON_NAME] [PERSON_NAME] [PERSON_NAME] [PE…" at bounding box center [193, 337] width 85 height 21
select select "86746"
click at [151, 327] on select "Select Stylist aita DINGG SUPPORT [PERSON_NAME] [PERSON_NAME] [PERSON_NAME] [PE…" at bounding box center [193, 337] width 85 height 21
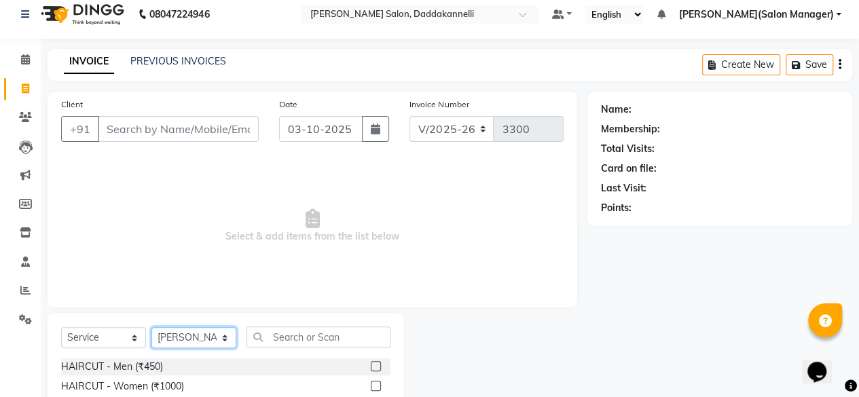
scroll to position [146, 0]
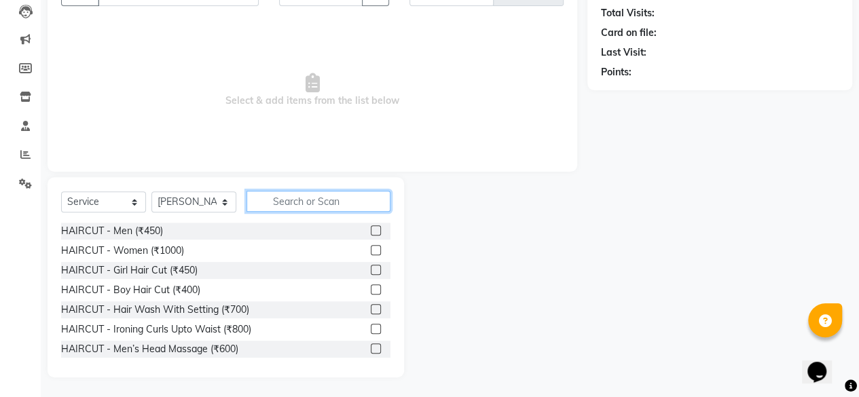
click at [309, 191] on input "text" at bounding box center [319, 201] width 144 height 21
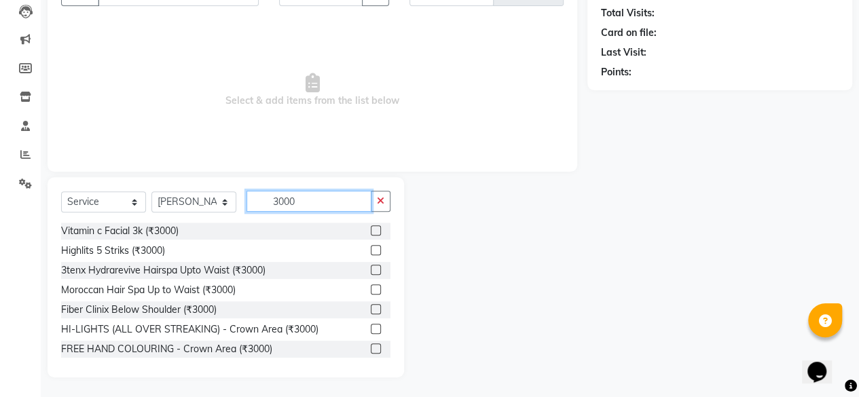
type input "3000"
click at [371, 289] on label at bounding box center [376, 290] width 10 height 10
click at [371, 289] on input "checkbox" at bounding box center [375, 290] width 9 height 9
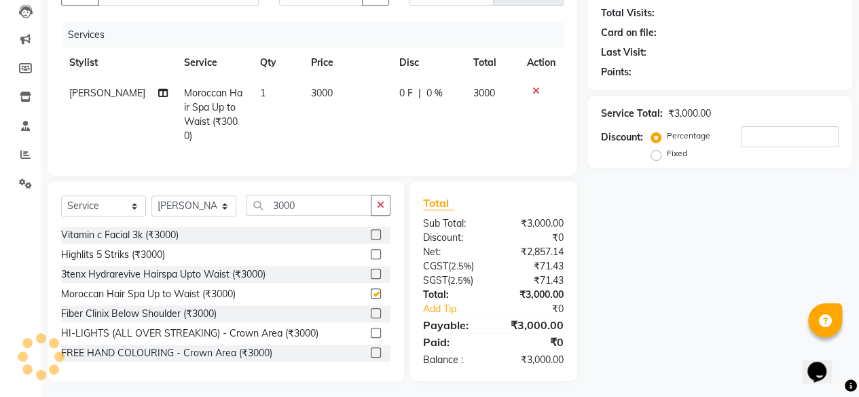
checkbox input "false"
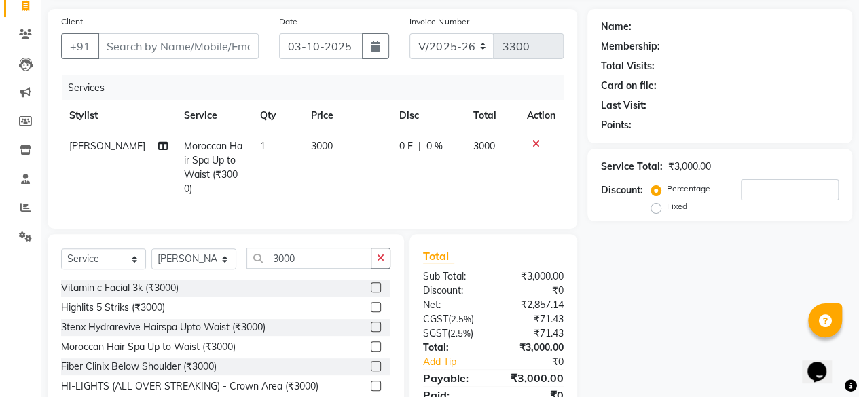
scroll to position [90, 0]
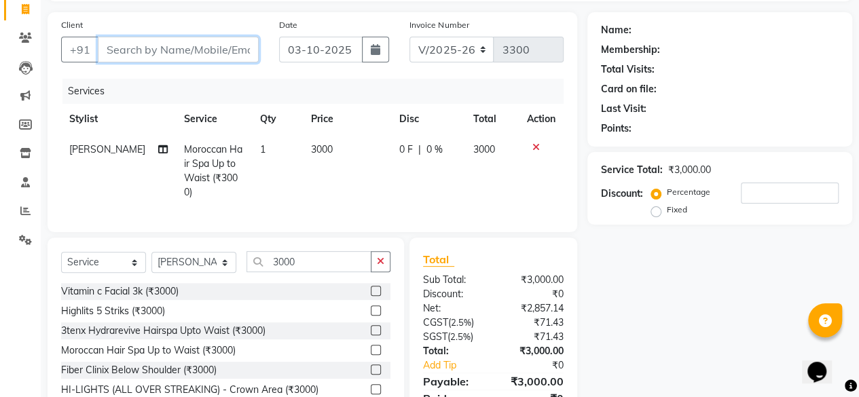
click at [173, 50] on input "Client" at bounding box center [178, 50] width 161 height 26
type input "7"
type input "0"
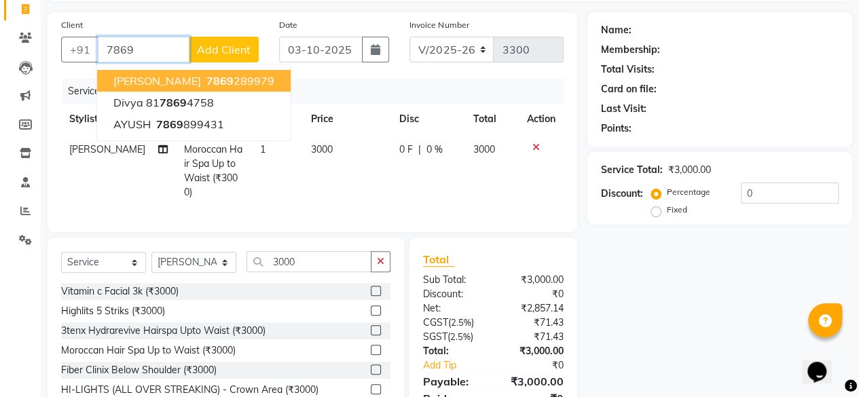
click at [150, 54] on input "7869" at bounding box center [144, 50] width 92 height 26
click at [209, 81] on span "78692" at bounding box center [223, 81] width 34 height 14
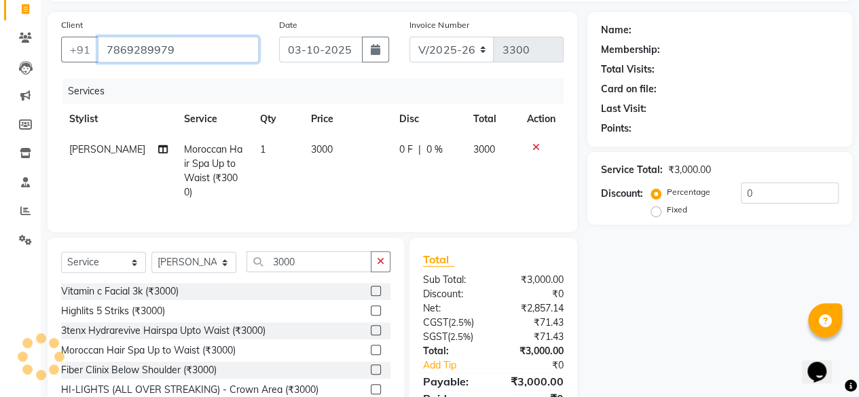
type input "7869289979"
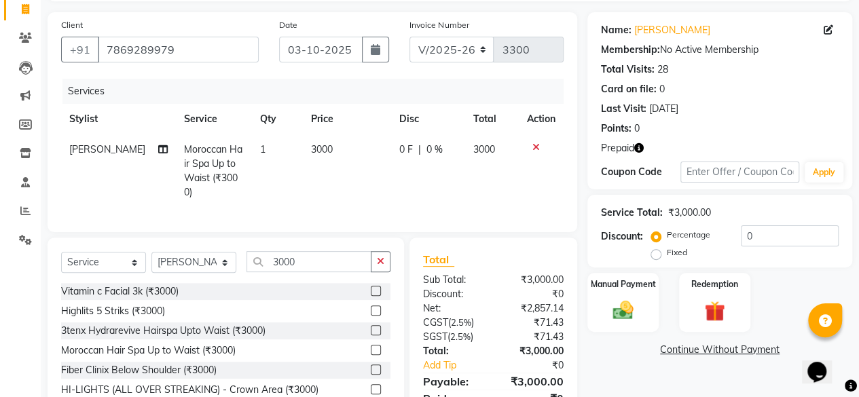
click at [629, 154] on span "Prepaid" at bounding box center [617, 148] width 33 height 14
click at [624, 149] on span "Prepaid" at bounding box center [617, 148] width 33 height 14
click at [642, 143] on icon "button" at bounding box center [639, 148] width 10 height 10
